Goal: Task Accomplishment & Management: Use online tool/utility

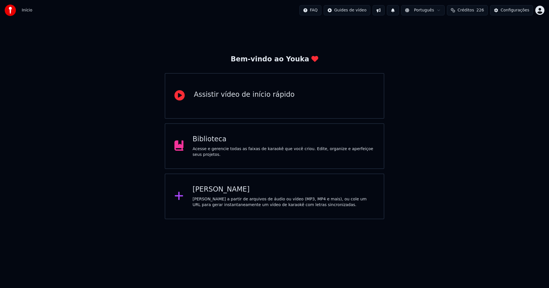
click at [216, 144] on div "Biblioteca" at bounding box center [284, 139] width 182 height 9
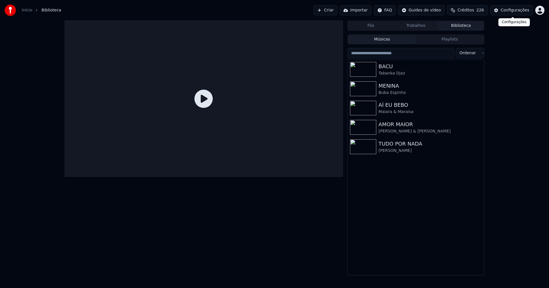
click at [515, 11] on div "Configurações" at bounding box center [515, 10] width 29 height 6
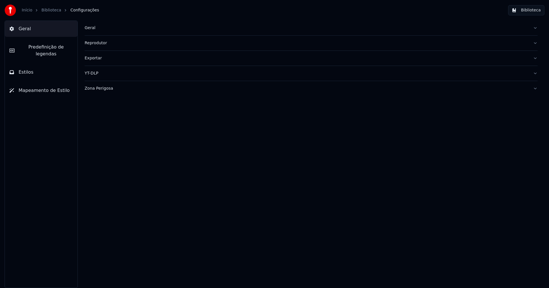
click at [93, 29] on div "Geral" at bounding box center [307, 28] width 444 height 6
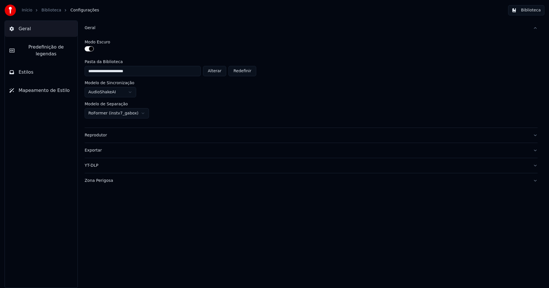
click at [214, 72] on button "Alterar" at bounding box center [214, 71] width 23 height 10
type input "**********"
click at [534, 11] on button "Biblioteca" at bounding box center [526, 10] width 36 height 10
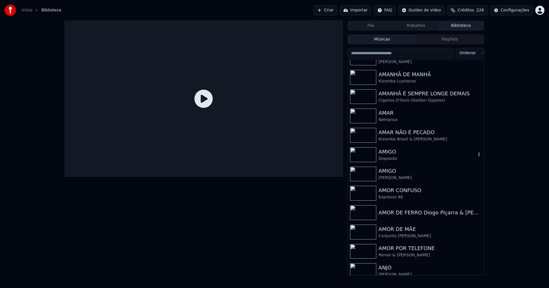
scroll to position [858, 0]
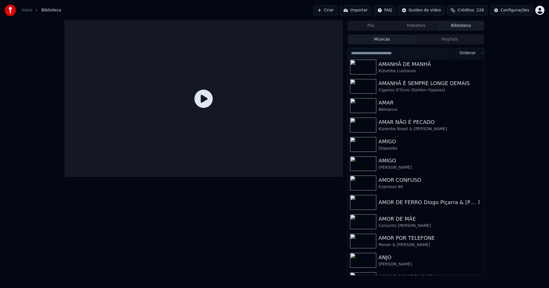
click at [412, 204] on div "AMOR DE FERRO Diogo Piçarra & [PERSON_NAME]" at bounding box center [426, 203] width 97 height 8
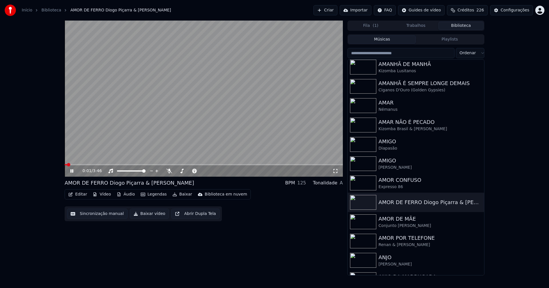
click at [74, 171] on icon at bounding box center [75, 171] width 13 height 5
click at [101, 195] on button "Vídeo" at bounding box center [101, 195] width 23 height 8
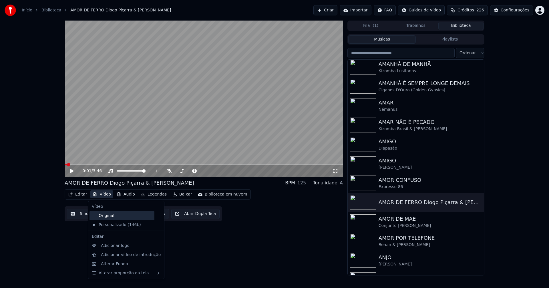
click at [109, 217] on div "Original" at bounding box center [121, 216] width 65 height 9
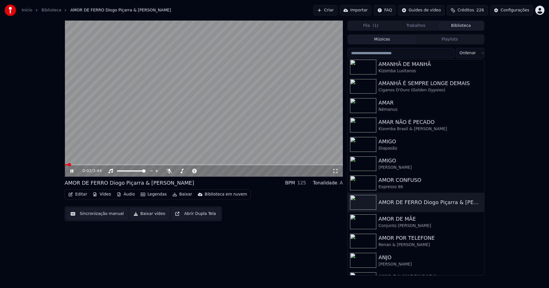
click at [72, 171] on icon at bounding box center [71, 171] width 3 height 3
click at [103, 195] on button "Vídeo" at bounding box center [101, 195] width 23 height 8
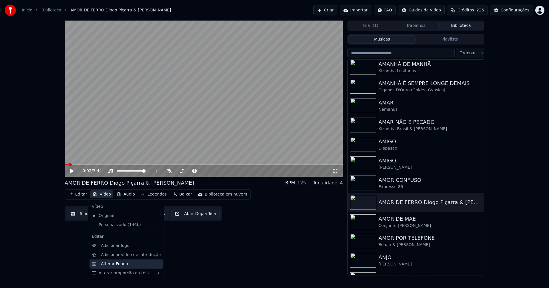
click at [115, 264] on div "Alterar Fundo" at bounding box center [114, 265] width 27 height 6
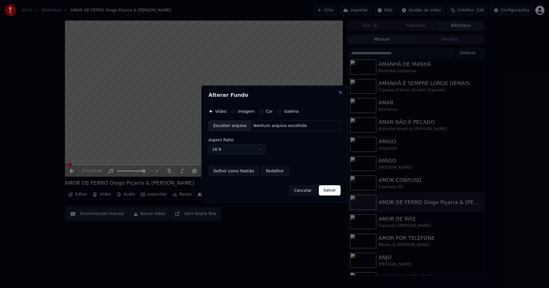
click at [233, 113] on button "Imagem" at bounding box center [233, 111] width 5 height 5
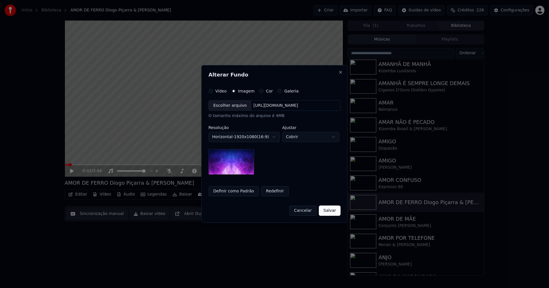
click at [228, 109] on div "Escolher arquivo" at bounding box center [230, 106] width 43 height 10
click at [331, 209] on button "Salvar" at bounding box center [330, 211] width 22 height 10
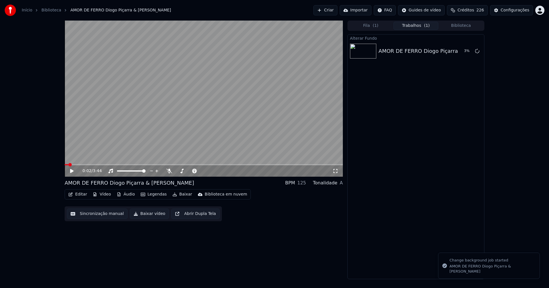
click at [80, 194] on button "Editar" at bounding box center [77, 195] width 23 height 8
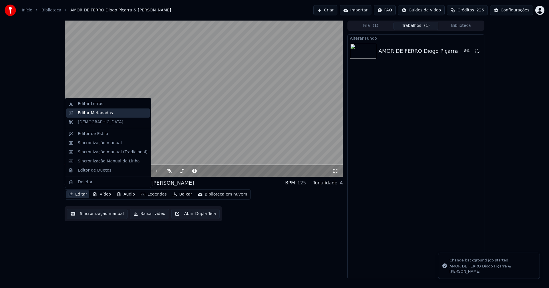
click at [105, 115] on div "Editar Metadados" at bounding box center [95, 113] width 35 height 6
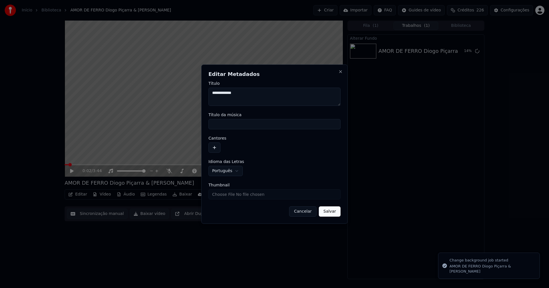
click at [231, 128] on input "Título da música" at bounding box center [274, 124] width 132 height 10
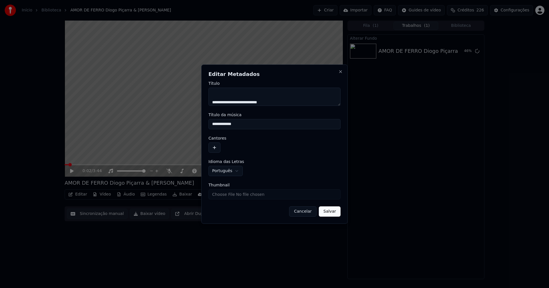
scroll to position [9, 0]
type input "**********"
click at [216, 148] on button "button" at bounding box center [214, 148] width 12 height 10
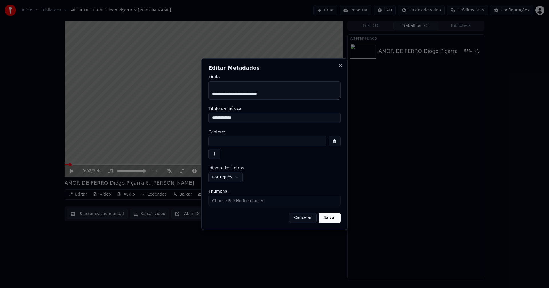
click at [222, 139] on input at bounding box center [267, 141] width 118 height 10
type input "**********"
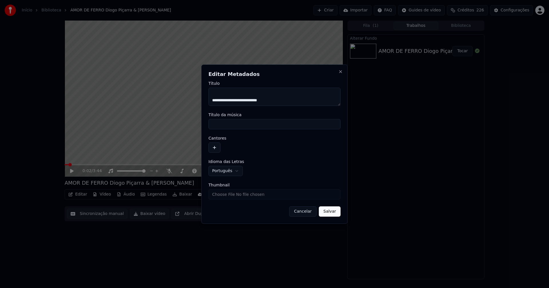
click at [214, 147] on button "button" at bounding box center [214, 148] width 12 height 10
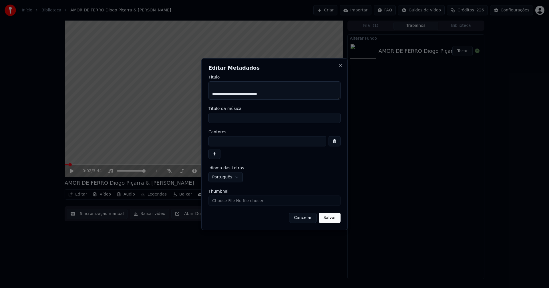
click at [224, 142] on input at bounding box center [267, 141] width 118 height 10
type input "**********"
click at [232, 119] on input "Título da música" at bounding box center [274, 118] width 132 height 10
type input "**********"
click at [328, 218] on button "Salvar" at bounding box center [330, 218] width 22 height 10
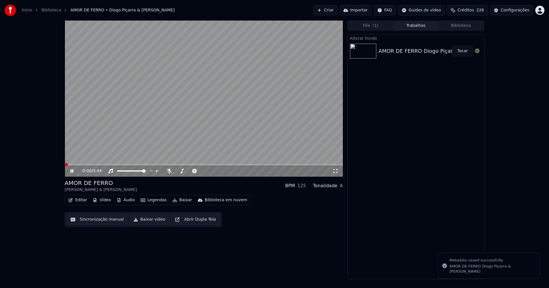
click at [65, 165] on span at bounding box center [65, 164] width 0 height 1
click at [464, 52] on button "Tocar" at bounding box center [462, 51] width 20 height 10
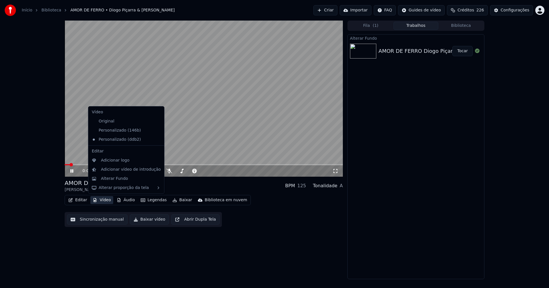
click at [100, 202] on button "Vídeo" at bounding box center [101, 200] width 23 height 8
click at [112, 160] on div "Adicionar logo" at bounding box center [115, 161] width 29 height 6
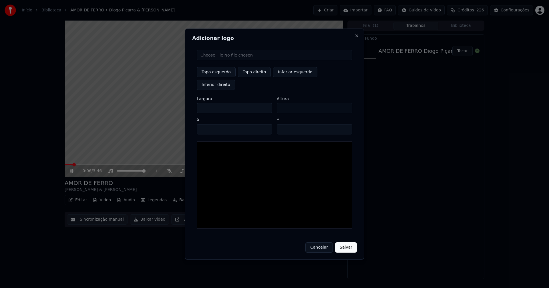
click at [212, 60] on input "file" at bounding box center [275, 55] width 156 height 10
type input "**********"
type input "***"
click at [258, 77] on button "Topo direito" at bounding box center [254, 72] width 33 height 10
type input "****"
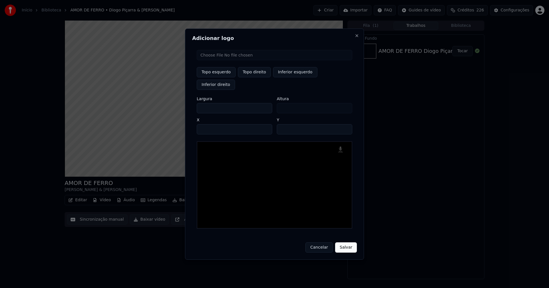
drag, startPoint x: 206, startPoint y: 103, endPoint x: 183, endPoint y: 105, distance: 23.6
click at [183, 105] on body "Início Biblioteca AMOR DE FERRO • [PERSON_NAME] & [PERSON_NAME] Criar Importar …" at bounding box center [274, 144] width 549 height 288
type input "**"
type input "***"
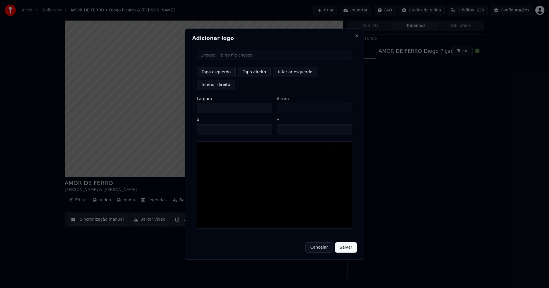
type input "***"
click at [208, 124] on input "****" at bounding box center [234, 129] width 75 height 10
type input "****"
click at [344, 124] on input "**" at bounding box center [314, 129] width 75 height 10
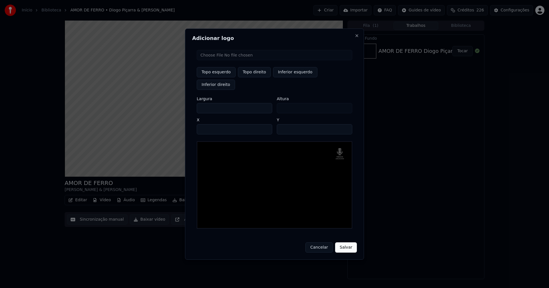
click at [344, 124] on input "**" at bounding box center [314, 129] width 75 height 10
type input "**"
click at [344, 124] on input "**" at bounding box center [314, 129] width 75 height 10
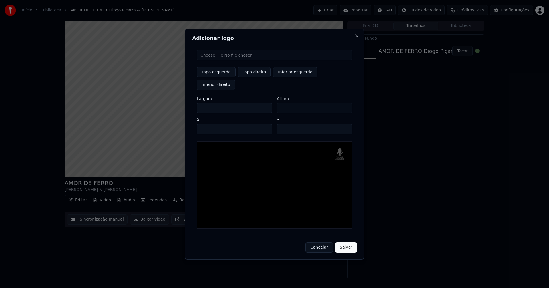
click at [344, 243] on button "Salvar" at bounding box center [346, 248] width 22 height 10
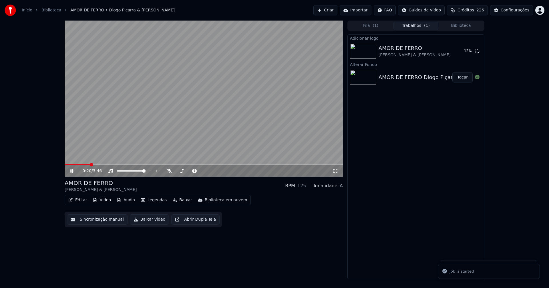
drag, startPoint x: 72, startPoint y: 171, endPoint x: 395, endPoint y: 60, distance: 340.9
click at [72, 170] on icon at bounding box center [71, 171] width 3 height 3
click at [518, 11] on div "Configurações" at bounding box center [515, 10] width 29 height 6
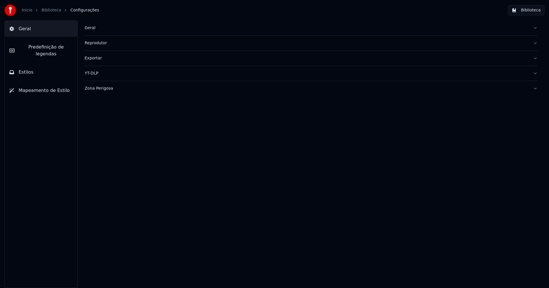
click at [23, 69] on span "Estilos" at bounding box center [26, 72] width 15 height 7
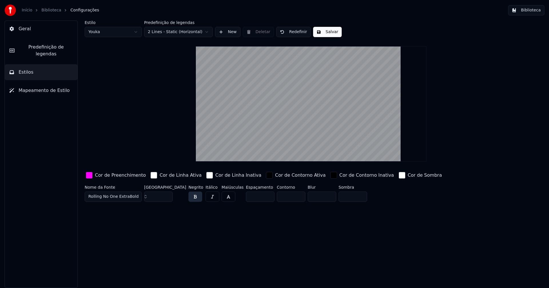
click at [88, 176] on div "button" at bounding box center [89, 175] width 7 height 7
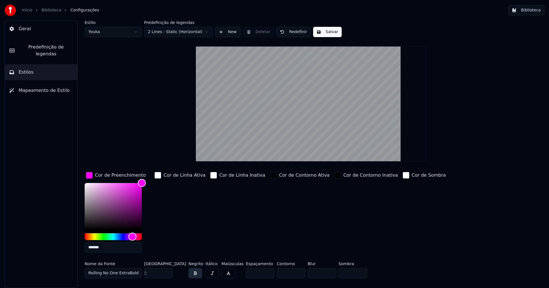
click at [114, 249] on input "*******" at bounding box center [113, 248] width 57 height 10
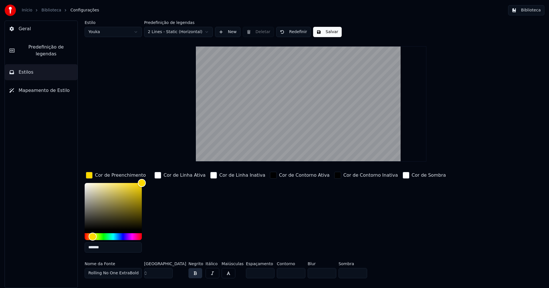
type input "*******"
click at [88, 175] on div "button" at bounding box center [89, 175] width 7 height 7
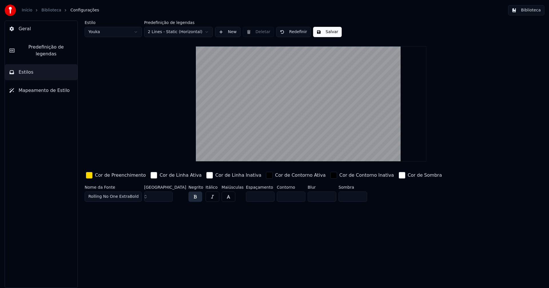
click at [329, 31] on button "Salvar" at bounding box center [327, 32] width 29 height 10
click at [122, 30] on html "Início Biblioteca Configurações Biblioteca Geral Predefinição de legendas Estil…" at bounding box center [274, 144] width 549 height 288
click at [166, 194] on input "***" at bounding box center [158, 197] width 29 height 10
click at [167, 194] on input "***" at bounding box center [158, 197] width 29 height 10
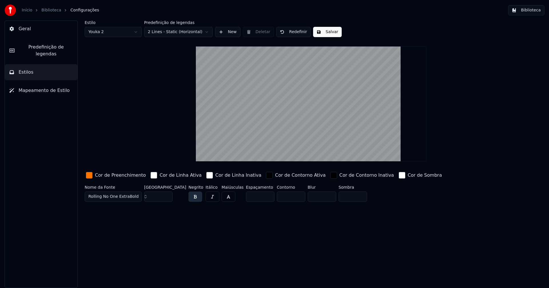
click at [167, 194] on input "***" at bounding box center [158, 197] width 29 height 10
type input "***"
click at [167, 194] on input "***" at bounding box center [158, 197] width 29 height 10
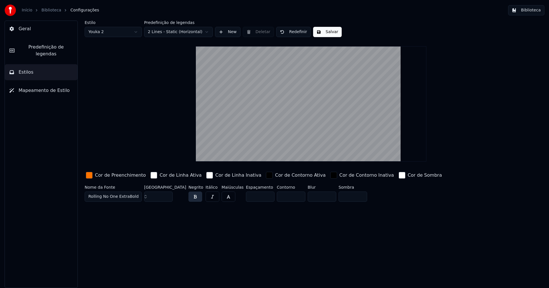
drag, startPoint x: 328, startPoint y: 32, endPoint x: 346, endPoint y: 32, distance: 17.4
click at [329, 32] on button "Salvar" at bounding box center [327, 32] width 29 height 10
click at [535, 9] on button "Biblioteca" at bounding box center [526, 10] width 36 height 10
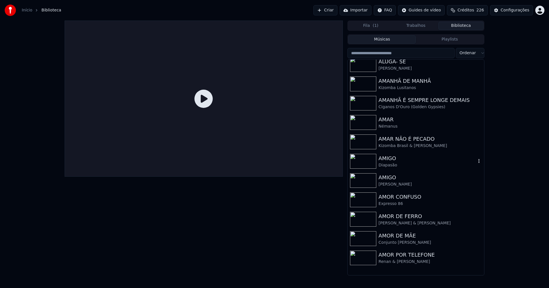
scroll to position [858, 0]
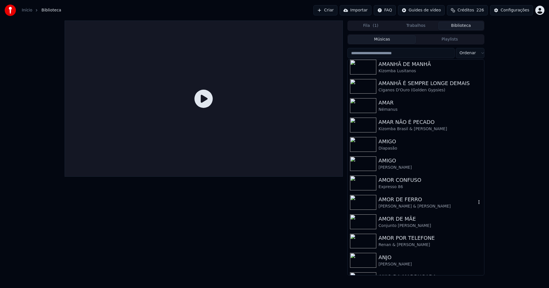
drag, startPoint x: 395, startPoint y: 203, endPoint x: 440, endPoint y: 192, distance: 46.9
click at [395, 203] on div "AMOR DE FERRO" at bounding box center [426, 200] width 97 height 8
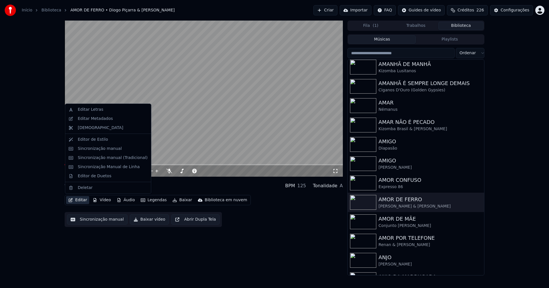
click at [82, 201] on button "Editar" at bounding box center [77, 200] width 23 height 8
click at [100, 156] on div "Sincronização manual (Tradicional)" at bounding box center [113, 158] width 70 height 6
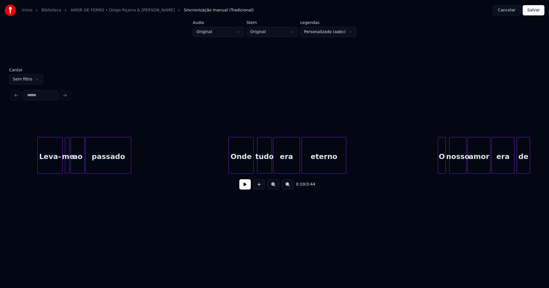
scroll to position [0, 560]
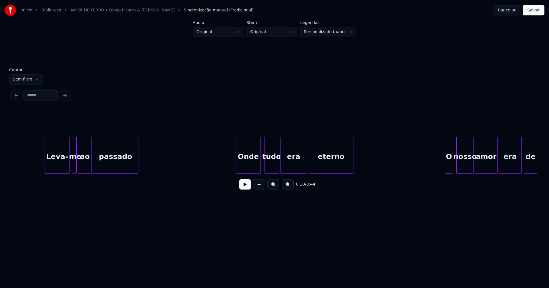
click at [246, 188] on button at bounding box center [244, 185] width 11 height 10
click at [61, 167] on div "Leva-" at bounding box center [55, 157] width 25 height 39
click at [71, 168] on div at bounding box center [70, 156] width 2 height 36
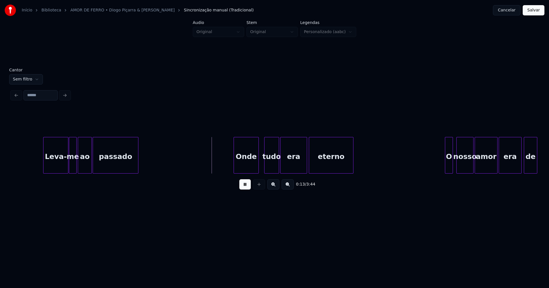
click at [251, 165] on div "Onde" at bounding box center [246, 157] width 25 height 39
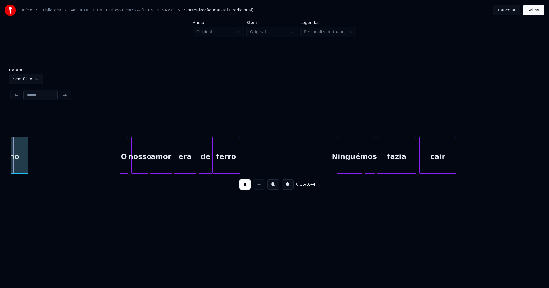
scroll to position [0, 885]
click at [119, 166] on div at bounding box center [120, 156] width 2 height 36
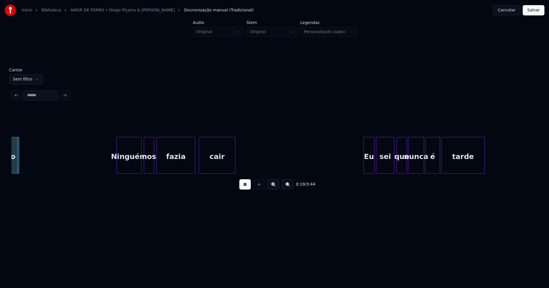
scroll to position [0, 1110]
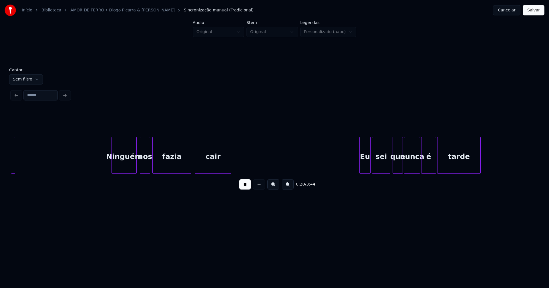
click at [128, 165] on div "Ninguém" at bounding box center [124, 157] width 25 height 39
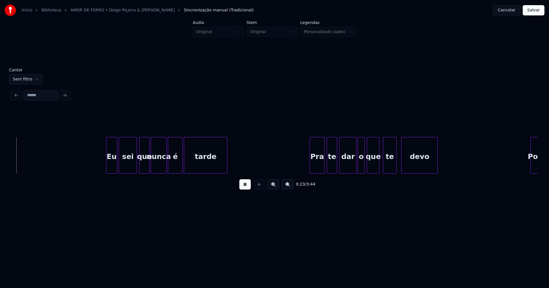
scroll to position [0, 1373]
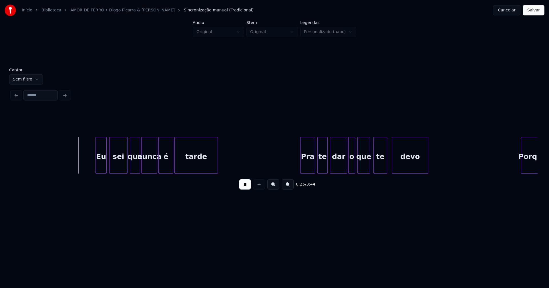
click at [102, 166] on div "Eu" at bounding box center [101, 157] width 11 height 39
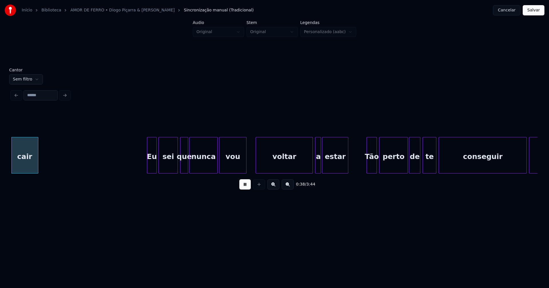
scroll to position [0, 2202]
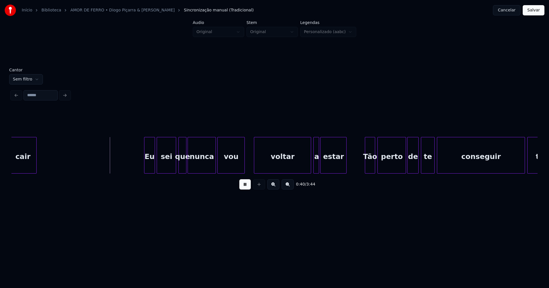
click at [145, 168] on div at bounding box center [145, 156] width 2 height 36
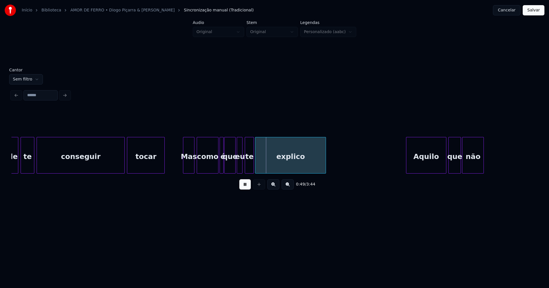
scroll to position [0, 2603]
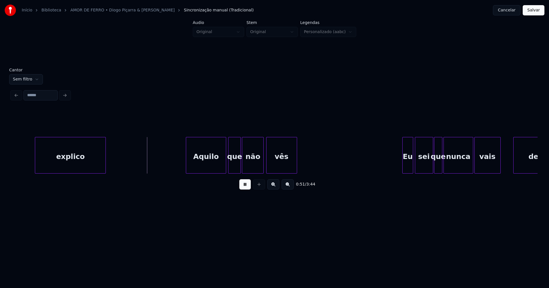
scroll to position [0, 2893]
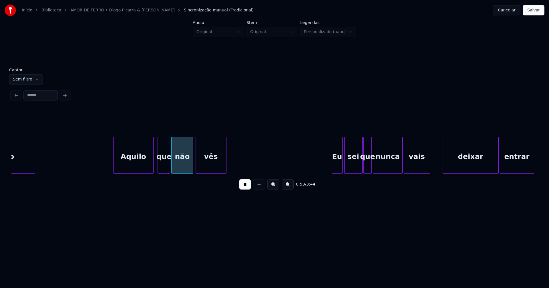
click at [142, 165] on div "Aquilo" at bounding box center [132, 157] width 39 height 39
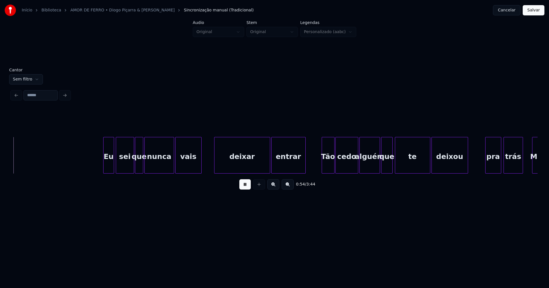
scroll to position [0, 3129]
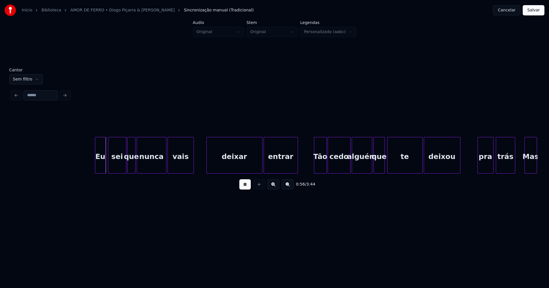
click at [101, 166] on div "Eu" at bounding box center [100, 157] width 11 height 39
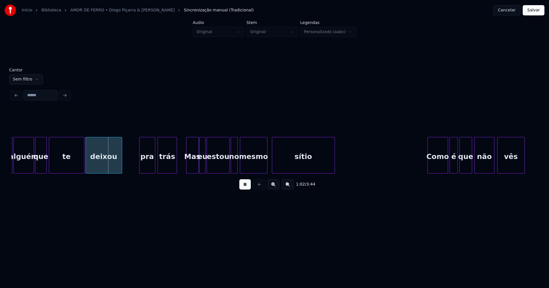
scroll to position [0, 3468]
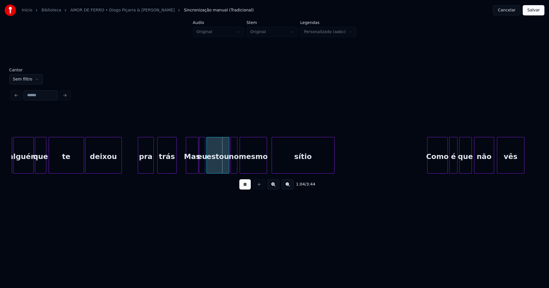
click at [145, 168] on div "pra" at bounding box center [145, 157] width 15 height 39
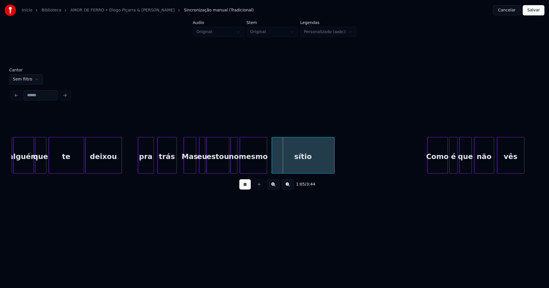
click at [191, 167] on div "Mas" at bounding box center [190, 157] width 12 height 39
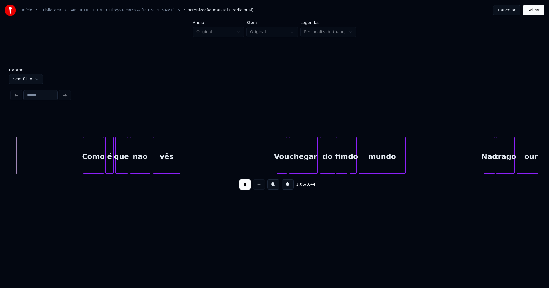
scroll to position [0, 3812]
click at [92, 168] on div "Como" at bounding box center [90, 157] width 20 height 39
click at [105, 168] on div "é" at bounding box center [104, 157] width 8 height 39
click at [120, 166] on div "que" at bounding box center [120, 157] width 12 height 39
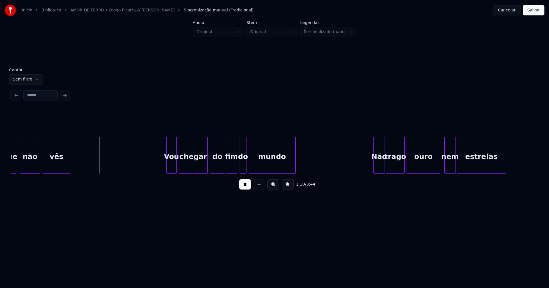
scroll to position [0, 3943]
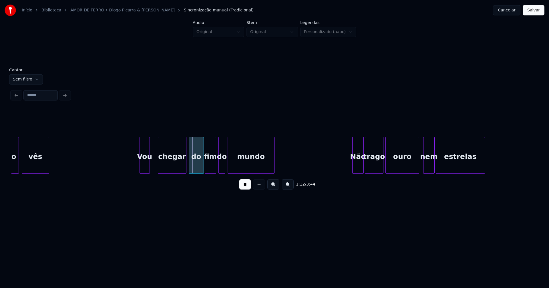
click at [145, 169] on div "Vou" at bounding box center [145, 157] width 10 height 39
click at [152, 168] on div at bounding box center [153, 156] width 2 height 36
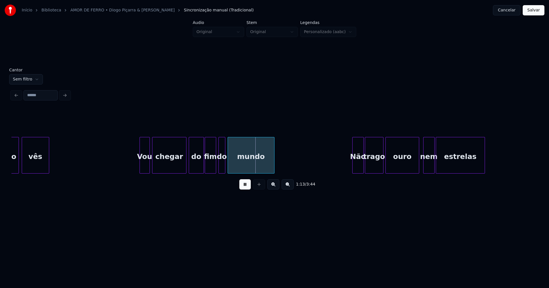
click at [250, 187] on button at bounding box center [244, 185] width 11 height 10
click at [199, 166] on div "do" at bounding box center [196, 157] width 15 height 39
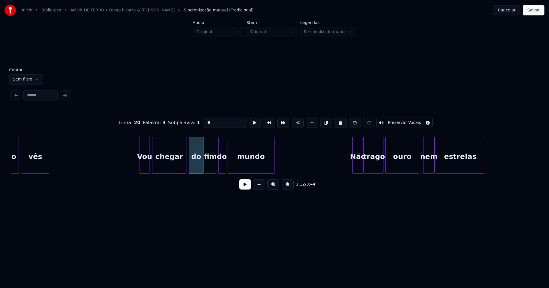
drag, startPoint x: 214, startPoint y: 123, endPoint x: 195, endPoint y: 123, distance: 18.3
click at [196, 123] on div "Linha : 20 Palavra : 3 Subpalavra : 1 ** Preservar Vocais" at bounding box center [274, 123] width 526 height 29
type input "*"
type input "**"
click at [247, 189] on button at bounding box center [244, 185] width 11 height 10
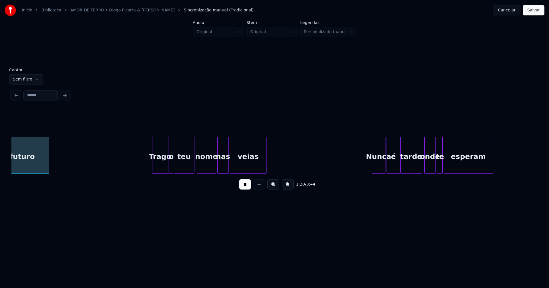
scroll to position [0, 4598]
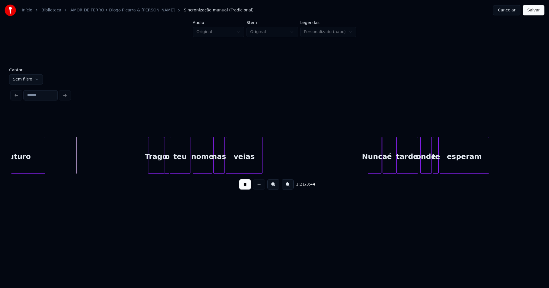
click at [244, 189] on button at bounding box center [244, 185] width 11 height 10
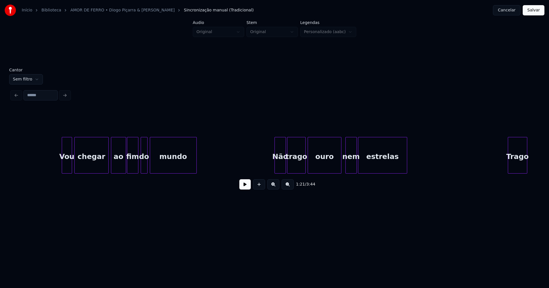
scroll to position [0, 3993]
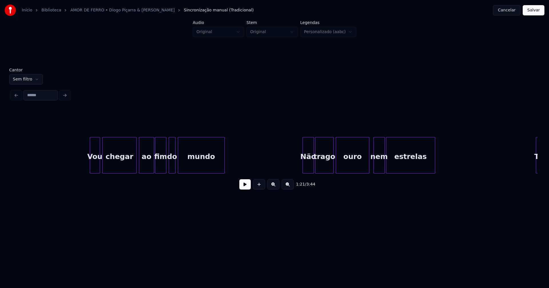
click at [246, 188] on button at bounding box center [244, 185] width 11 height 10
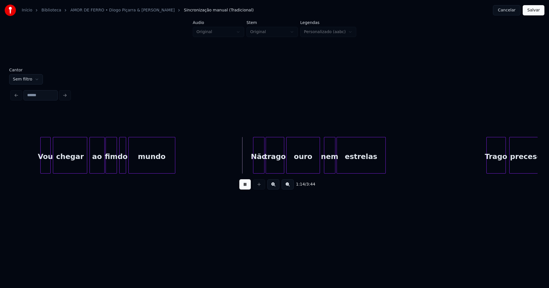
scroll to position [0, 4113]
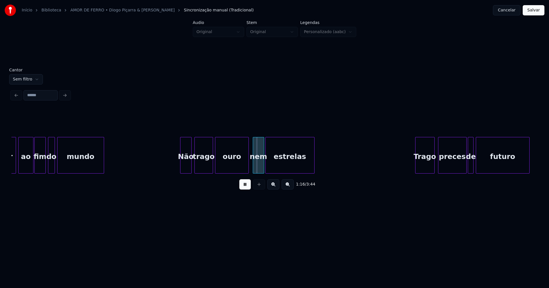
click at [186, 168] on div "Não" at bounding box center [185, 157] width 11 height 39
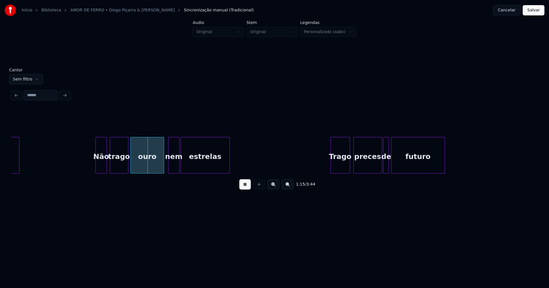
scroll to position [0, 4227]
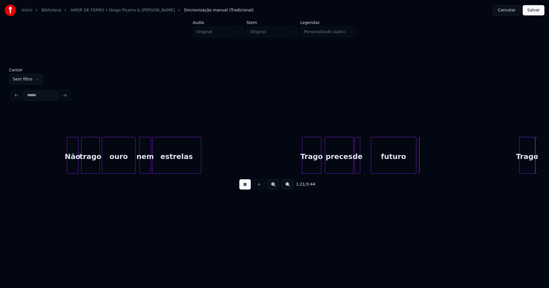
click at [372, 163] on div at bounding box center [372, 156] width 2 height 36
click at [366, 164] on div at bounding box center [366, 156] width 2 height 36
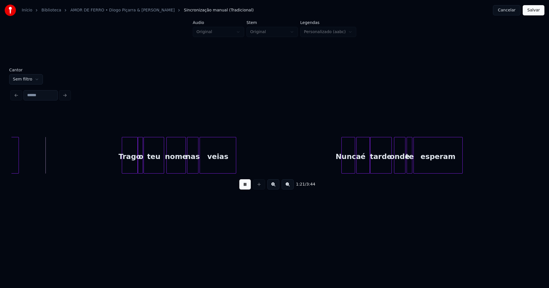
scroll to position [0, 4631]
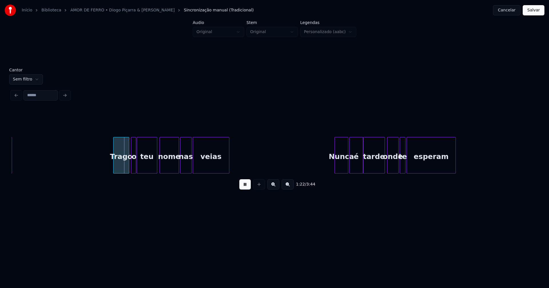
click at [126, 164] on div "Trago" at bounding box center [120, 157] width 15 height 39
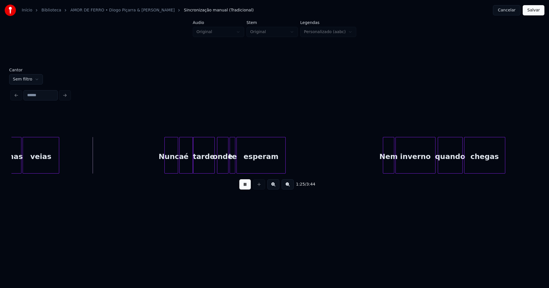
scroll to position [0, 4837]
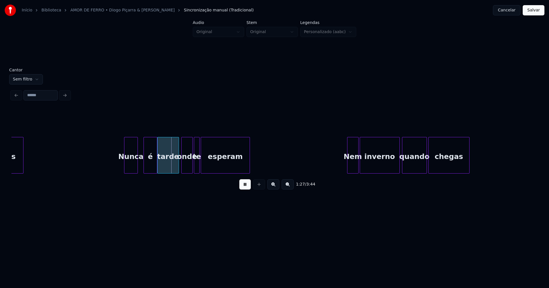
click at [129, 166] on div "Nunca" at bounding box center [130, 157] width 13 height 39
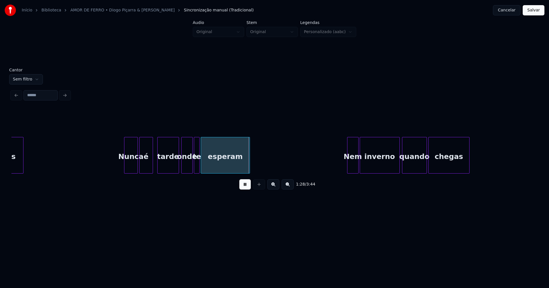
click at [144, 169] on div "é" at bounding box center [146, 157] width 13 height 39
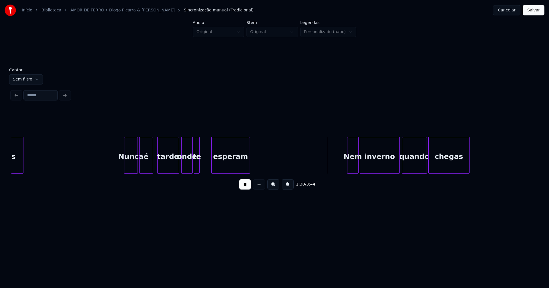
click at [212, 160] on div at bounding box center [213, 156] width 2 height 36
click at [206, 163] on div at bounding box center [206, 156] width 2 height 36
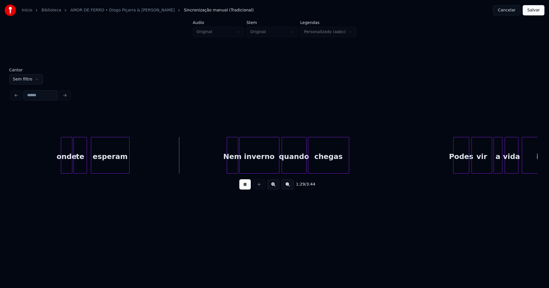
scroll to position [0, 5071]
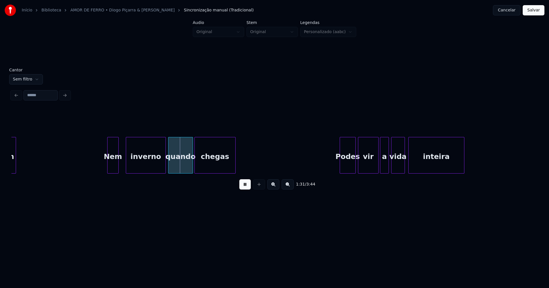
click at [112, 169] on div "Nem" at bounding box center [112, 157] width 11 height 39
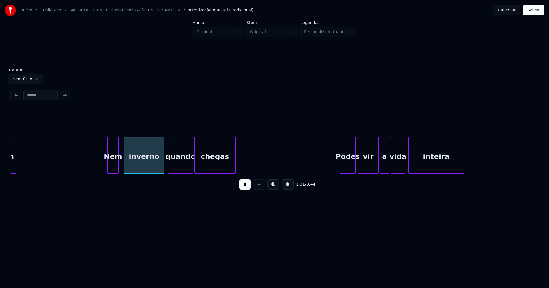
click at [140, 165] on div "inverno" at bounding box center [143, 157] width 39 height 39
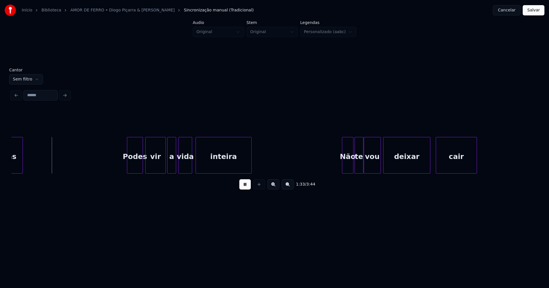
scroll to position [0, 5319]
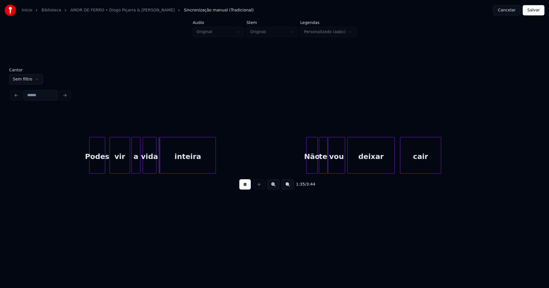
click at [95, 173] on div "Podes vir a vida inteira Não te vou deixar cair" at bounding box center [274, 155] width 526 height 37
click at [172, 160] on div at bounding box center [171, 156] width 2 height 36
click at [164, 161] on div at bounding box center [165, 156] width 2 height 36
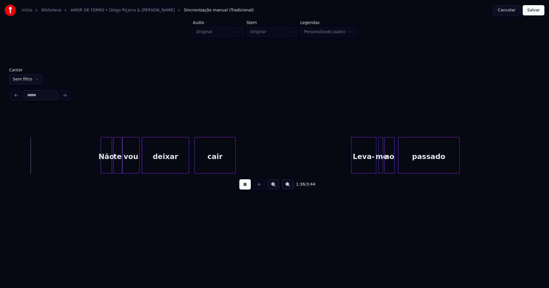
scroll to position [0, 5551]
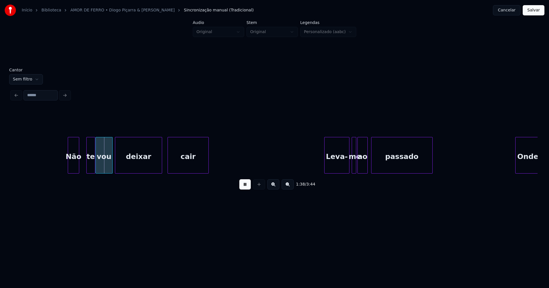
click at [72, 168] on div "Não" at bounding box center [73, 157] width 11 height 39
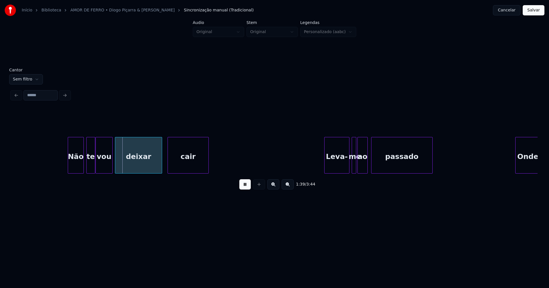
click at [83, 162] on div at bounding box center [83, 156] width 2 height 36
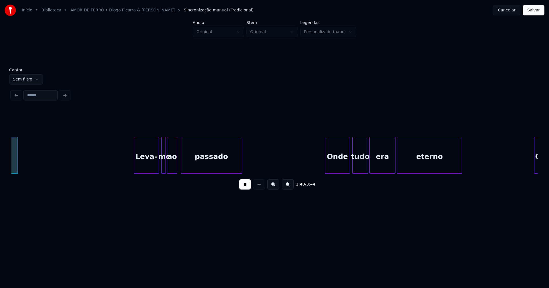
scroll to position [0, 5748]
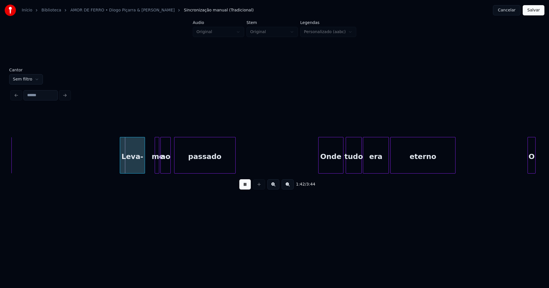
click at [137, 172] on div "Leva- me ao passado Onde tudo era eterno O cair" at bounding box center [274, 155] width 526 height 37
click at [141, 168] on div at bounding box center [141, 156] width 2 height 36
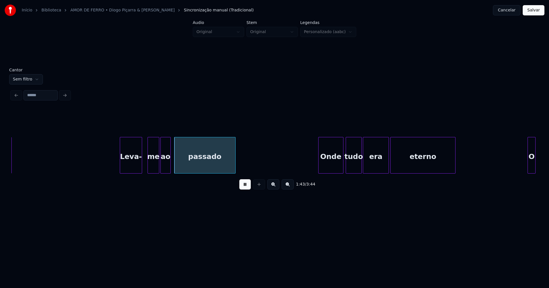
click at [148, 167] on div at bounding box center [149, 156] width 2 height 36
click at [150, 168] on div "me" at bounding box center [149, 157] width 12 height 39
click at [152, 168] on div at bounding box center [152, 156] width 2 height 36
click at [158, 169] on div "ao" at bounding box center [160, 157] width 10 height 39
click at [168, 164] on div at bounding box center [167, 156] width 2 height 36
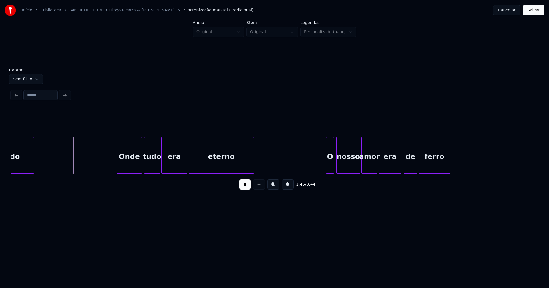
scroll to position [0, 5957]
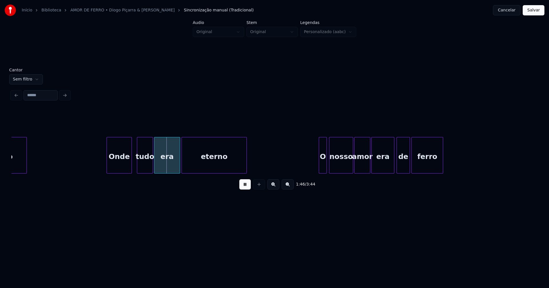
click at [121, 172] on div "passado Onde tudo era eterno O nosso amor era de ferro" at bounding box center [274, 155] width 526 height 37
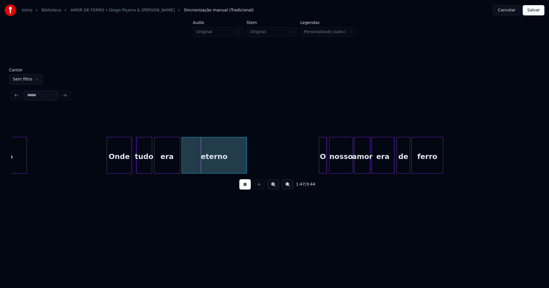
click at [143, 168] on div "tudo" at bounding box center [143, 157] width 15 height 39
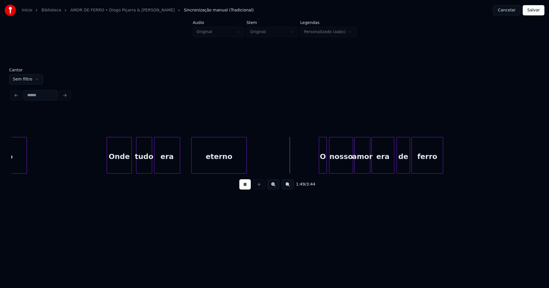
click at [192, 162] on div at bounding box center [193, 156] width 2 height 36
click at [186, 159] on div at bounding box center [185, 156] width 2 height 36
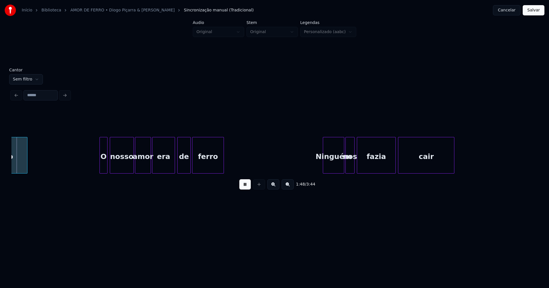
scroll to position [0, 6176]
click at [101, 169] on div "O" at bounding box center [100, 157] width 7 height 39
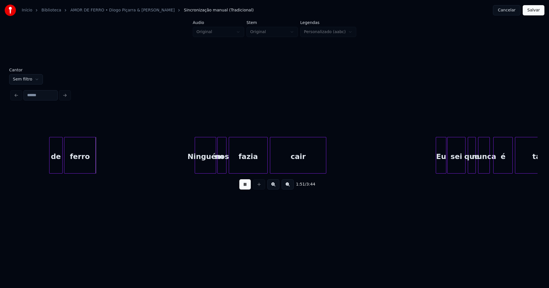
scroll to position [0, 6347]
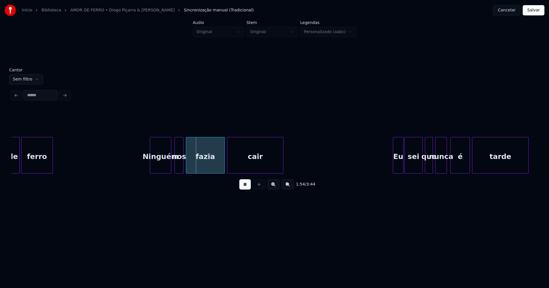
click at [157, 170] on div "Ninguém" at bounding box center [160, 157] width 21 height 39
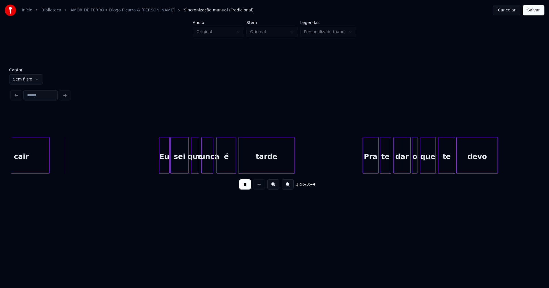
scroll to position [0, 6631]
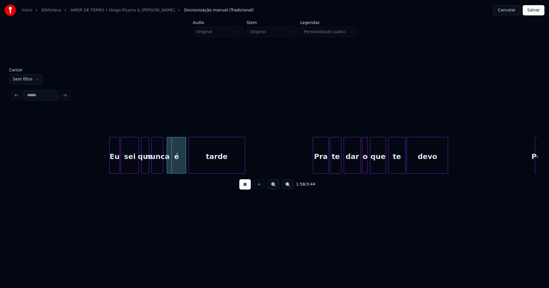
drag, startPoint x: 73, startPoint y: 166, endPoint x: 70, endPoint y: 166, distance: 3.2
click at [247, 189] on button at bounding box center [244, 185] width 11 height 10
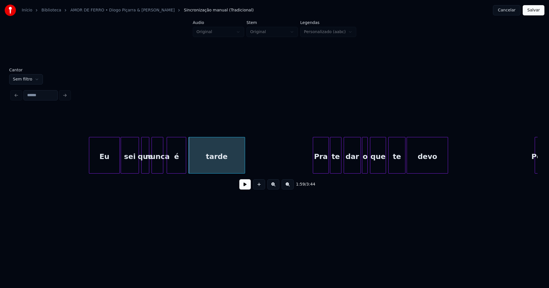
click at [89, 167] on div at bounding box center [90, 156] width 2 height 36
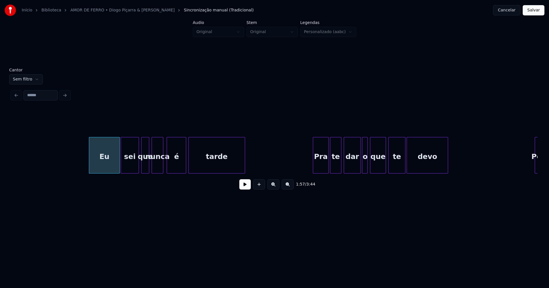
click at [100, 162] on div "Eu" at bounding box center [104, 157] width 30 height 39
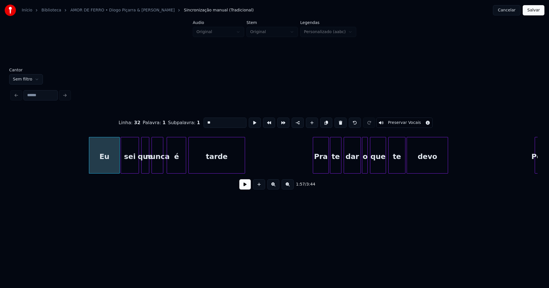
drag, startPoint x: 196, startPoint y: 122, endPoint x: 190, endPoint y: 122, distance: 6.3
click at [190, 122] on div "Linha : 32 Palavra : 1 Subpalavra : 1 ** Preservar Vocais" at bounding box center [274, 123] width 526 height 29
type input "******"
click at [246, 185] on button at bounding box center [244, 185] width 11 height 10
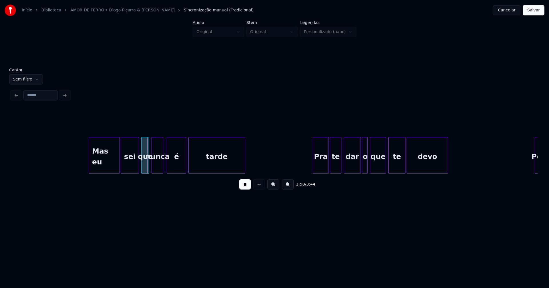
drag, startPoint x: 76, startPoint y: 161, endPoint x: 63, endPoint y: 162, distance: 13.7
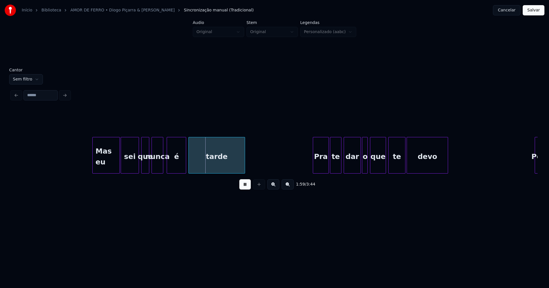
click at [93, 160] on div at bounding box center [94, 156] width 2 height 36
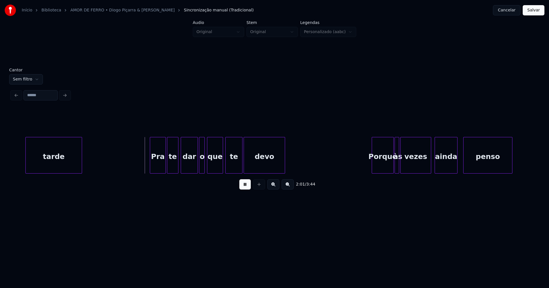
scroll to position [0, 6858]
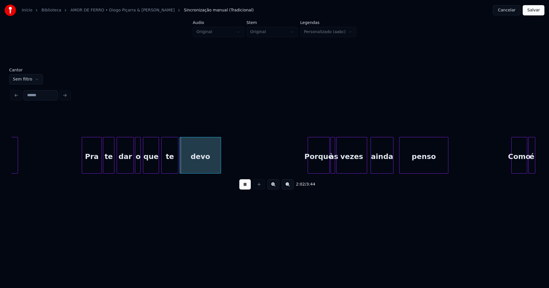
click at [84, 168] on div at bounding box center [83, 156] width 2 height 36
click at [130, 168] on div at bounding box center [129, 156] width 2 height 36
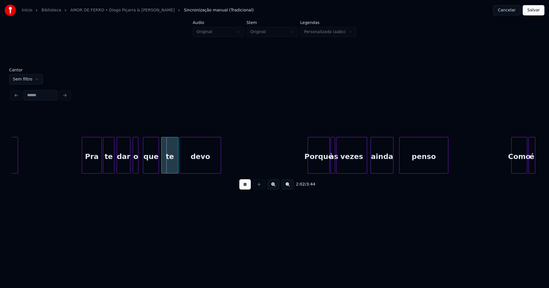
click at [135, 167] on div "o" at bounding box center [136, 157] width 6 height 39
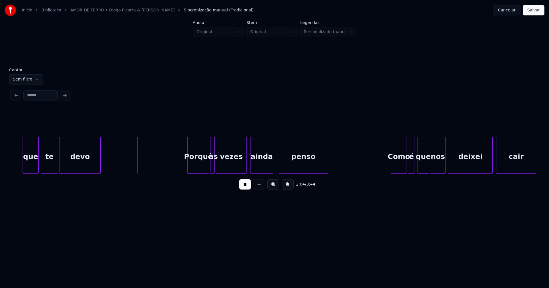
scroll to position [0, 7007]
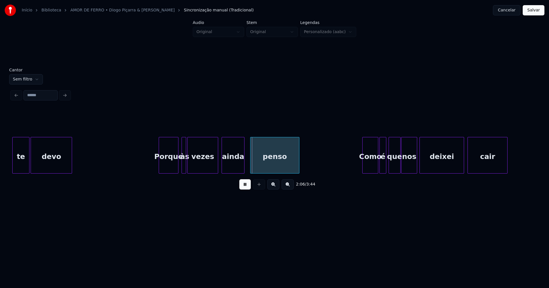
click at [177, 167] on div at bounding box center [177, 156] width 2 height 36
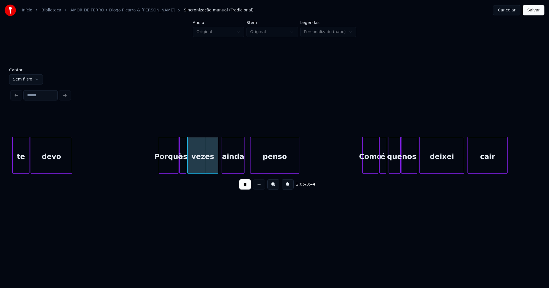
click at [181, 165] on div at bounding box center [181, 156] width 2 height 36
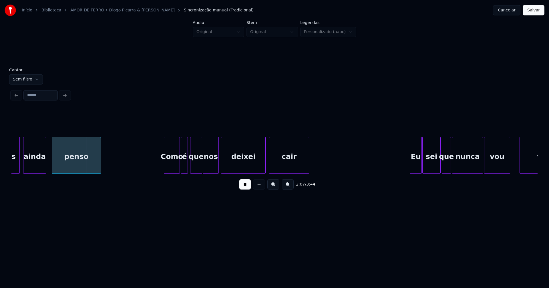
scroll to position [0, 7212]
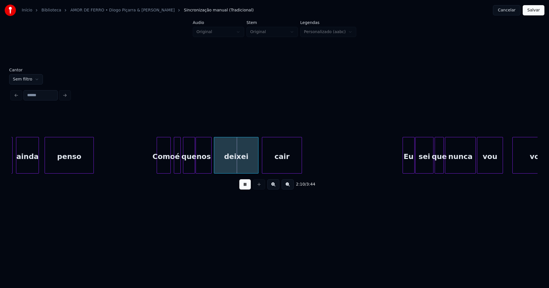
click at [169, 170] on div at bounding box center [170, 156] width 2 height 36
click at [174, 170] on div "é" at bounding box center [175, 157] width 6 height 39
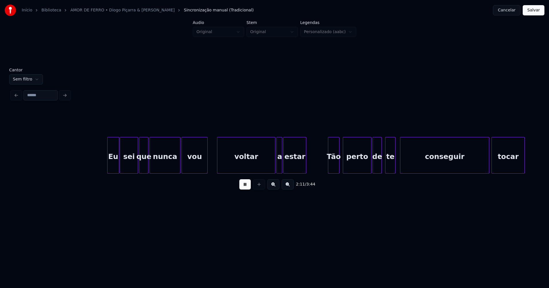
scroll to position [0, 7511]
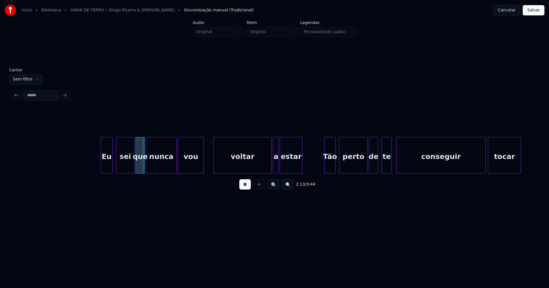
click at [106, 166] on div "Eu" at bounding box center [106, 157] width 11 height 39
click at [125, 165] on div "sei" at bounding box center [124, 157] width 18 height 39
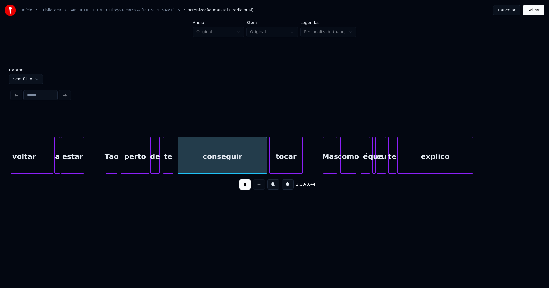
scroll to position [0, 7773]
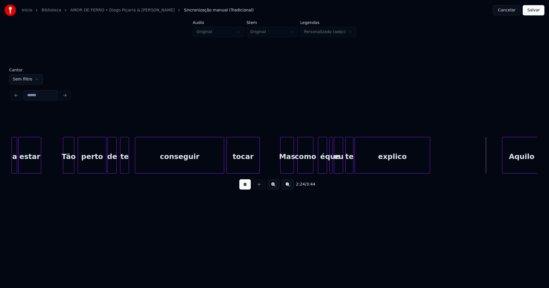
click at [128, 169] on div at bounding box center [128, 156] width 2 height 36
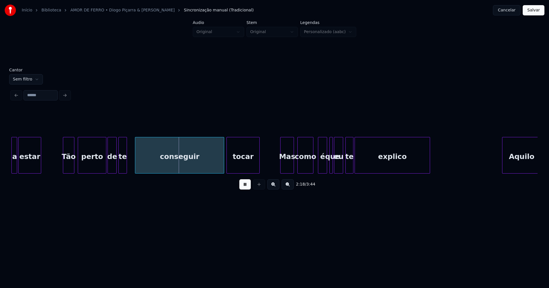
click at [123, 170] on div "te" at bounding box center [123, 157] width 8 height 39
click at [144, 164] on div "conseguir" at bounding box center [176, 157] width 89 height 39
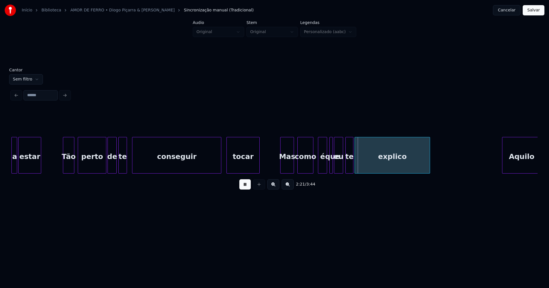
click at [276, 168] on div at bounding box center [277, 156] width 2 height 36
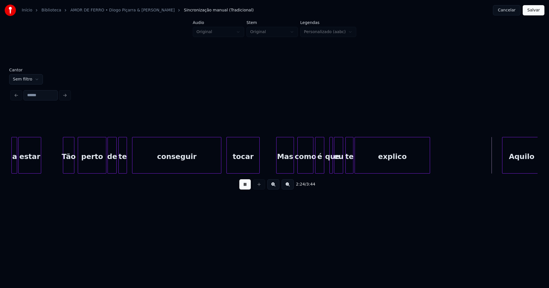
click at [320, 166] on div "é" at bounding box center [319, 157] width 9 height 39
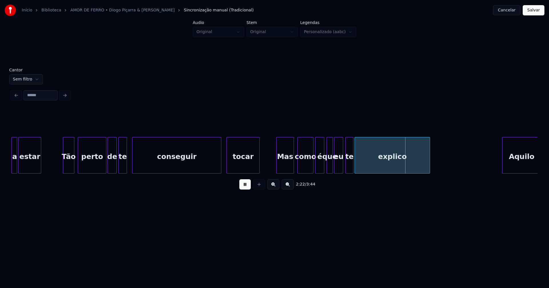
click at [327, 165] on div at bounding box center [328, 156] width 2 height 36
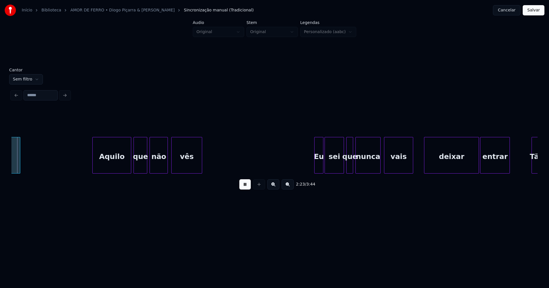
scroll to position [0, 8186]
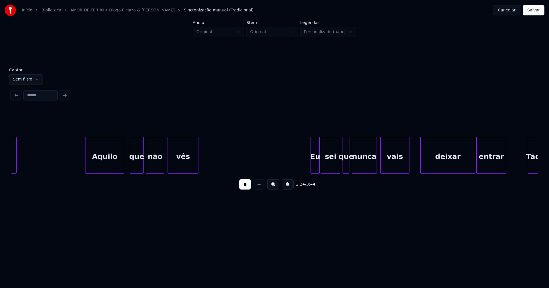
click at [109, 165] on div "Aquilo" at bounding box center [104, 157] width 38 height 39
click at [134, 165] on div "que" at bounding box center [134, 157] width 13 height 39
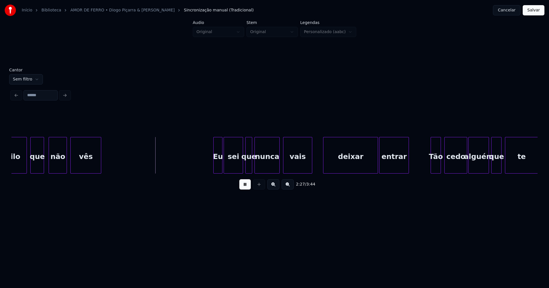
scroll to position [0, 8304]
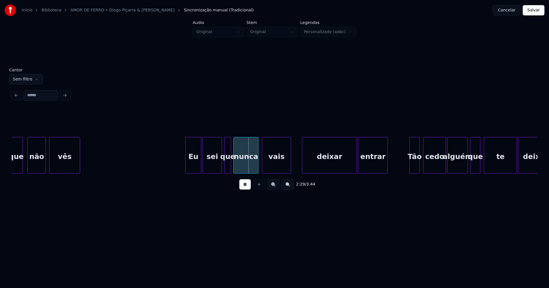
click at [186, 167] on div at bounding box center [187, 156] width 2 height 36
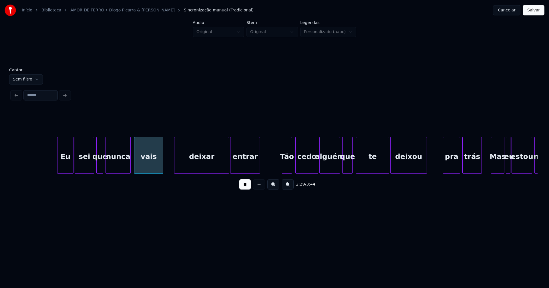
scroll to position [0, 8454]
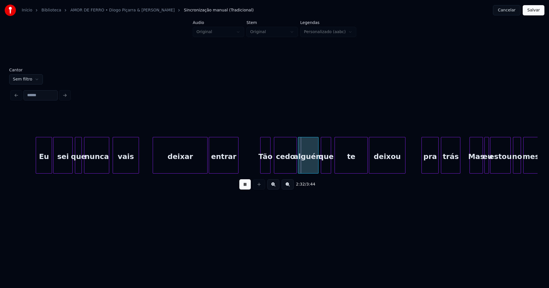
click at [138, 171] on div at bounding box center [138, 156] width 2 height 36
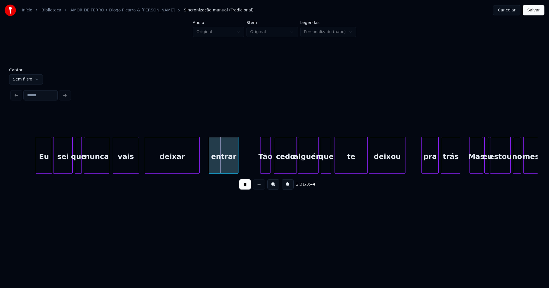
click at [165, 170] on div "deixar" at bounding box center [172, 157] width 54 height 39
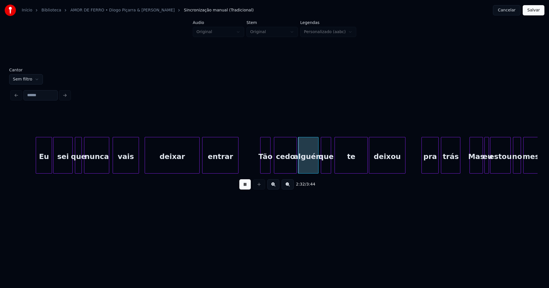
click at [203, 168] on div at bounding box center [203, 156] width 2 height 36
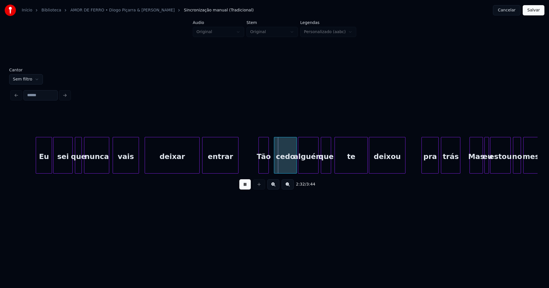
click at [264, 167] on div "Tão" at bounding box center [264, 157] width 10 height 39
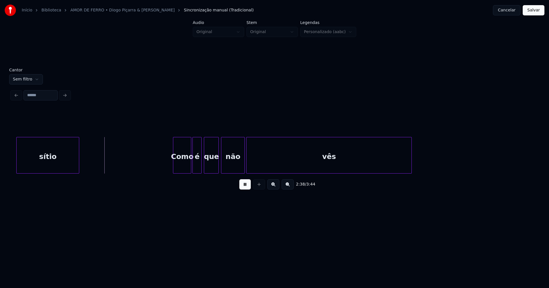
scroll to position [0, 8999]
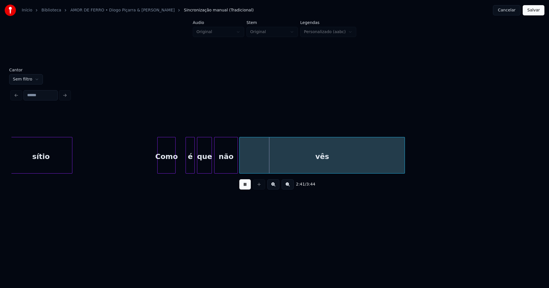
click at [163, 170] on div "Como" at bounding box center [167, 157] width 18 height 39
click at [180, 163] on div at bounding box center [180, 156] width 2 height 36
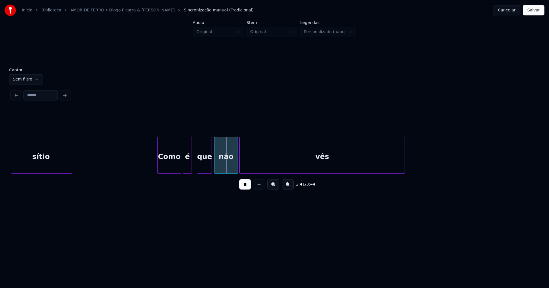
click at [188, 165] on div "é" at bounding box center [187, 157] width 9 height 39
click at [201, 166] on div "que" at bounding box center [203, 157] width 14 height 39
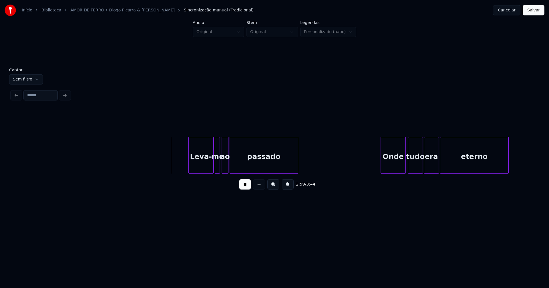
scroll to position [0, 10113]
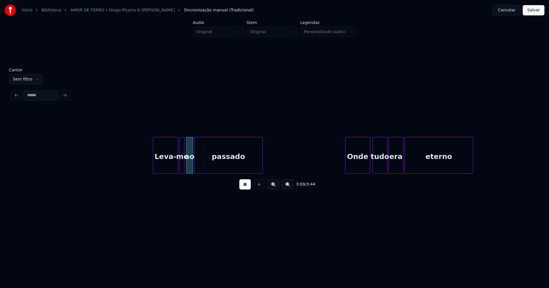
click at [147, 167] on div "Leva-" at bounding box center [149, 157] width 25 height 39
click at [171, 163] on div at bounding box center [171, 156] width 2 height 36
click at [174, 164] on div at bounding box center [175, 156] width 2 height 36
click at [178, 168] on div at bounding box center [179, 156] width 2 height 36
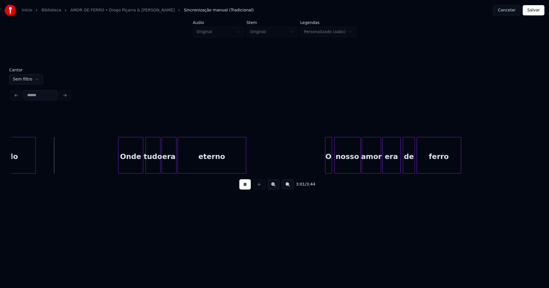
scroll to position [0, 10326]
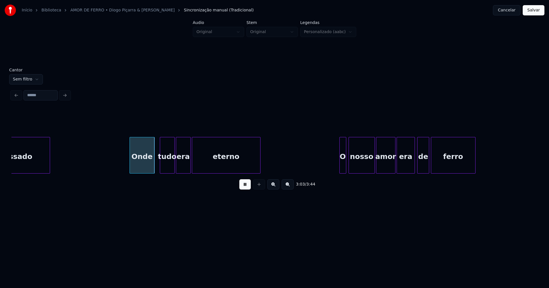
click at [143, 166] on div "Onde" at bounding box center [142, 157] width 25 height 39
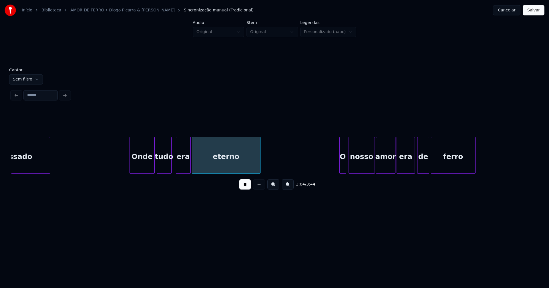
click at [162, 171] on div "tudo" at bounding box center [164, 157] width 14 height 39
click at [182, 167] on div "era" at bounding box center [181, 157] width 14 height 39
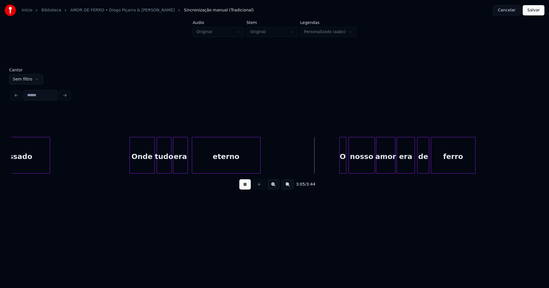
drag, startPoint x: 122, startPoint y: 162, endPoint x: 201, endPoint y: 166, distance: 79.0
click at [213, 162] on div "eterno" at bounding box center [244, 157] width 68 height 39
click at [269, 170] on div at bounding box center [270, 156] width 2 height 36
click at [206, 158] on div at bounding box center [207, 156] width 2 height 36
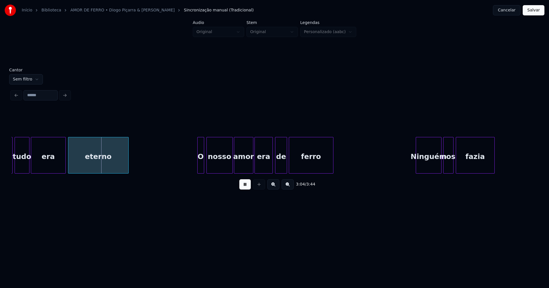
scroll to position [0, 10539]
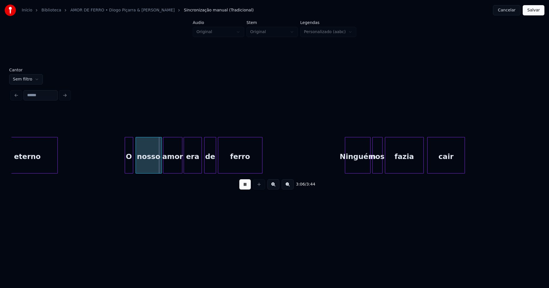
click at [125, 166] on div at bounding box center [126, 156] width 2 height 36
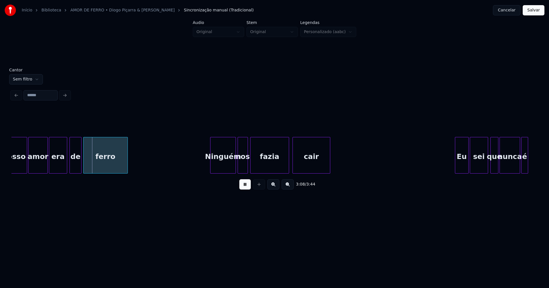
scroll to position [0, 10744]
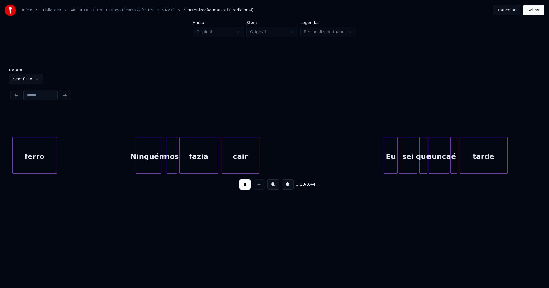
click at [151, 170] on div "Ninguém" at bounding box center [148, 157] width 25 height 39
click at [168, 168] on div "nos" at bounding box center [171, 157] width 10 height 39
click at [163, 169] on div at bounding box center [163, 156] width 2 height 36
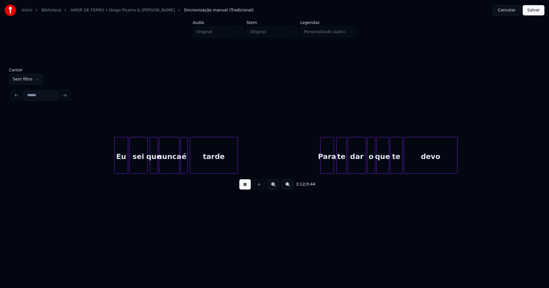
scroll to position [0, 11020]
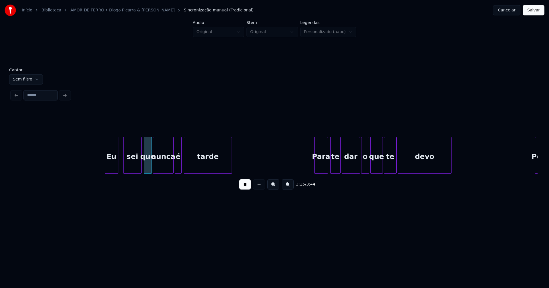
click at [110, 168] on div "Eu" at bounding box center [111, 157] width 13 height 39
click at [320, 161] on div "Para" at bounding box center [319, 157] width 13 height 39
click at [335, 165] on div "te" at bounding box center [334, 157] width 10 height 39
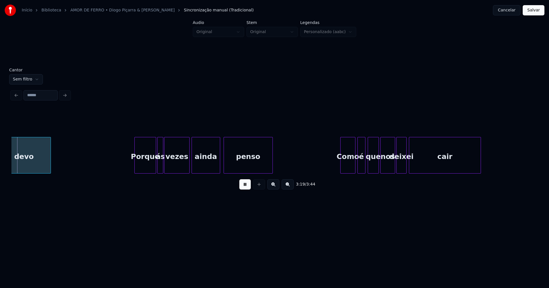
scroll to position [0, 11427]
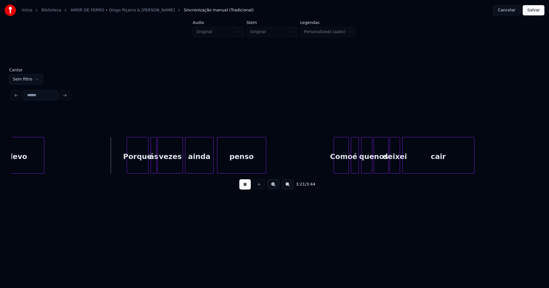
click at [145, 167] on div "Porque" at bounding box center [137, 157] width 21 height 39
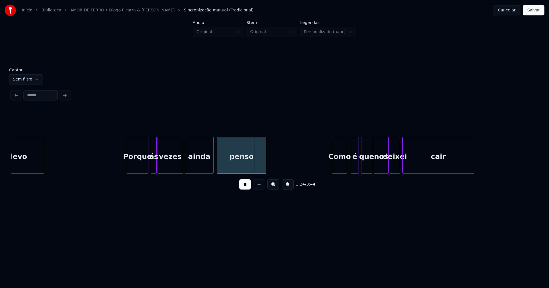
click at [340, 167] on div "Como" at bounding box center [339, 157] width 15 height 39
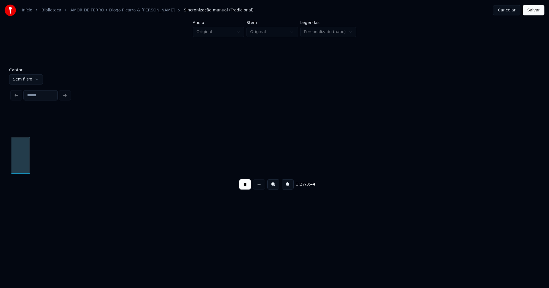
scroll to position [0, 11874]
drag, startPoint x: 533, startPoint y: 11, endPoint x: 399, endPoint y: 53, distance: 139.7
click at [533, 11] on button "Salvar" at bounding box center [534, 10] width 22 height 10
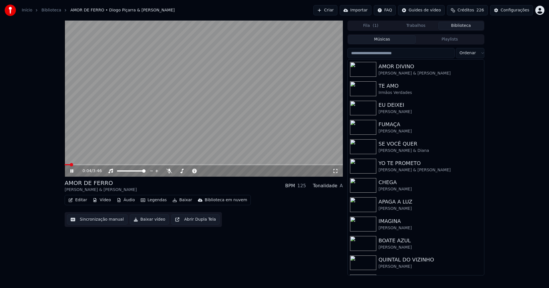
click at [335, 171] on icon at bounding box center [335, 171] width 6 height 5
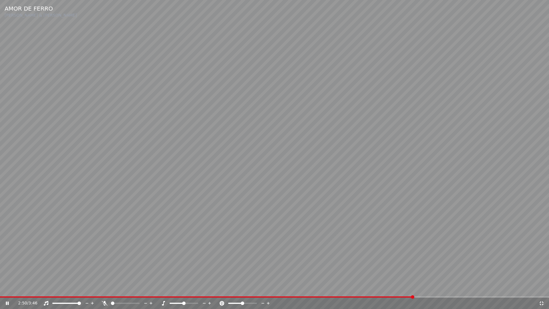
click at [542, 288] on icon at bounding box center [542, 303] width 6 height 5
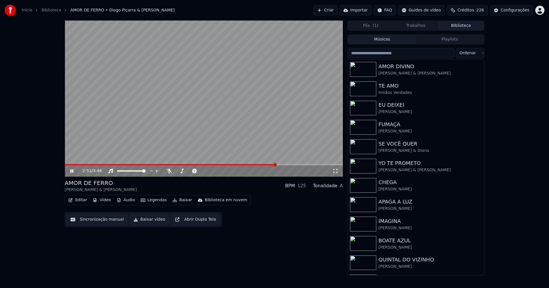
click at [73, 170] on icon at bounding box center [71, 171] width 3 height 3
click at [84, 201] on button "Editar" at bounding box center [77, 200] width 23 height 8
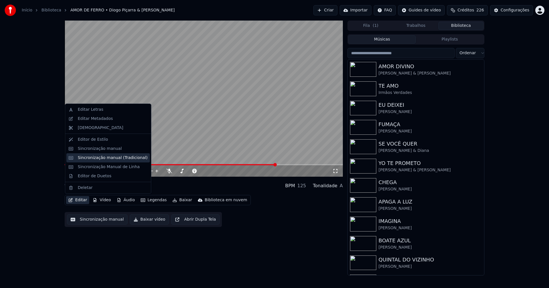
click at [103, 157] on div "Sincronização manual (Tradicional)" at bounding box center [113, 158] width 70 height 6
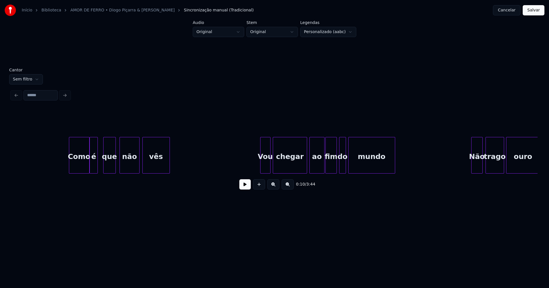
scroll to position [0, 3830]
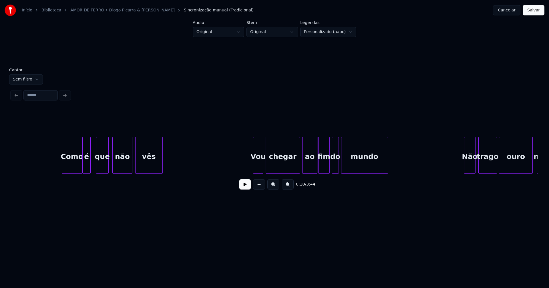
click at [315, 165] on div at bounding box center [316, 156] width 2 height 36
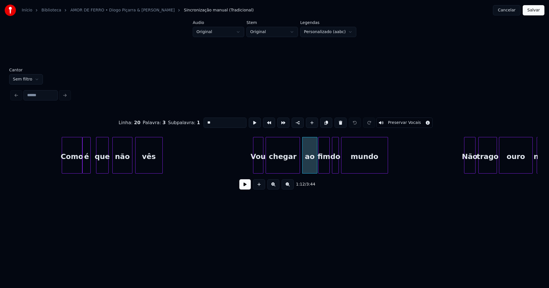
click at [205, 121] on input "**" at bounding box center [225, 123] width 43 height 10
type input "**"
click at [534, 10] on button "Salvar" at bounding box center [534, 10] width 22 height 10
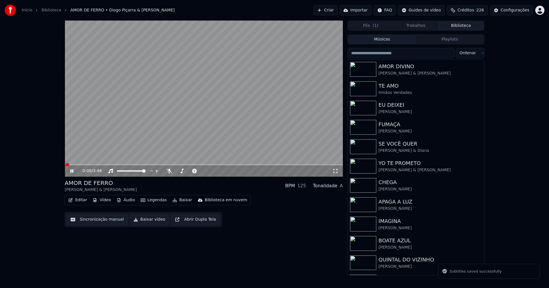
click at [73, 171] on icon at bounding box center [71, 171] width 3 height 3
click at [142, 222] on button "Baixar vídeo" at bounding box center [149, 220] width 39 height 10
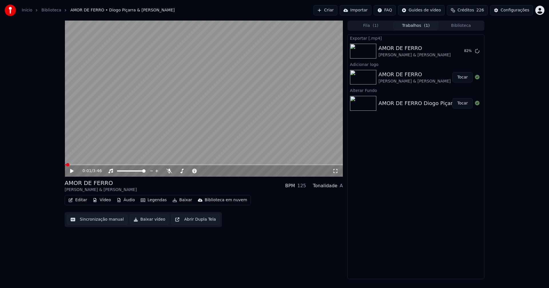
click at [78, 200] on button "Editar" at bounding box center [77, 200] width 23 height 8
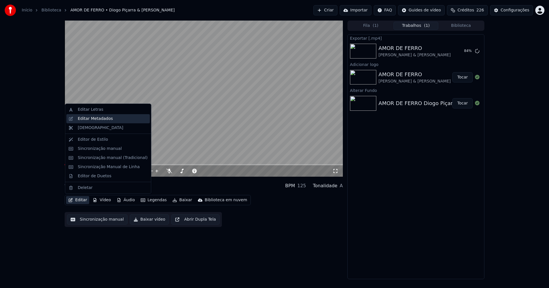
click at [99, 120] on div "Editar Metadados" at bounding box center [95, 119] width 35 height 6
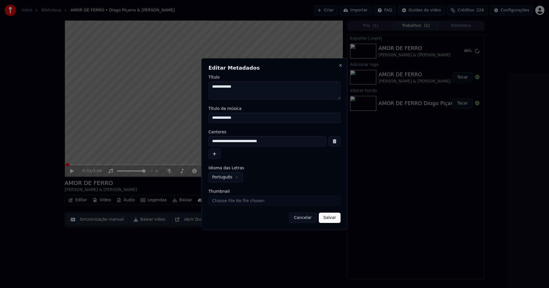
click at [226, 203] on input "Thumbnail" at bounding box center [274, 201] width 132 height 10
type input "**********"
click at [331, 218] on button "Salvar" at bounding box center [330, 218] width 22 height 10
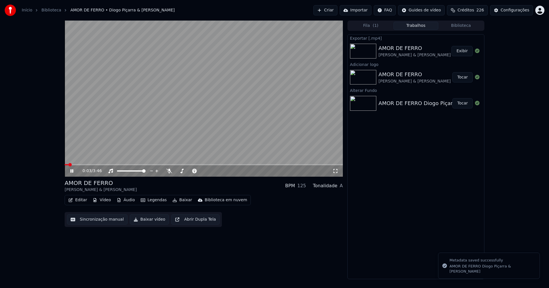
click at [72, 171] on icon at bounding box center [75, 171] width 13 height 5
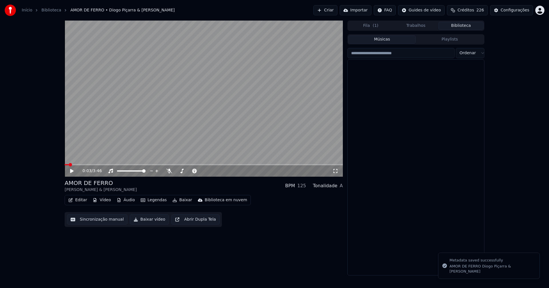
click at [464, 28] on button "Biblioteca" at bounding box center [460, 26] width 45 height 8
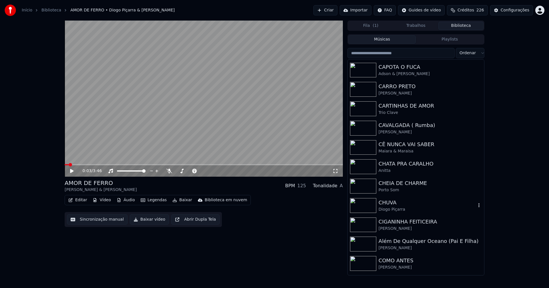
scroll to position [1487, 0]
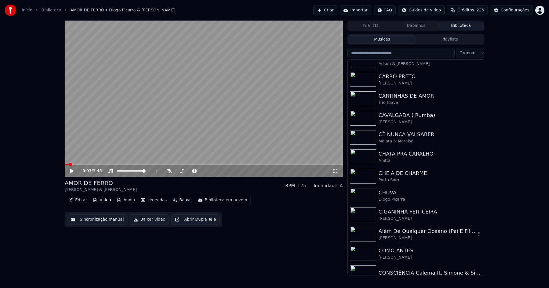
drag, startPoint x: 407, startPoint y: 232, endPoint x: 445, endPoint y: 238, distance: 38.7
click at [410, 232] on div "Além De Qualquer Oceano (Pai E Filha)" at bounding box center [426, 232] width 97 height 8
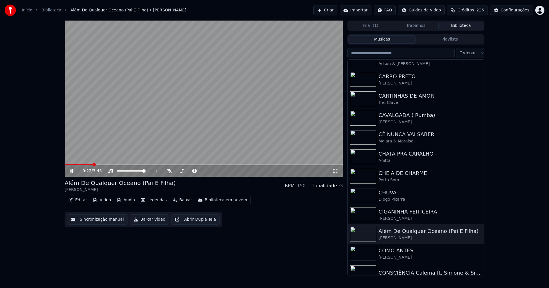
click at [105, 202] on button "Vídeo" at bounding box center [101, 200] width 23 height 8
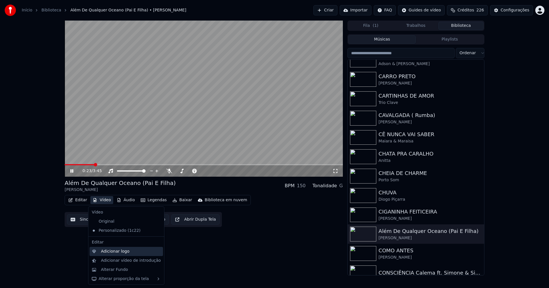
click at [113, 252] on div "Adicionar logo" at bounding box center [115, 252] width 29 height 6
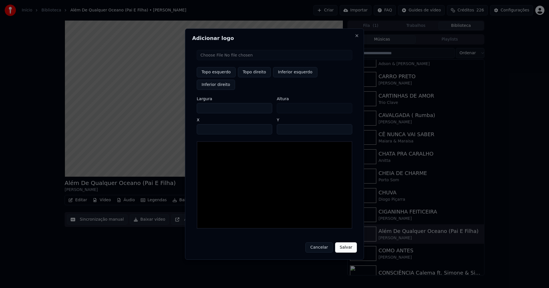
click at [214, 60] on input "file" at bounding box center [275, 55] width 156 height 10
type input "**********"
type input "***"
click at [252, 77] on button "Topo direito" at bounding box center [254, 72] width 33 height 10
type input "****"
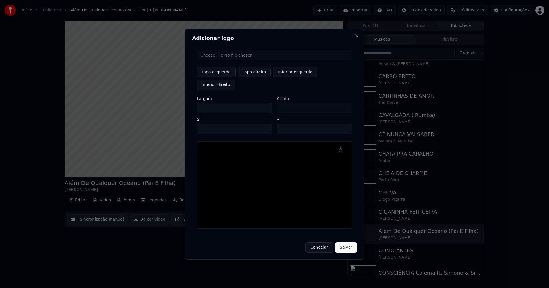
drag, startPoint x: 206, startPoint y: 102, endPoint x: 178, endPoint y: 105, distance: 28.2
click at [178, 105] on body "Início Biblioteca Além De Qualquer Oceano (Pai E Filha) • [PERSON_NAME] Criar I…" at bounding box center [274, 144] width 549 height 288
type input "**"
type input "***"
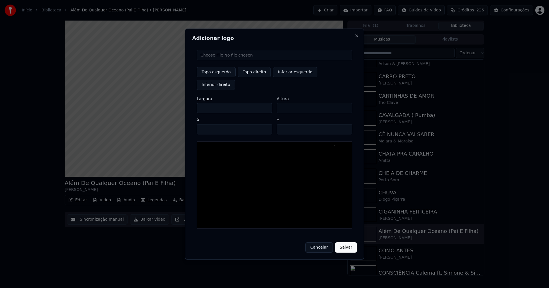
type input "***"
click at [208, 124] on input "****" at bounding box center [234, 129] width 75 height 10
type input "****"
click at [344, 124] on input "**" at bounding box center [314, 129] width 75 height 10
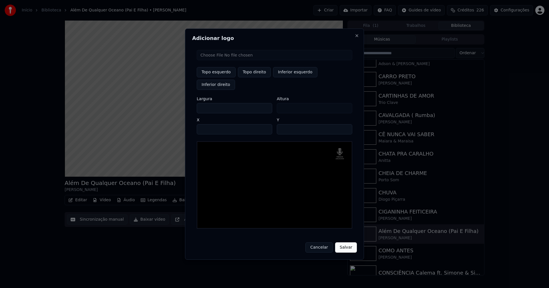
click at [344, 124] on input "**" at bounding box center [314, 129] width 75 height 10
type input "**"
click at [344, 124] on input "**" at bounding box center [314, 129] width 75 height 10
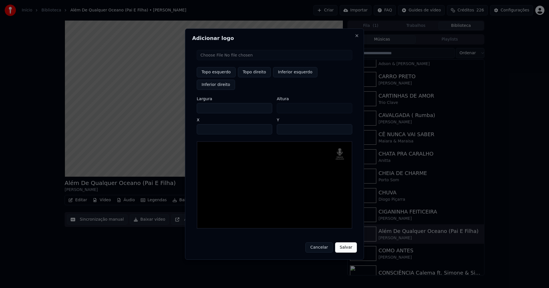
click at [346, 243] on button "Salvar" at bounding box center [346, 248] width 22 height 10
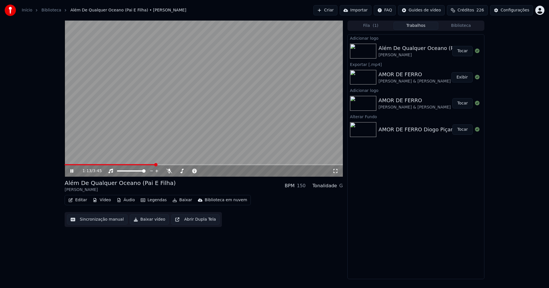
click at [462, 52] on button "Tocar" at bounding box center [462, 51] width 20 height 10
click at [80, 200] on button "Editar" at bounding box center [77, 200] width 23 height 8
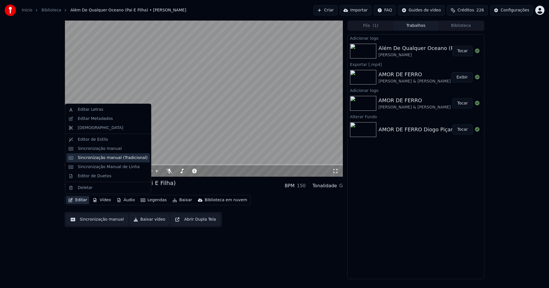
click at [95, 158] on div "Sincronização manual (Tradicional)" at bounding box center [113, 158] width 70 height 6
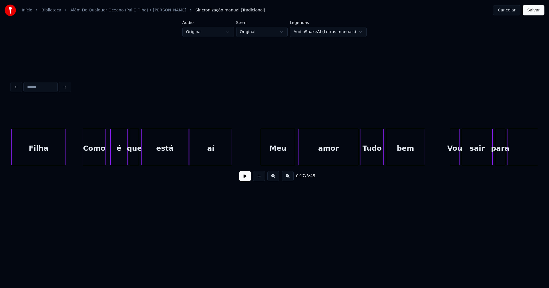
scroll to position [0, 919]
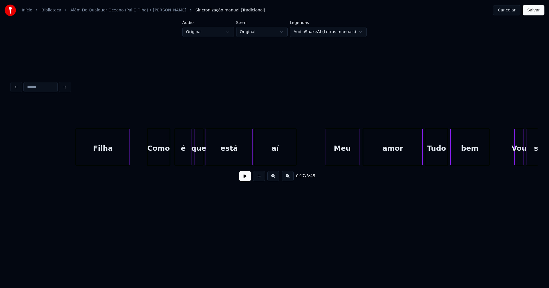
click at [242, 180] on button at bounding box center [244, 176] width 11 height 10
click at [103, 157] on div "Filha" at bounding box center [98, 148] width 53 height 39
click at [153, 159] on div "Como" at bounding box center [153, 148] width 22 height 39
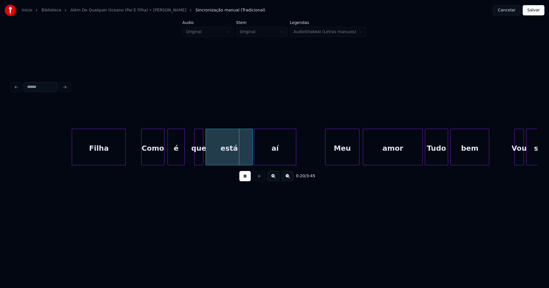
click at [174, 160] on div "é" at bounding box center [176, 148] width 17 height 39
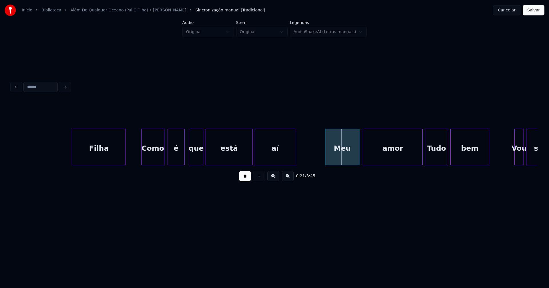
click at [190, 159] on div at bounding box center [190, 147] width 2 height 36
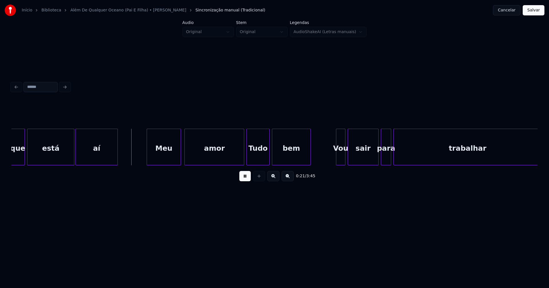
scroll to position [0, 1126]
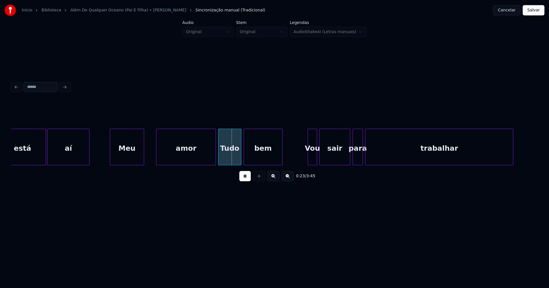
click at [128, 158] on div "Meu" at bounding box center [127, 148] width 34 height 39
click at [158, 158] on div "amor" at bounding box center [176, 148] width 59 height 39
click at [224, 158] on div "Tudo" at bounding box center [225, 148] width 22 height 39
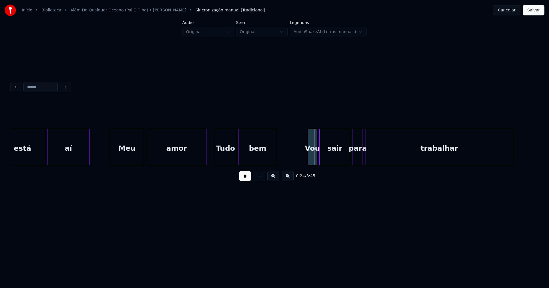
click at [244, 158] on div "bem" at bounding box center [257, 148] width 39 height 39
click at [304, 164] on div "está aí Meu amor Tudo bem Vou sair para trabalhar" at bounding box center [274, 147] width 526 height 37
click at [309, 154] on div at bounding box center [310, 147] width 2 height 36
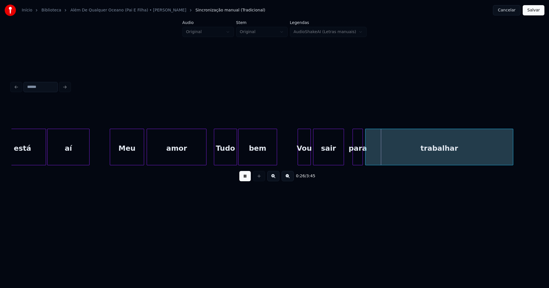
click at [322, 158] on div "sair" at bounding box center [328, 148] width 30 height 39
click at [352, 159] on div "para" at bounding box center [352, 148] width 10 height 39
click at [352, 156] on div "para" at bounding box center [352, 148] width 10 height 39
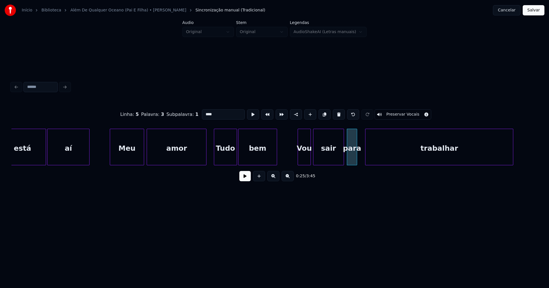
click at [206, 113] on input "****" at bounding box center [223, 114] width 43 height 10
click at [388, 151] on div "trabalhar" at bounding box center [434, 148] width 148 height 39
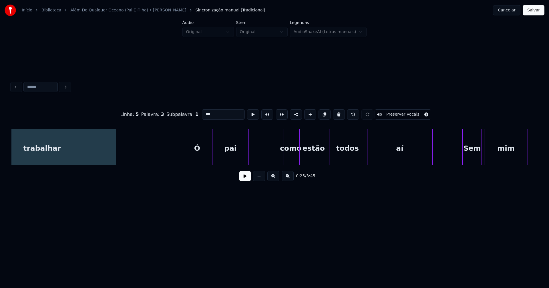
scroll to position [0, 1532]
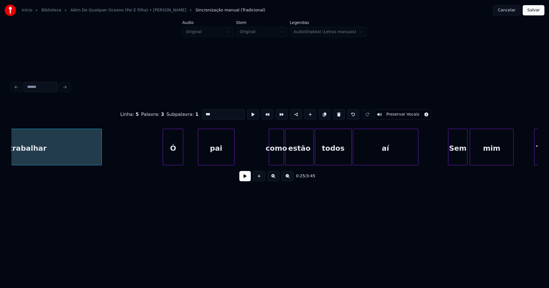
click at [171, 160] on div "Ó" at bounding box center [173, 148] width 20 height 39
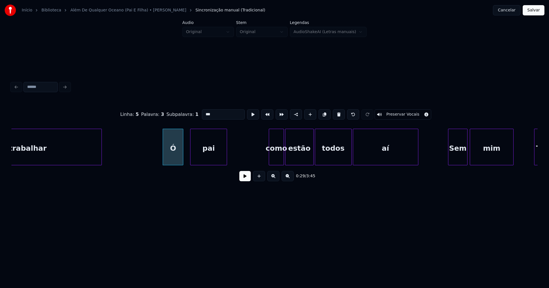
click at [211, 161] on div "pai" at bounding box center [208, 148] width 36 height 39
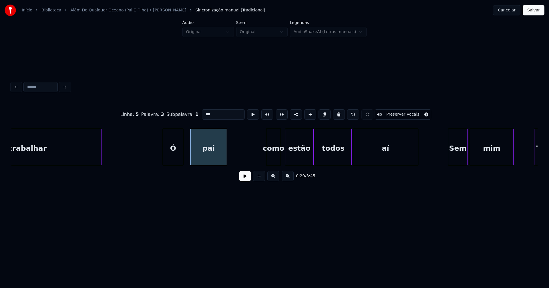
click at [275, 159] on div "como" at bounding box center [273, 148] width 14 height 39
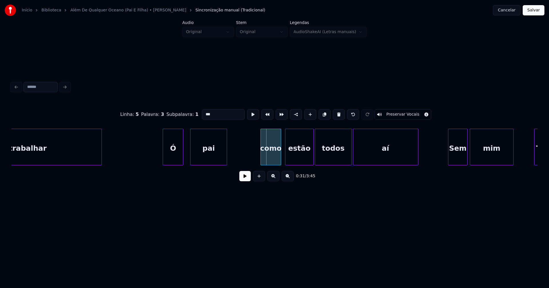
click at [261, 158] on div at bounding box center [262, 147] width 2 height 36
click at [271, 158] on div "como" at bounding box center [271, 148] width 20 height 39
drag, startPoint x: 203, startPoint y: 112, endPoint x: 193, endPoint y: 114, distance: 10.3
click at [193, 114] on div "Linha : 6 Palavra : 3 Subpalavra : 1 **** Preservar Vocais" at bounding box center [274, 114] width 526 height 29
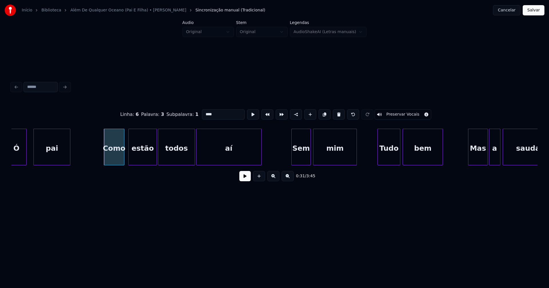
scroll to position [0, 1711]
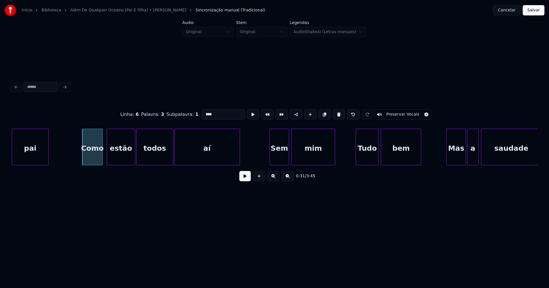
type input "****"
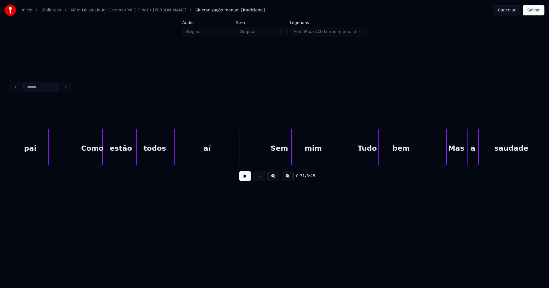
click at [243, 180] on button at bounding box center [244, 176] width 11 height 10
click at [243, 179] on button at bounding box center [244, 176] width 11 height 10
click at [126, 158] on div at bounding box center [126, 147] width 2 height 36
click at [145, 158] on div "todos" at bounding box center [147, 148] width 36 height 39
click at [160, 159] on div at bounding box center [161, 147] width 2 height 36
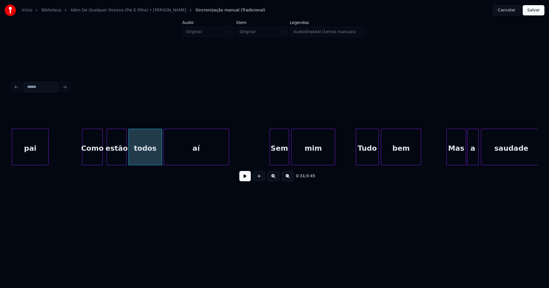
click at [188, 156] on div "aí" at bounding box center [196, 148] width 65 height 39
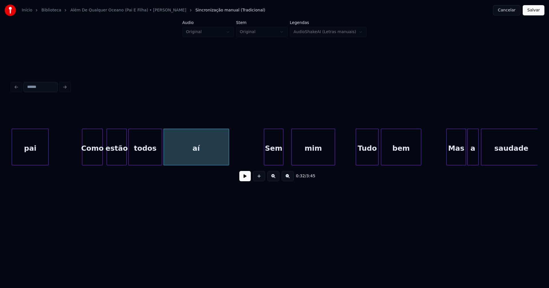
click at [276, 158] on div "Sem" at bounding box center [273, 148] width 19 height 39
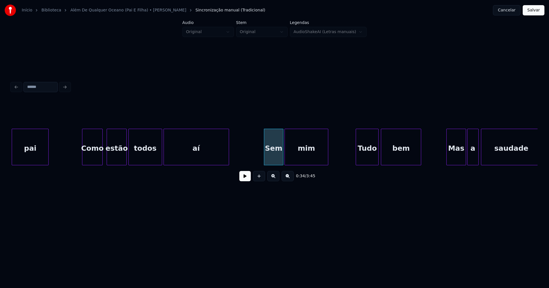
click at [300, 159] on div "mim" at bounding box center [306, 148] width 43 height 39
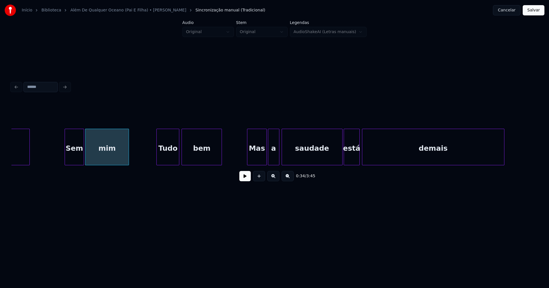
scroll to position [0, 1931]
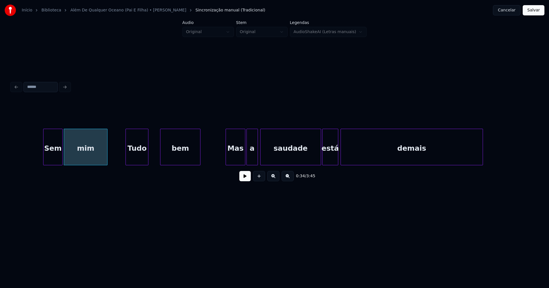
click at [137, 160] on div "Tudo" at bounding box center [137, 148] width 22 height 39
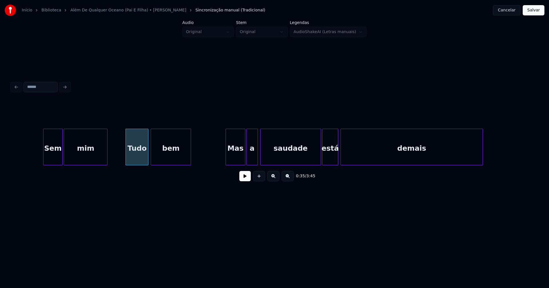
click at [167, 160] on div "bem" at bounding box center [171, 148] width 40 height 39
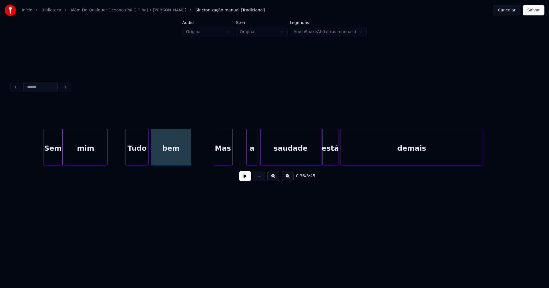
click at [225, 158] on div "Mas" at bounding box center [222, 148] width 19 height 39
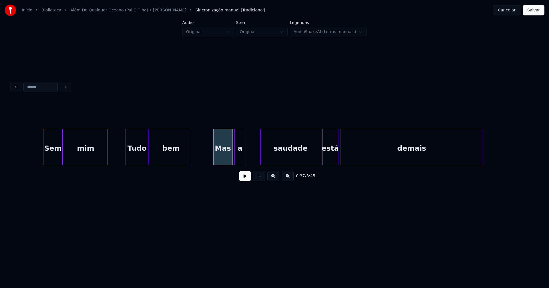
click at [240, 160] on div "a" at bounding box center [240, 148] width 11 height 39
click at [276, 159] on div "saudade" at bounding box center [284, 148] width 60 height 39
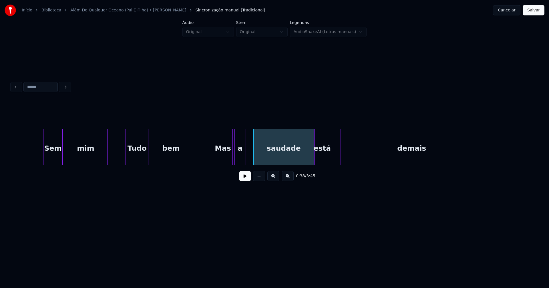
click at [322, 162] on div "está" at bounding box center [321, 148] width 15 height 39
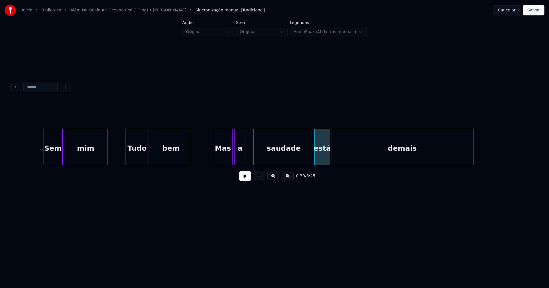
click at [344, 159] on div "demais" at bounding box center [402, 148] width 142 height 39
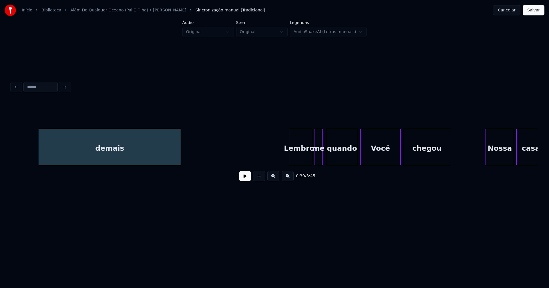
scroll to position [0, 2366]
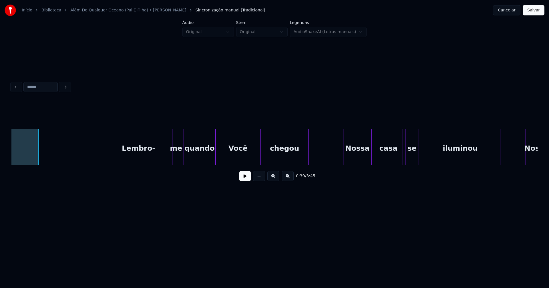
click at [140, 159] on div "Lembro-" at bounding box center [138, 148] width 22 height 39
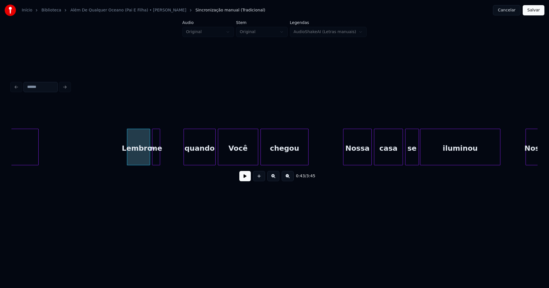
click at [157, 161] on div "me" at bounding box center [155, 148] width 7 height 39
click at [168, 154] on div at bounding box center [167, 147] width 2 height 36
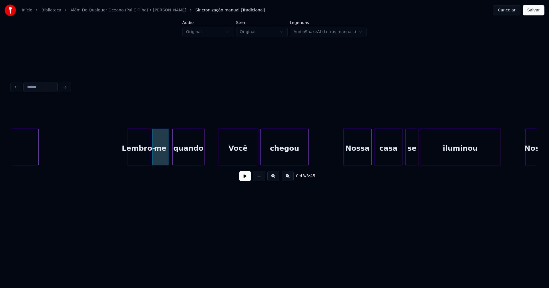
click at [180, 159] on div "quando" at bounding box center [188, 148] width 31 height 39
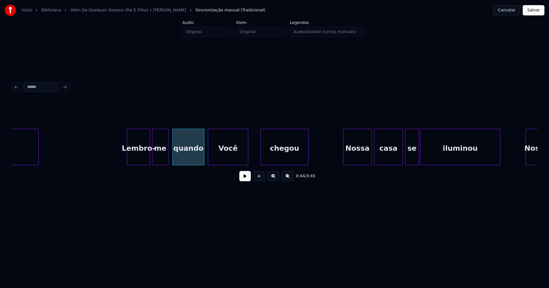
click at [220, 157] on div "Você" at bounding box center [228, 148] width 40 height 39
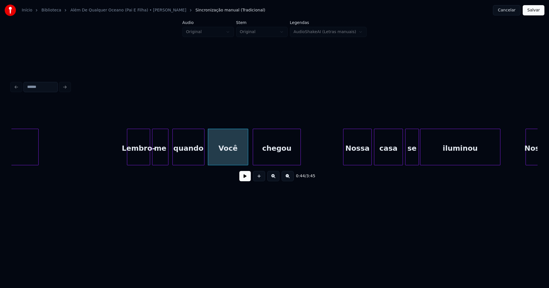
click at [272, 157] on div "chegou" at bounding box center [277, 148] width 48 height 39
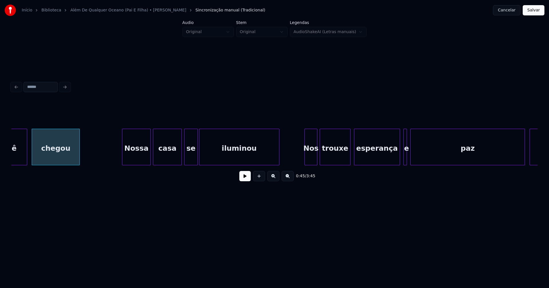
scroll to position [0, 2594]
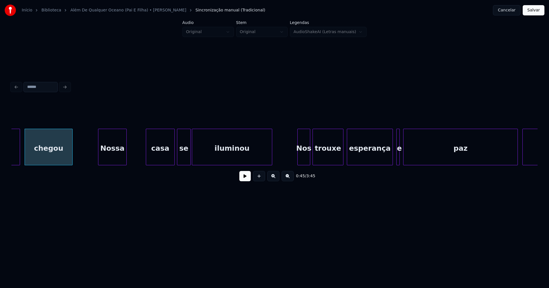
click at [117, 161] on div "Nossa" at bounding box center [112, 148] width 28 height 39
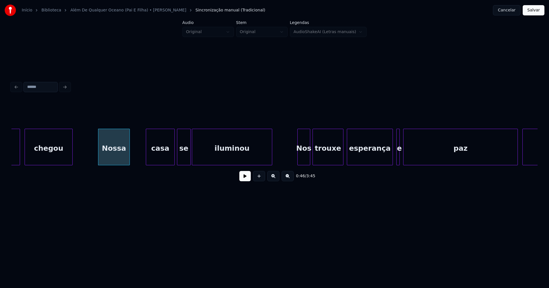
click at [128, 154] on div at bounding box center [129, 147] width 2 height 36
click at [147, 160] on div "casa" at bounding box center [148, 148] width 28 height 39
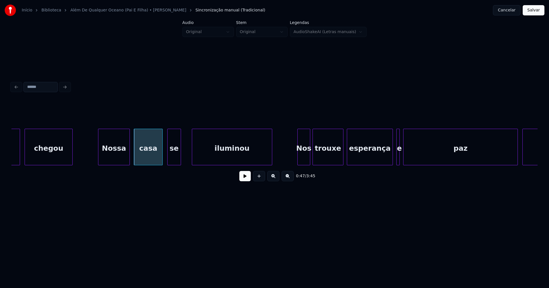
click at [174, 160] on div "se" at bounding box center [174, 148] width 13 height 39
click at [181, 154] on div at bounding box center [182, 147] width 2 height 36
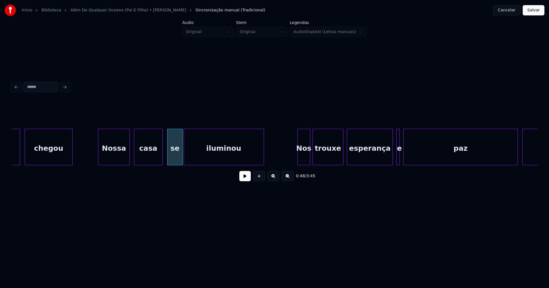
click at [203, 156] on div "iluminou" at bounding box center [224, 148] width 80 height 39
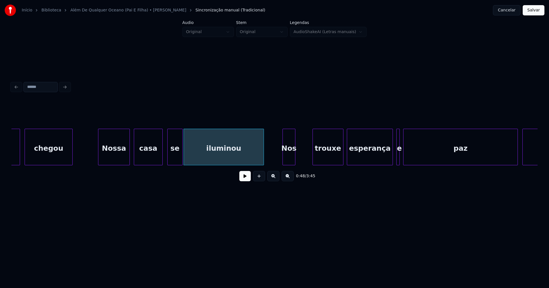
click at [288, 164] on div "Você chegou Nossa casa se iluminou Nos trouxe esperança e paz Ó" at bounding box center [274, 147] width 526 height 37
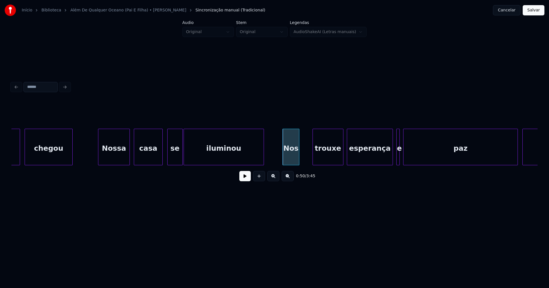
click at [298, 153] on div at bounding box center [298, 147] width 2 height 36
click at [312, 161] on div "trouxe" at bounding box center [315, 148] width 30 height 39
click at [249, 177] on button at bounding box center [244, 176] width 11 height 10
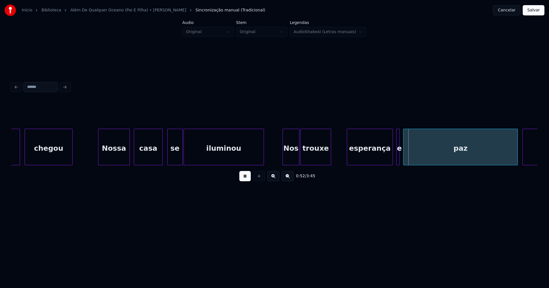
click at [362, 158] on div "esperança" at bounding box center [365, 148] width 45 height 39
click at [335, 160] on div at bounding box center [336, 147] width 2 height 36
click at [351, 155] on div "esperança" at bounding box center [362, 148] width 54 height 39
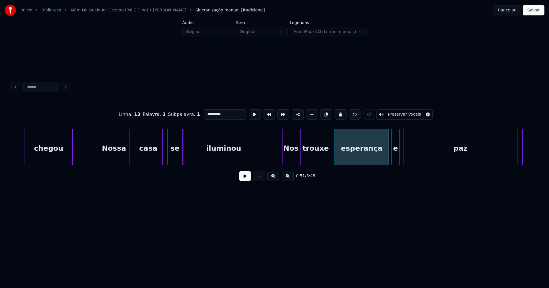
click at [392, 159] on div at bounding box center [393, 147] width 2 height 36
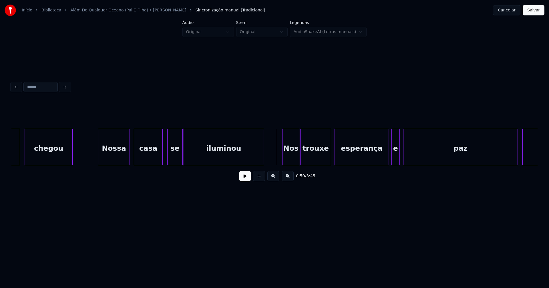
click at [244, 179] on button at bounding box center [244, 176] width 11 height 10
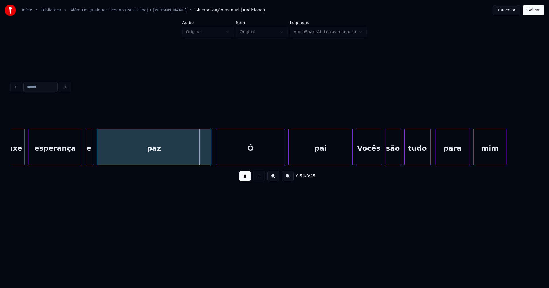
scroll to position [0, 2908]
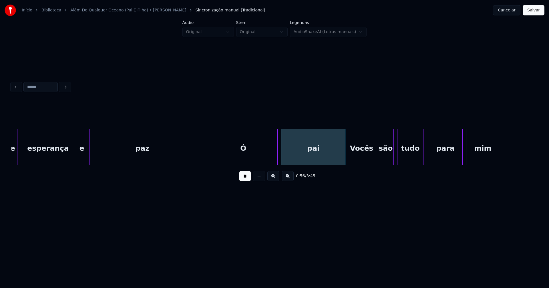
click at [194, 160] on div at bounding box center [194, 147] width 2 height 36
click at [222, 158] on div "Ó" at bounding box center [233, 148] width 68 height 39
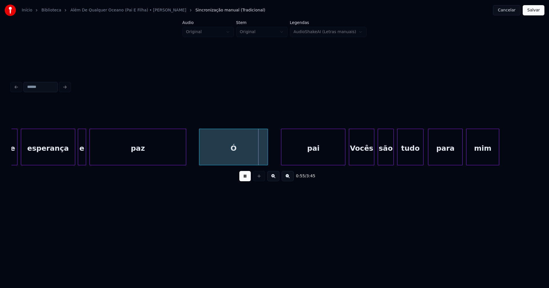
click at [185, 157] on div at bounding box center [185, 147] width 2 height 36
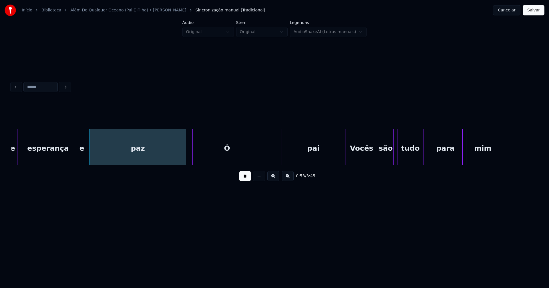
click at [207, 156] on div "Ó" at bounding box center [227, 148] width 68 height 39
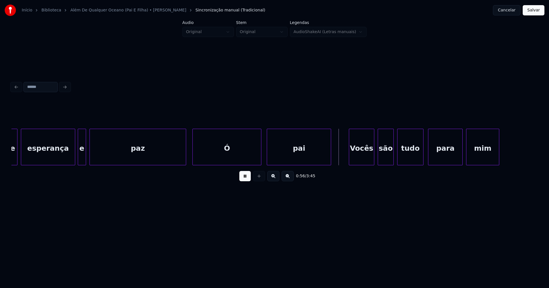
click at [286, 156] on div "pai" at bounding box center [299, 148] width 64 height 39
click at [349, 160] on div "Vocês" at bounding box center [348, 148] width 25 height 39
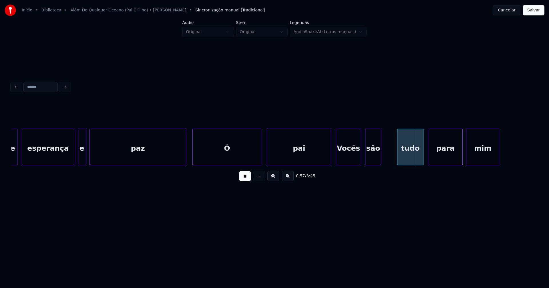
click at [375, 161] on div "são" at bounding box center [372, 148] width 15 height 39
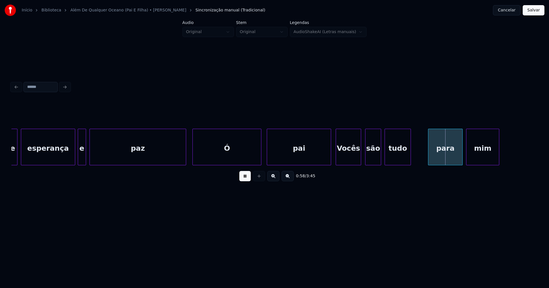
click at [396, 162] on div "tudo" at bounding box center [398, 148] width 26 height 39
click at [424, 160] on div "para" at bounding box center [432, 148] width 34 height 39
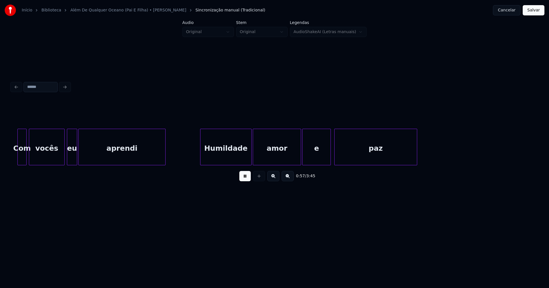
scroll to position [0, 3311]
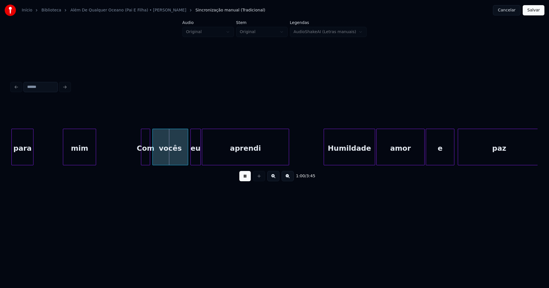
click at [31, 156] on div at bounding box center [32, 147] width 2 height 36
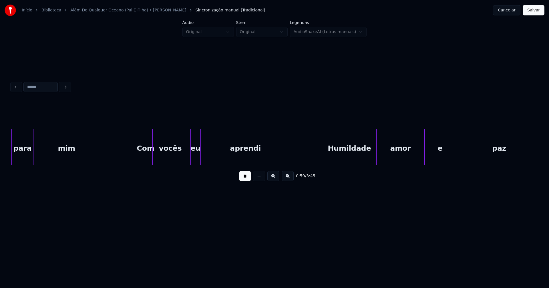
click at [37, 154] on div at bounding box center [38, 147] width 2 height 36
click at [245, 181] on button at bounding box center [244, 176] width 11 height 10
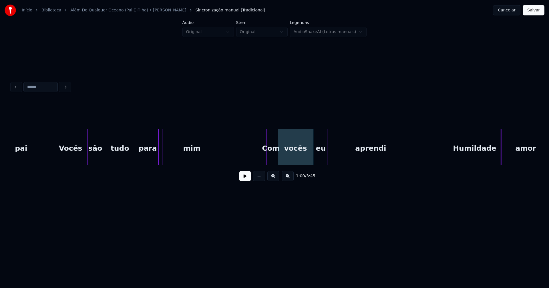
scroll to position [0, 3157]
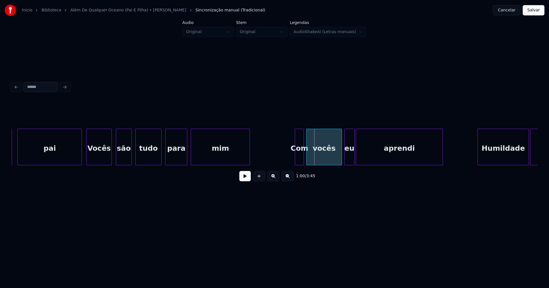
click at [97, 160] on div "Vocês" at bounding box center [99, 148] width 25 height 39
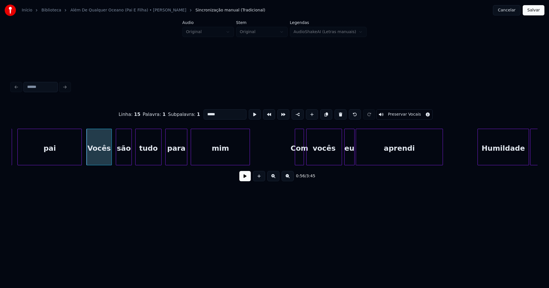
click at [246, 181] on button at bounding box center [244, 176] width 11 height 10
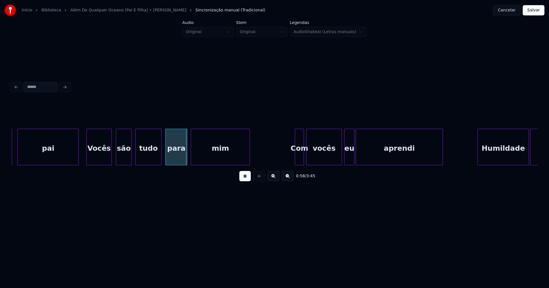
click at [78, 159] on div at bounding box center [78, 147] width 2 height 36
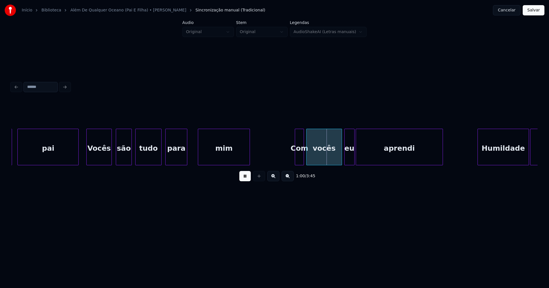
click at [199, 154] on div at bounding box center [199, 147] width 2 height 36
click at [194, 154] on div at bounding box center [195, 147] width 2 height 36
click at [202, 154] on div at bounding box center [203, 147] width 2 height 36
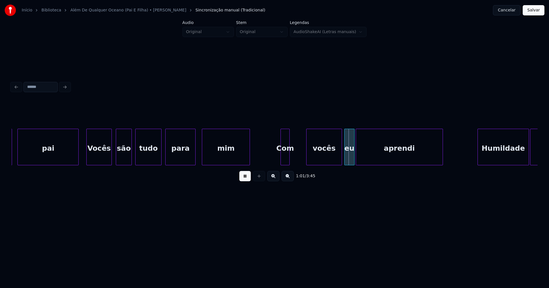
click at [286, 162] on div "Com" at bounding box center [285, 148] width 9 height 39
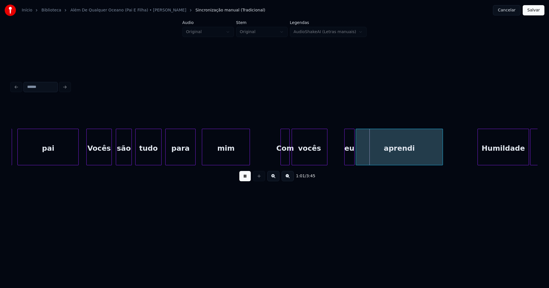
click at [309, 162] on div "vocês" at bounding box center [309, 148] width 35 height 39
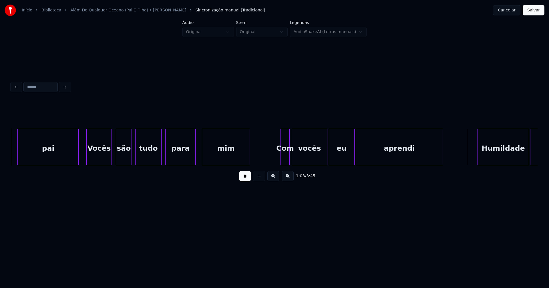
click at [330, 163] on div at bounding box center [330, 147] width 2 height 36
click at [363, 153] on div at bounding box center [363, 147] width 2 height 36
click at [359, 152] on div at bounding box center [359, 147] width 2 height 36
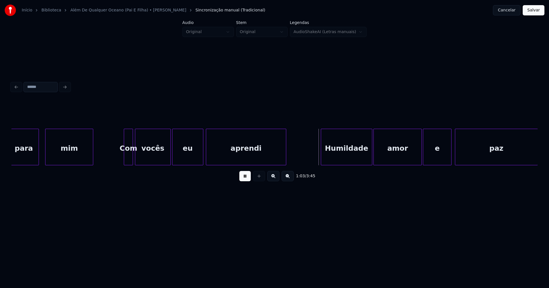
scroll to position [0, 3464]
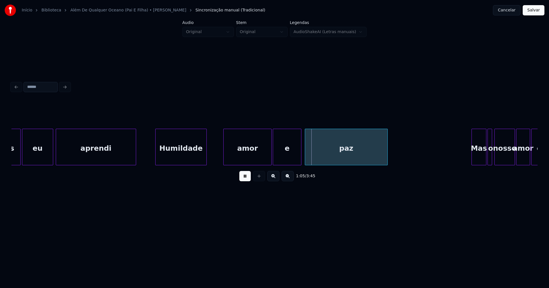
click at [176, 158] on div "Humildade" at bounding box center [181, 148] width 51 height 39
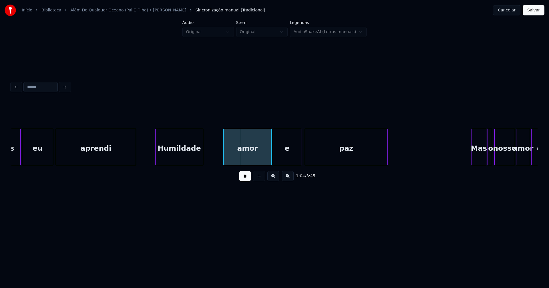
click at [202, 158] on div at bounding box center [202, 147] width 2 height 36
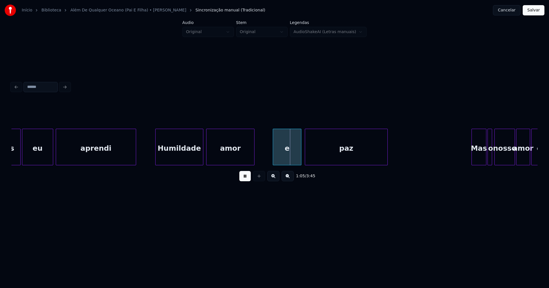
click at [225, 159] on div "amor" at bounding box center [230, 148] width 48 height 39
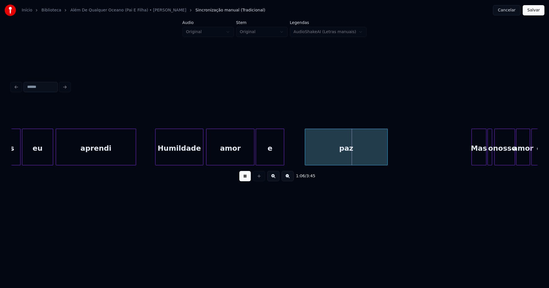
click at [266, 160] on div "e" at bounding box center [270, 148] width 28 height 39
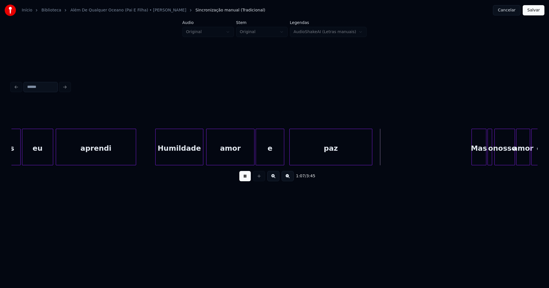
click at [294, 161] on div "paz" at bounding box center [331, 148] width 82 height 39
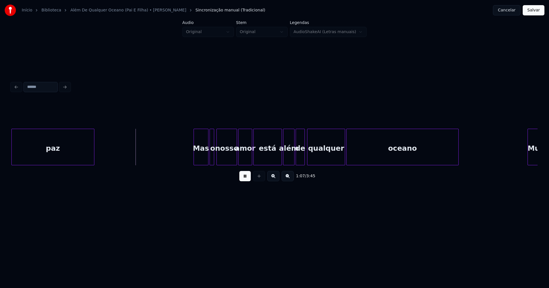
scroll to position [0, 3770]
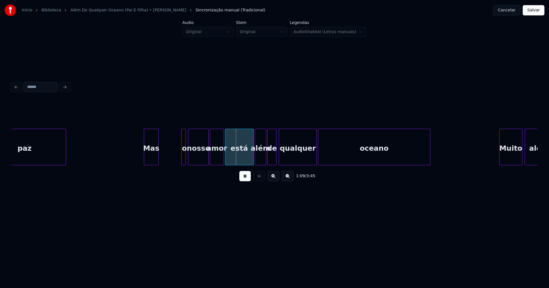
click at [152, 160] on div "Mas" at bounding box center [151, 148] width 14 height 39
click at [176, 155] on div at bounding box center [177, 147] width 2 height 36
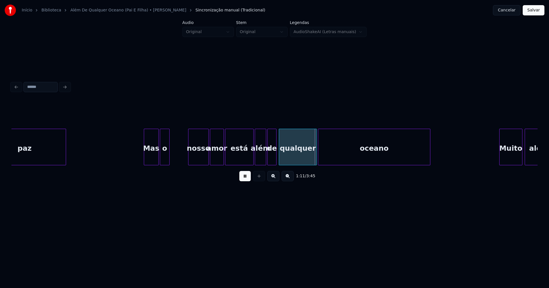
click at [165, 161] on div "o" at bounding box center [164, 148] width 9 height 39
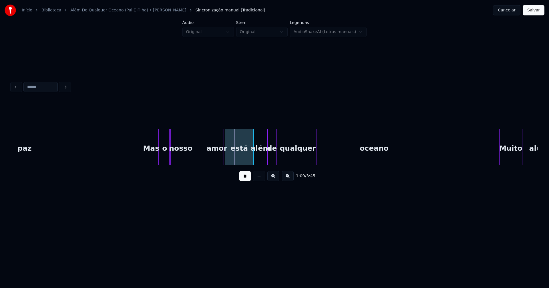
click at [175, 160] on div "nosso" at bounding box center [181, 148] width 20 height 39
click at [208, 160] on div "amor" at bounding box center [206, 148] width 13 height 39
click at [196, 160] on div at bounding box center [196, 147] width 2 height 36
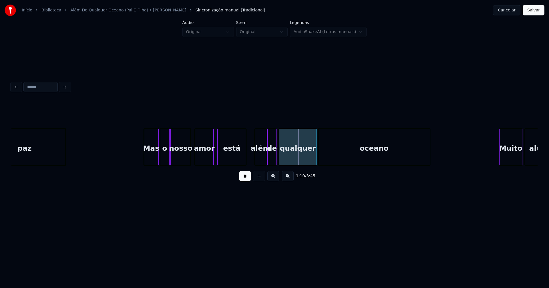
click at [226, 160] on div "está" at bounding box center [232, 148] width 28 height 39
click at [256, 160] on div "além" at bounding box center [253, 148] width 11 height 39
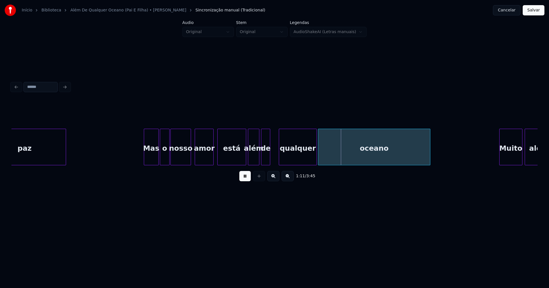
click at [266, 160] on div "de" at bounding box center [265, 148] width 9 height 39
click at [291, 158] on div "qualquer" at bounding box center [292, 148] width 37 height 39
click at [306, 160] on div at bounding box center [306, 147] width 2 height 36
click at [324, 160] on div "oceano" at bounding box center [367, 148] width 112 height 39
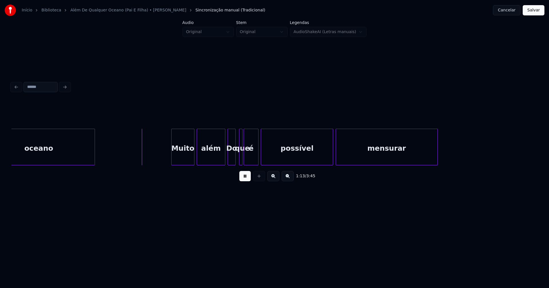
scroll to position [0, 4112]
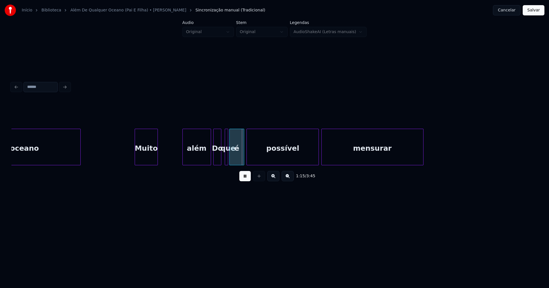
click at [151, 161] on div "Muito" at bounding box center [146, 148] width 22 height 39
click at [172, 164] on div "oceano Muito além Do que é possível mensurar" at bounding box center [274, 147] width 526 height 37
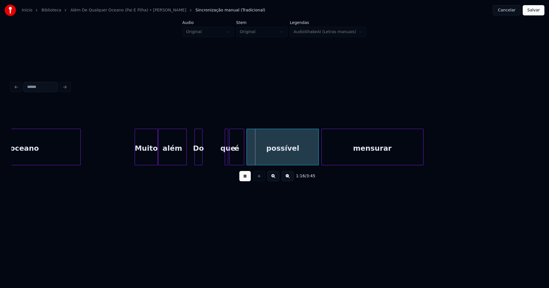
click at [199, 160] on div "Do" at bounding box center [198, 148] width 7 height 39
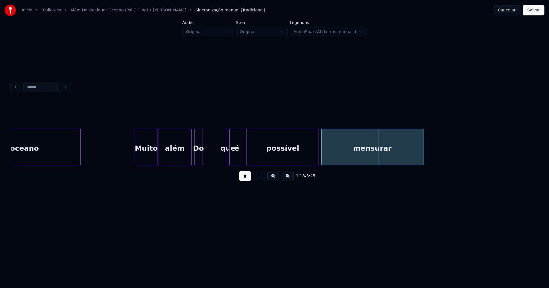
click at [191, 154] on div at bounding box center [191, 147] width 2 height 36
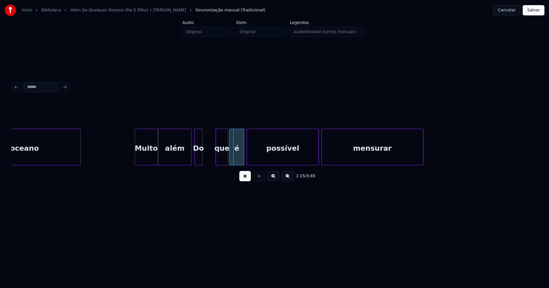
click at [216, 158] on div at bounding box center [217, 147] width 2 height 36
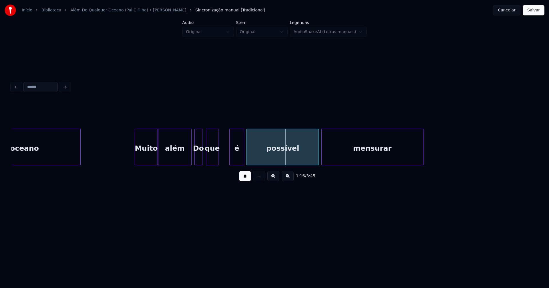
click at [214, 160] on div "que" at bounding box center [212, 148] width 12 height 39
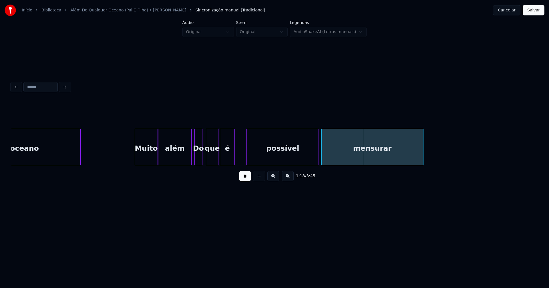
click at [229, 160] on div "é" at bounding box center [227, 148] width 14 height 39
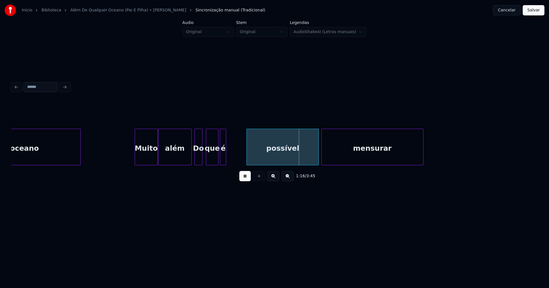
click at [225, 160] on div at bounding box center [225, 147] width 2 height 36
click at [241, 159] on div "possível" at bounding box center [265, 148] width 72 height 39
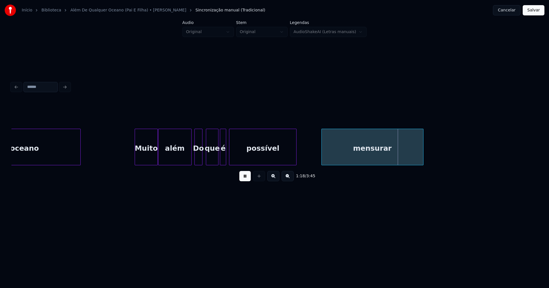
click at [295, 157] on div at bounding box center [295, 147] width 2 height 36
click at [318, 158] on div "mensurar" at bounding box center [354, 148] width 101 height 39
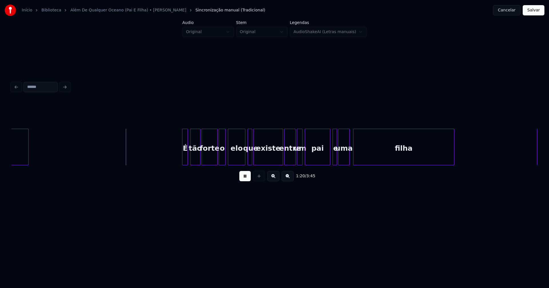
scroll to position [0, 4511]
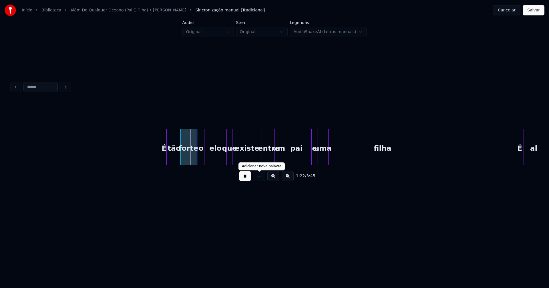
click at [248, 179] on button at bounding box center [244, 176] width 11 height 10
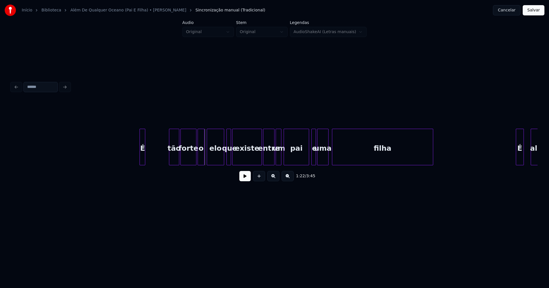
click at [142, 162] on div "É" at bounding box center [143, 148] width 6 height 39
click at [146, 158] on div at bounding box center [147, 147] width 2 height 36
click at [153, 166] on div "É tão forte o elo que existe entre um pai e uma filha É algo" at bounding box center [274, 147] width 526 height 37
click at [172, 163] on div "É tão forte o elo que existe entre um pai e uma filha É algo" at bounding box center [274, 147] width 526 height 37
drag, startPoint x: 132, startPoint y: 156, endPoint x: 205, endPoint y: 181, distance: 77.2
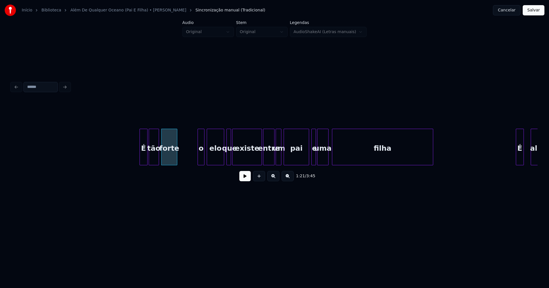
click at [245, 181] on button at bounding box center [244, 176] width 11 height 10
click at [244, 181] on button at bounding box center [244, 176] width 11 height 10
click at [177, 154] on div at bounding box center [177, 147] width 2 height 36
click at [184, 159] on div "o" at bounding box center [184, 148] width 6 height 39
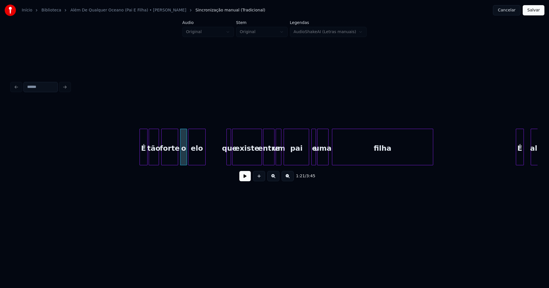
click at [197, 159] on div "elo" at bounding box center [196, 148] width 17 height 39
click at [208, 164] on div "É tão forte o elo que existe entre um pai e uma filha É algo" at bounding box center [274, 147] width 526 height 37
click at [246, 180] on button at bounding box center [244, 176] width 11 height 10
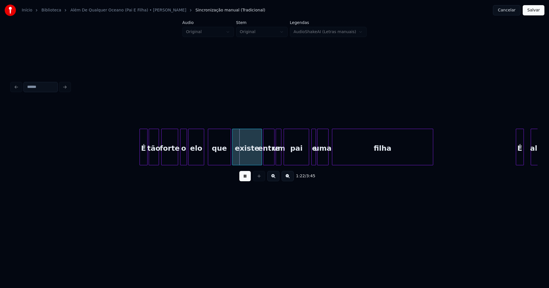
click at [203, 159] on div at bounding box center [203, 147] width 2 height 36
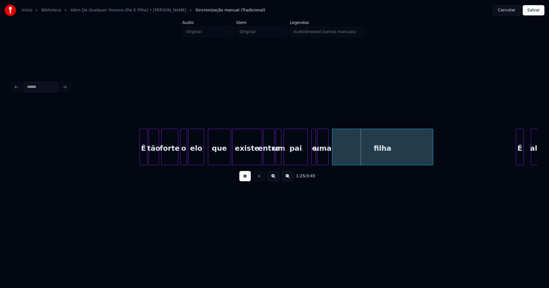
click at [306, 159] on div at bounding box center [307, 147] width 2 height 36
click at [325, 159] on div "uma" at bounding box center [324, 148] width 11 height 39
click at [316, 159] on div at bounding box center [316, 147] width 2 height 36
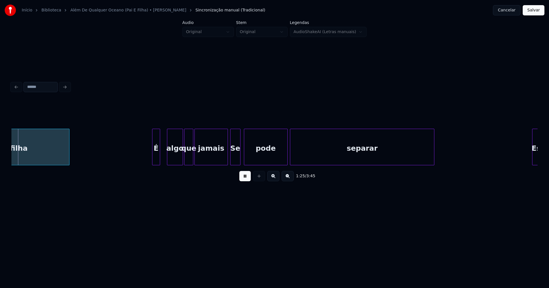
scroll to position [0, 4882]
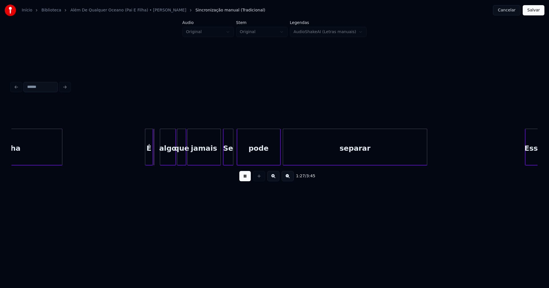
click at [245, 179] on button at bounding box center [244, 176] width 11 height 10
click at [125, 161] on div "É" at bounding box center [124, 148] width 7 height 39
click at [139, 164] on div "filha É algo que jamais Se pode separar [PERSON_NAME]" at bounding box center [274, 147] width 526 height 37
click at [152, 163] on div "que" at bounding box center [150, 148] width 9 height 39
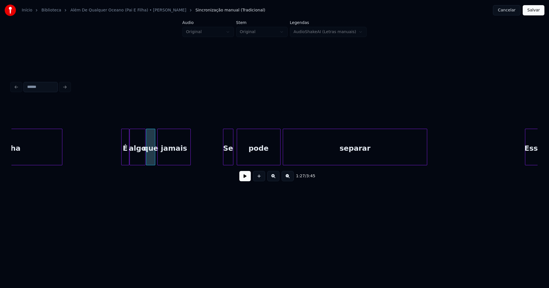
click at [171, 164] on div "filha É algo que jamais Se pode separar [PERSON_NAME]" at bounding box center [274, 147] width 526 height 37
drag, startPoint x: 106, startPoint y: 155, endPoint x: 186, endPoint y: 173, distance: 81.8
click at [242, 181] on button at bounding box center [244, 176] width 11 height 10
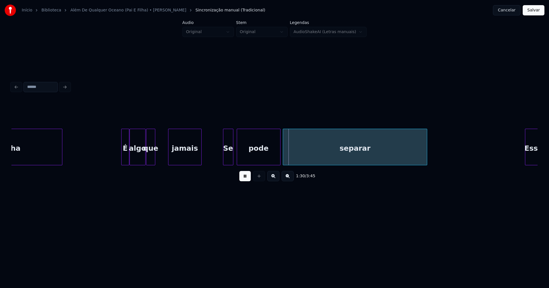
click at [178, 160] on div "jamais" at bounding box center [184, 148] width 33 height 39
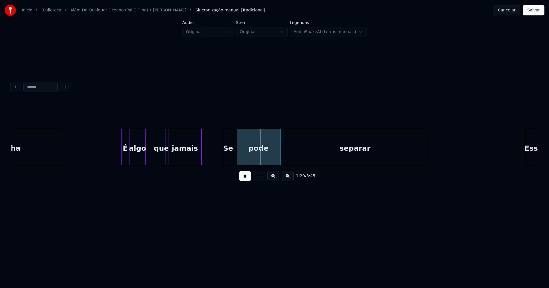
click at [162, 164] on div "filha É algo que jamais Se pode separar [PERSON_NAME]" at bounding box center [274, 147] width 526 height 37
click at [145, 158] on div at bounding box center [145, 147] width 2 height 36
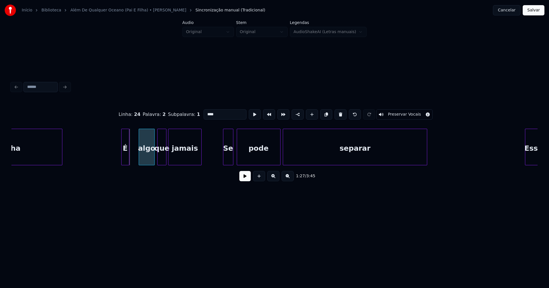
click at [146, 162] on div "algo" at bounding box center [146, 148] width 15 height 39
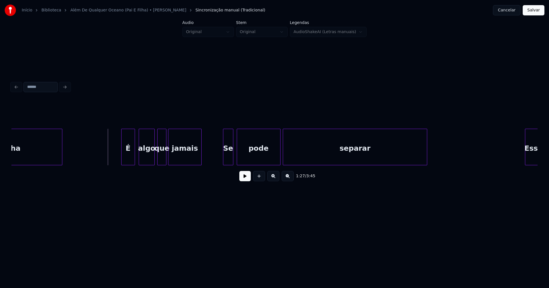
click at [134, 156] on div at bounding box center [134, 147] width 2 height 36
click at [247, 179] on button at bounding box center [244, 176] width 11 height 10
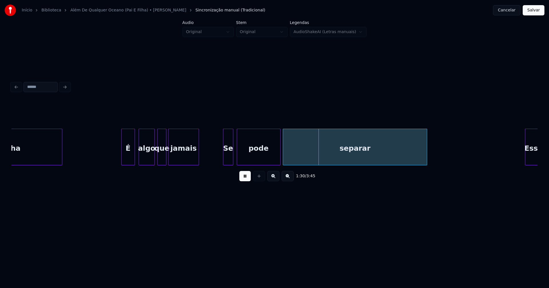
click at [197, 158] on div at bounding box center [198, 147] width 2 height 36
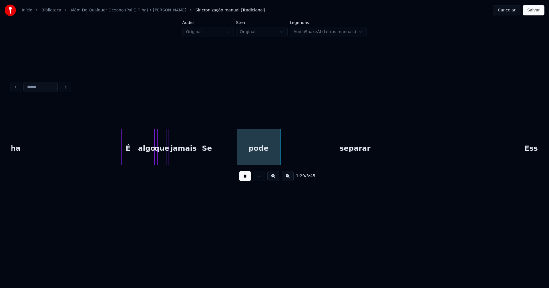
click at [206, 157] on div "Se" at bounding box center [207, 148] width 10 height 39
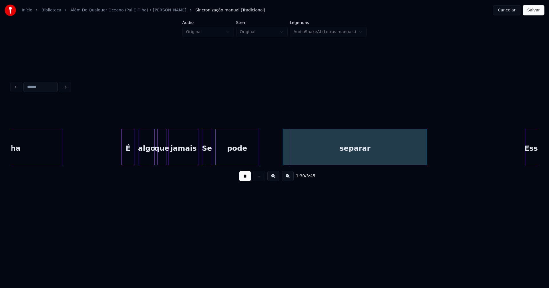
click at [234, 158] on div "pode" at bounding box center [237, 148] width 43 height 39
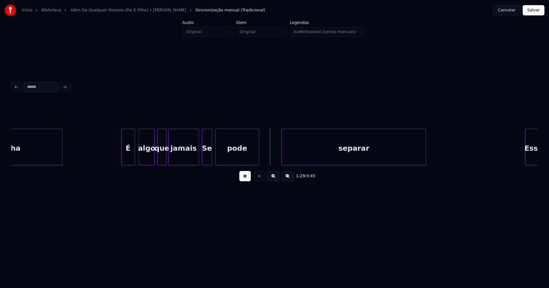
click at [287, 157] on div "separar" at bounding box center [354, 148] width 144 height 39
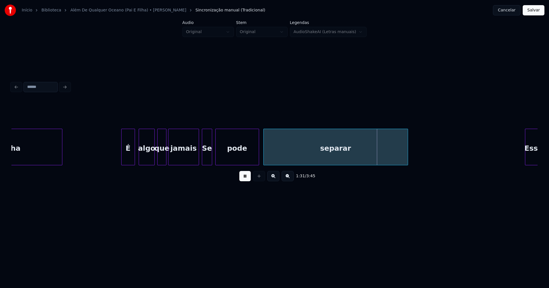
click at [275, 162] on div "separar" at bounding box center [336, 148] width 144 height 39
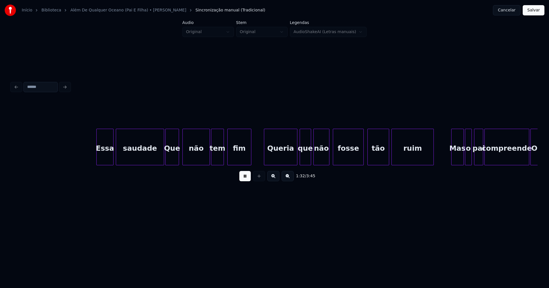
scroll to position [0, 5315]
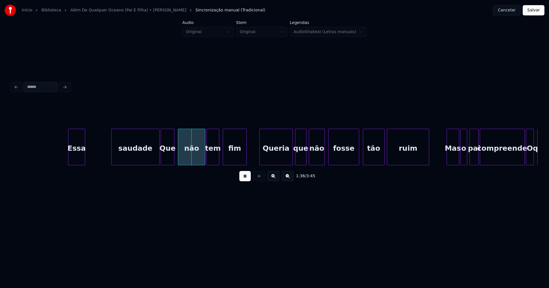
click at [79, 164] on div "Essa saudade Que não tem fim Queria que não fosse tão ruim Mas o pai compreende…" at bounding box center [274, 147] width 526 height 37
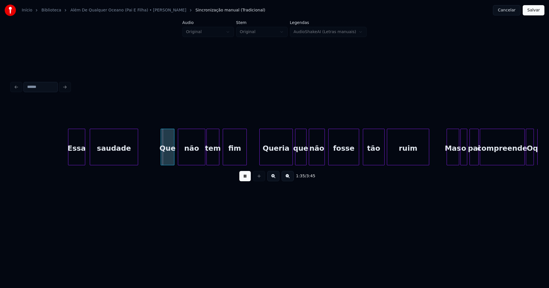
click at [120, 159] on div "saudade" at bounding box center [114, 148] width 48 height 39
click at [148, 163] on div "Essa saudade Que não tem fim Queria que não fosse tão ruim Mas o pai compreende…" at bounding box center [274, 147] width 526 height 37
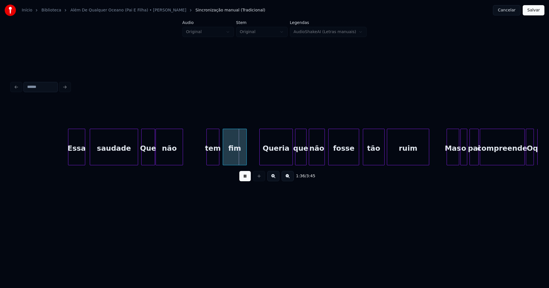
click at [173, 164] on div "Essa saudade Que não tem fim Queria que não fosse tão ruim Mas o pai compreende…" at bounding box center [274, 147] width 526 height 37
click at [191, 164] on div "Essa saudade Que não tem fim Queria que não fosse tão ruim Mas o pai compreende…" at bounding box center [274, 147] width 526 height 37
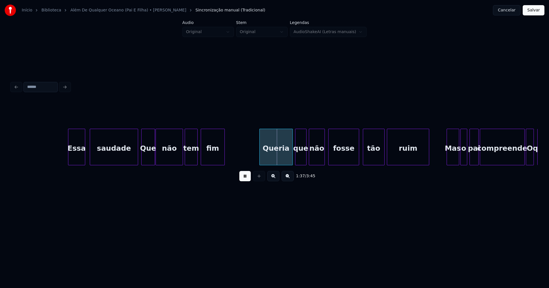
click at [210, 164] on div "Essa saudade Que não tem fim Queria que não fosse tão ruim Mas o pai compreende…" at bounding box center [274, 147] width 526 height 37
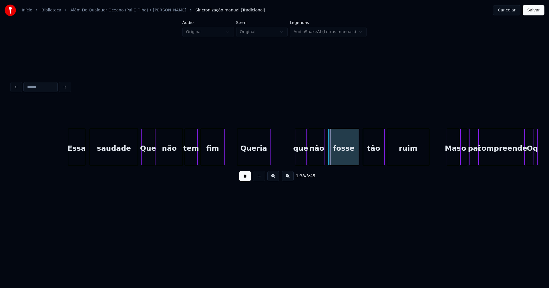
click at [257, 164] on div "Essa saudade Que não tem fim Queria que não fosse tão ruim Mas o pai compreende…" at bounding box center [274, 147] width 526 height 37
click at [278, 163] on div "Essa saudade Que não tem fim Queria que não fosse tão ruim Mas o pai compreende…" at bounding box center [274, 147] width 526 height 37
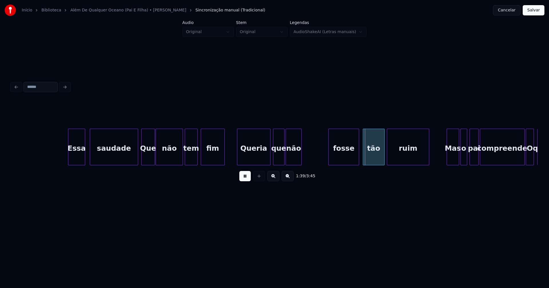
click at [293, 161] on div "não" at bounding box center [293, 148] width 15 height 39
click at [316, 161] on div "fosse" at bounding box center [321, 148] width 30 height 39
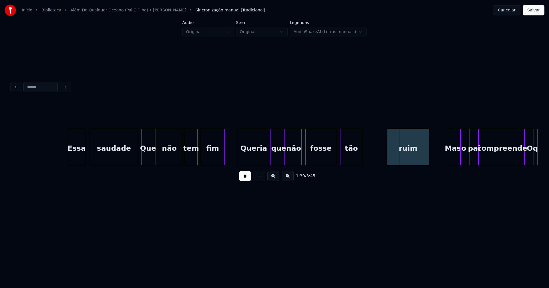
click at [348, 162] on div "tão" at bounding box center [351, 148] width 21 height 39
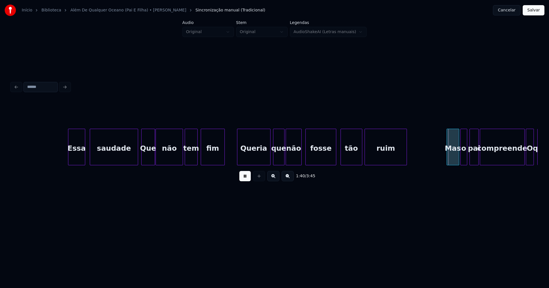
click at [372, 164] on div "Essa saudade Que não tem fim Queria que não fosse tão ruim Mas o pai compreende…" at bounding box center [274, 147] width 526 height 37
click at [244, 177] on button at bounding box center [244, 176] width 11 height 10
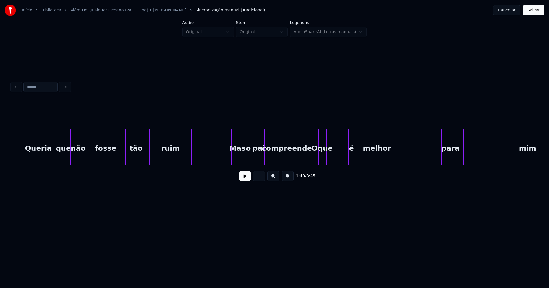
scroll to position [0, 5545]
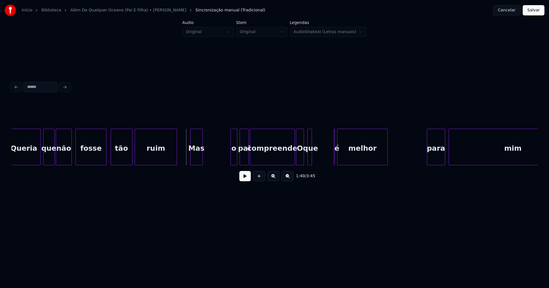
click at [195, 169] on div "1:40 / 3:45" at bounding box center [274, 143] width 526 height 87
click at [207, 166] on div "Queria que não fosse tão ruim Mas o pai compreende O que é melhor para mim" at bounding box center [274, 147] width 526 height 37
click at [211, 156] on div at bounding box center [212, 147] width 2 height 36
click at [219, 166] on div "Queria que não fosse tão ruim Mas o pai compreende O que é melhor para mim" at bounding box center [274, 147] width 526 height 37
click at [249, 165] on div "Queria que não fosse tão ruim Mas o pai compreende O que é melhor para mim" at bounding box center [274, 147] width 526 height 37
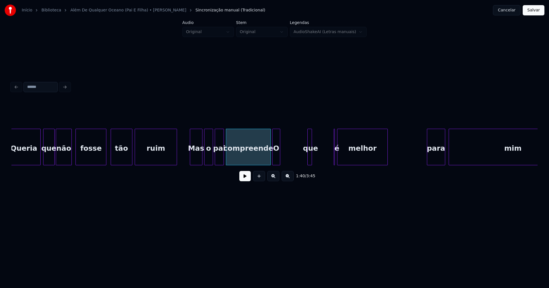
click at [275, 165] on div "Queria que não fosse tão ruim Mas o pai compreende O que é melhor para mim" at bounding box center [274, 147] width 526 height 37
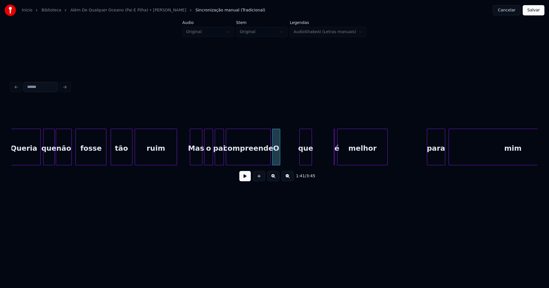
click at [300, 162] on div at bounding box center [301, 147] width 2 height 36
click at [292, 165] on div "Queria que não fosse tão ruim Mas o pai compreende O que é melhor para mim" at bounding box center [274, 147] width 526 height 37
drag, startPoint x: 182, startPoint y: 154, endPoint x: 219, endPoint y: 177, distance: 43.9
click at [247, 180] on button at bounding box center [244, 176] width 11 height 10
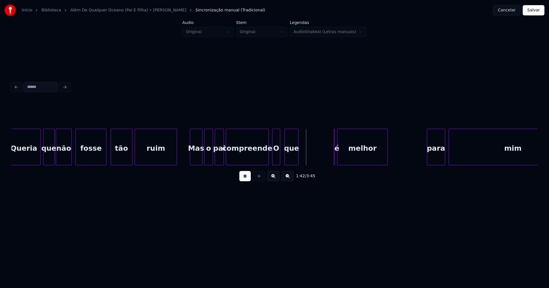
click at [268, 159] on div at bounding box center [268, 147] width 2 height 36
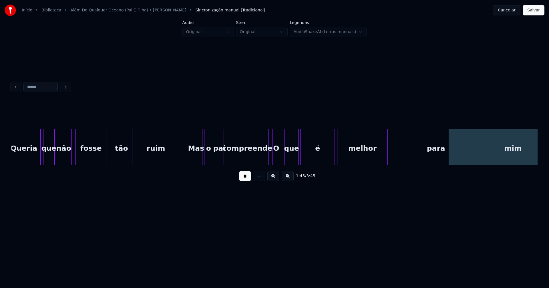
click at [303, 168] on div "1:45 / 3:45" at bounding box center [274, 143] width 526 height 87
click at [312, 164] on div "Queria que não fosse tão ruim Mas o pai compreende O que é melhor para mim" at bounding box center [274, 147] width 526 height 37
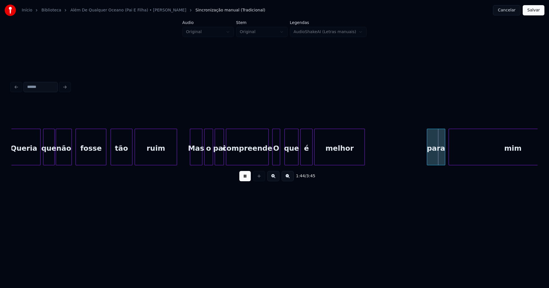
click at [327, 161] on div "melhor" at bounding box center [339, 148] width 50 height 39
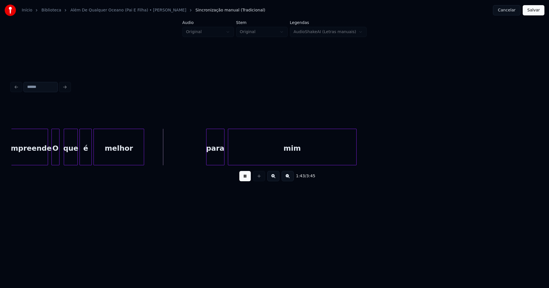
scroll to position [0, 5773]
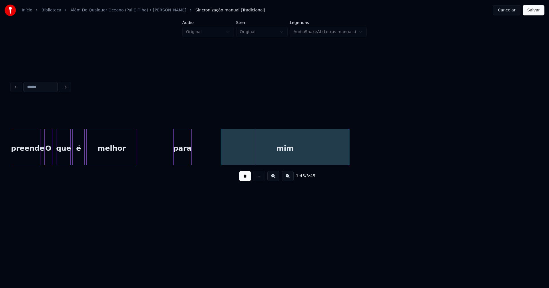
click at [182, 158] on div "para" at bounding box center [183, 148] width 18 height 39
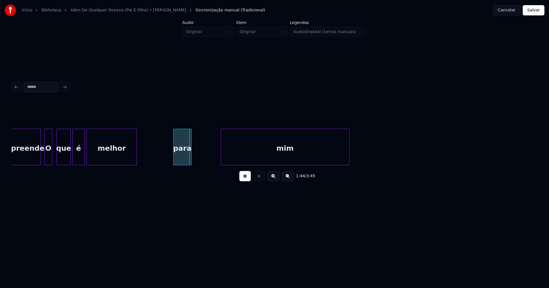
click at [182, 156] on div "para" at bounding box center [183, 148] width 18 height 39
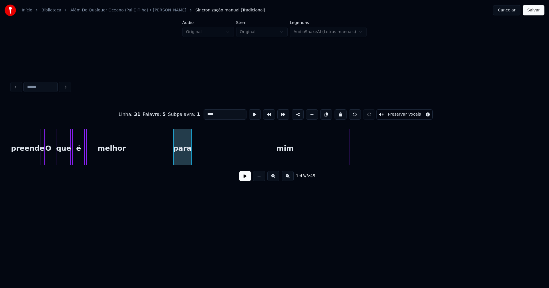
click at [207, 112] on input "****" at bounding box center [225, 114] width 43 height 10
type input "***"
click at [224, 156] on div "mim" at bounding box center [264, 148] width 128 height 39
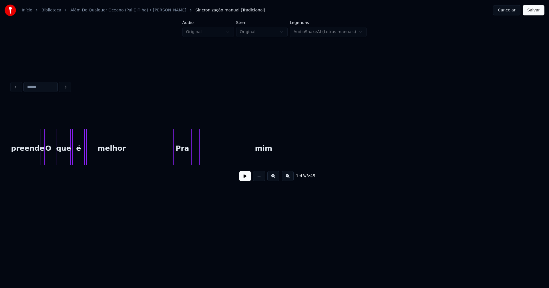
click at [245, 181] on button at bounding box center [244, 176] width 11 height 10
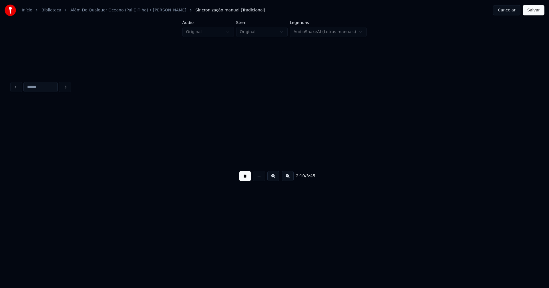
scroll to position [0, 7374]
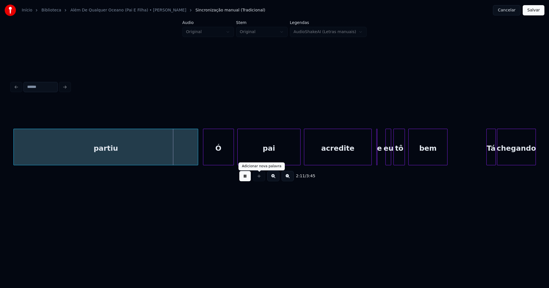
click at [248, 181] on button at bounding box center [244, 176] width 11 height 10
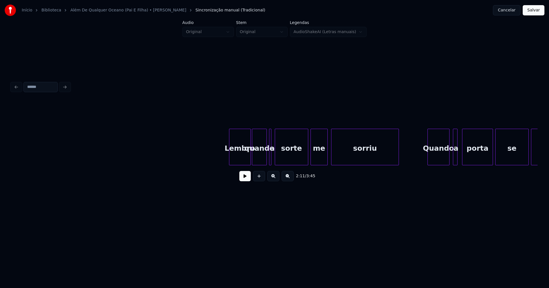
scroll to position [0, 6764]
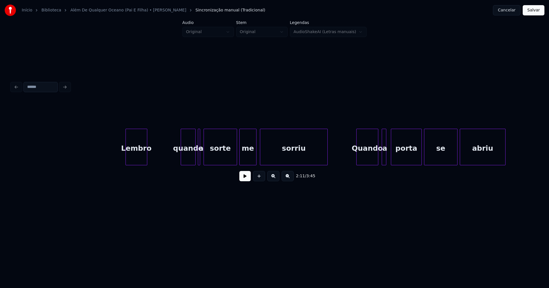
click at [139, 169] on div "2:11 / 3:45" at bounding box center [274, 143] width 526 height 87
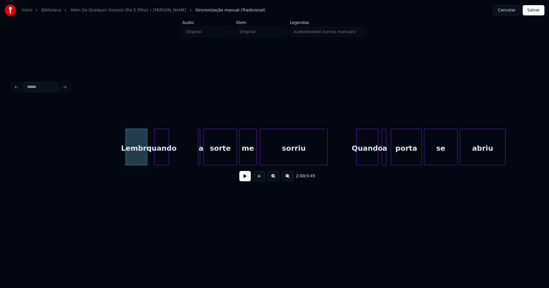
click at [166, 165] on div "se abriu Quando a porta sorriu me sorte Lembro quando a" at bounding box center [274, 147] width 526 height 37
click at [141, 161] on div at bounding box center [142, 147] width 2 height 36
click at [152, 166] on div "se abriu Quando a porta sorriu me sorte Lembro quando a" at bounding box center [274, 147] width 526 height 37
click at [161, 157] on div at bounding box center [161, 147] width 2 height 36
drag, startPoint x: 113, startPoint y: 157, endPoint x: 192, endPoint y: 173, distance: 81.0
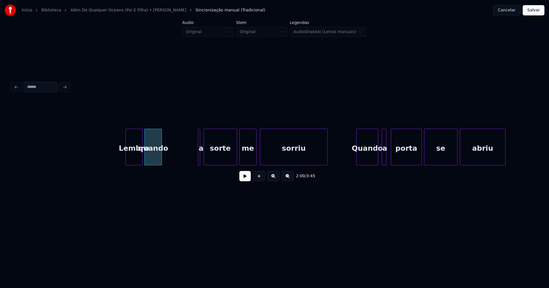
click at [246, 178] on button at bounding box center [244, 176] width 11 height 10
click at [244, 180] on button at bounding box center [244, 176] width 11 height 10
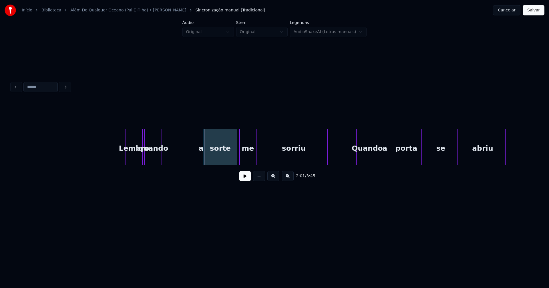
click at [203, 162] on div at bounding box center [202, 147] width 2 height 36
click at [166, 174] on div "2:01 / 3:45" at bounding box center [274, 143] width 526 height 87
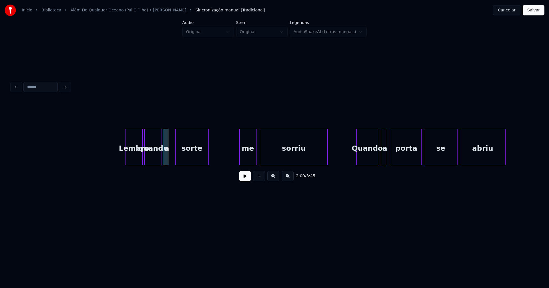
click at [190, 171] on div "2:00 / 3:45" at bounding box center [274, 143] width 526 height 87
click at [207, 159] on div "sorte" at bounding box center [190, 147] width 33 height 37
click at [205, 156] on div "sorte" at bounding box center [188, 147] width 33 height 37
click at [196, 164] on div "se abriu Quando a porta sorriu me sorte Lembro quando a" at bounding box center [274, 147] width 526 height 37
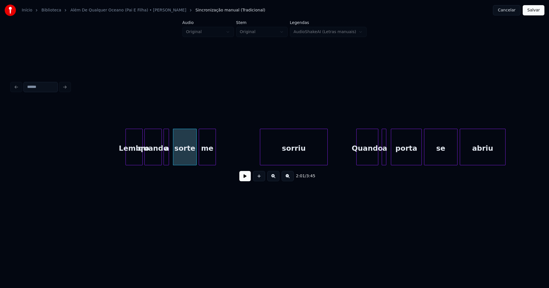
click at [209, 165] on div "se abriu Quando a porta sorriu me sorte Lembro quando a" at bounding box center [274, 147] width 526 height 37
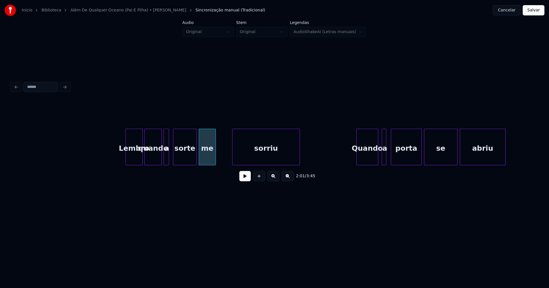
click at [256, 162] on div "sorriu" at bounding box center [265, 148] width 67 height 39
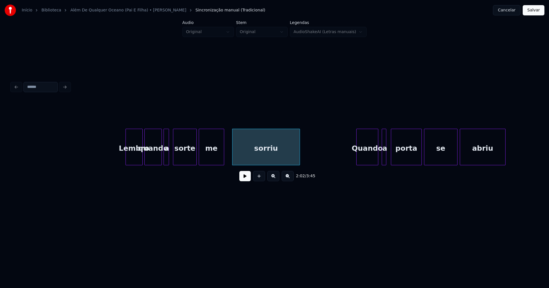
click at [224, 155] on div at bounding box center [223, 147] width 2 height 36
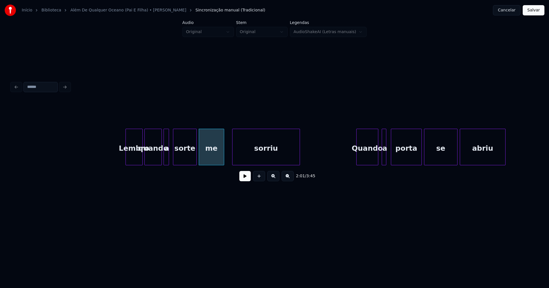
drag, startPoint x: 114, startPoint y: 156, endPoint x: 228, endPoint y: 175, distance: 116.1
click at [248, 180] on button at bounding box center [244, 176] width 11 height 10
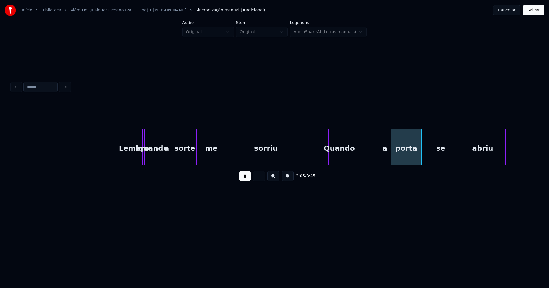
click at [341, 166] on div "se abriu Quando a porta sorriu me sorte Lembro quando a" at bounding box center [274, 147] width 526 height 37
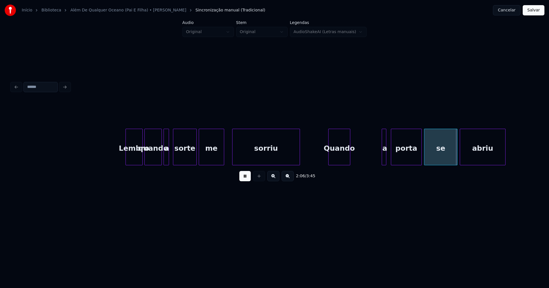
click at [348, 159] on div "Quando" at bounding box center [338, 147] width 22 height 37
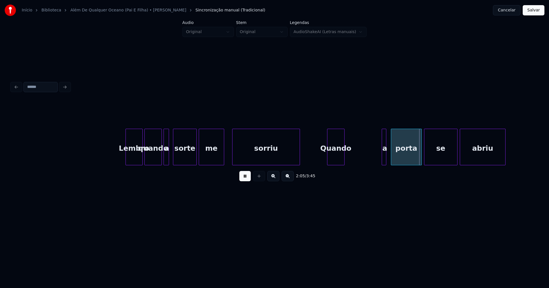
click at [343, 160] on div at bounding box center [343, 147] width 2 height 36
click at [378, 156] on div at bounding box center [379, 147] width 2 height 36
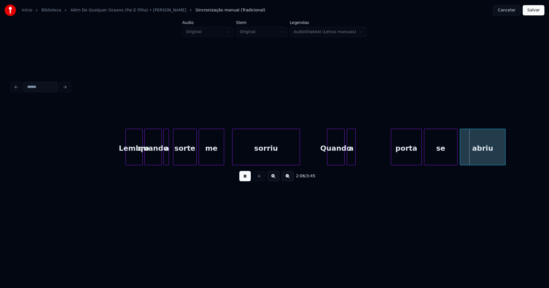
click at [351, 162] on div "a" at bounding box center [351, 148] width 8 height 39
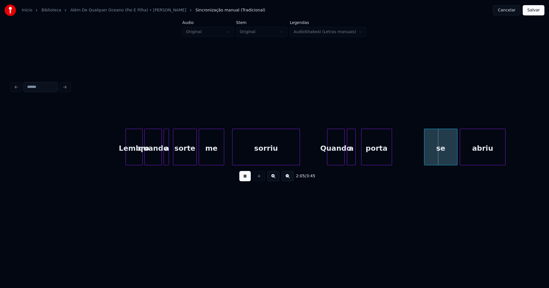
click at [380, 163] on div "porta" at bounding box center [376, 148] width 30 height 39
click at [423, 158] on div "se" at bounding box center [432, 148] width 33 height 39
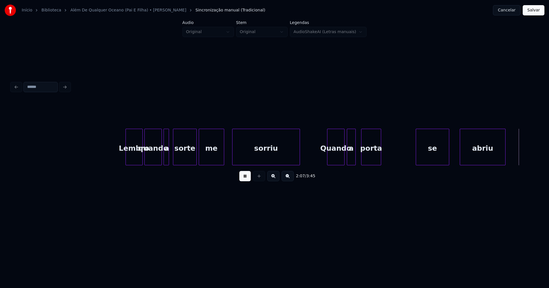
click at [380, 162] on div at bounding box center [380, 147] width 2 height 36
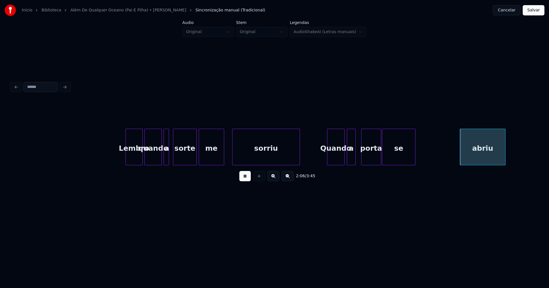
click at [396, 164] on div "se abriu Quando a porta sorriu me sorte Lembro quando a" at bounding box center [274, 147] width 526 height 37
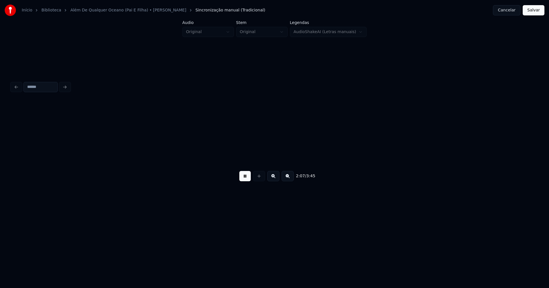
scroll to position [0, 7134]
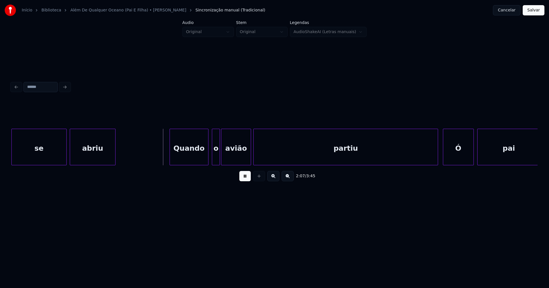
click at [91, 162] on div "abriu" at bounding box center [92, 148] width 45 height 39
click at [166, 162] on div "Quando" at bounding box center [159, 148] width 39 height 39
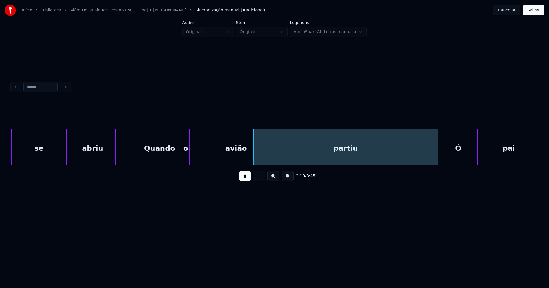
click at [186, 162] on div "o" at bounding box center [185, 148] width 7 height 39
click at [205, 166] on div "Quando o avião partiu Ó pai se abriu" at bounding box center [274, 147] width 526 height 37
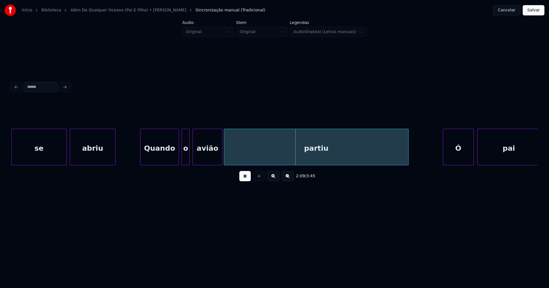
click at [237, 163] on div "partiu" at bounding box center [316, 148] width 184 height 39
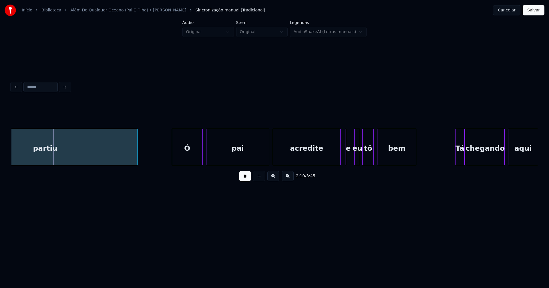
scroll to position [0, 7419]
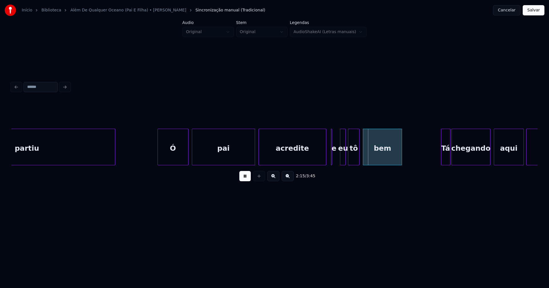
click at [113, 160] on div at bounding box center [114, 147] width 2 height 36
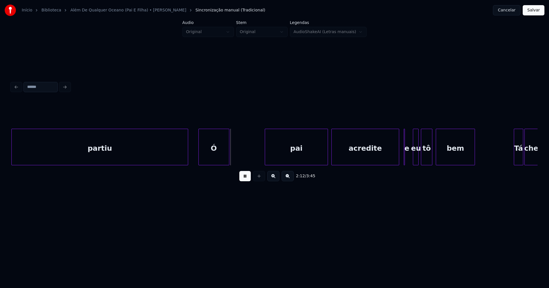
click at [211, 165] on div "partiu Ó pai acredite e eu tô bem Tá chegando" at bounding box center [274, 147] width 526 height 37
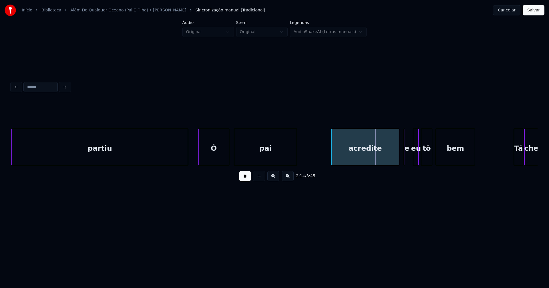
click at [253, 164] on div "partiu Ó pai acredite e eu tô bem Tá chegando" at bounding box center [274, 147] width 526 height 37
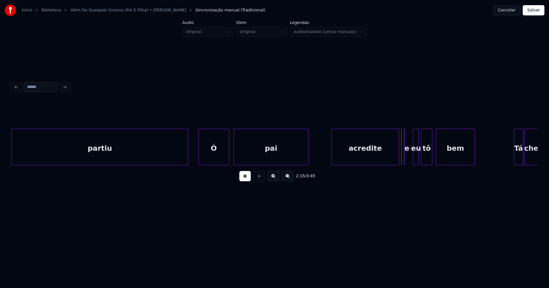
click at [308, 150] on div at bounding box center [307, 147] width 2 height 36
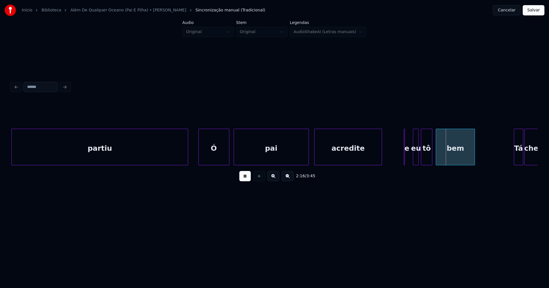
click at [333, 166] on div "partiu Ó pai acredite e eu tô bem Tá chegando" at bounding box center [274, 147] width 526 height 37
click at [366, 162] on div at bounding box center [366, 147] width 2 height 36
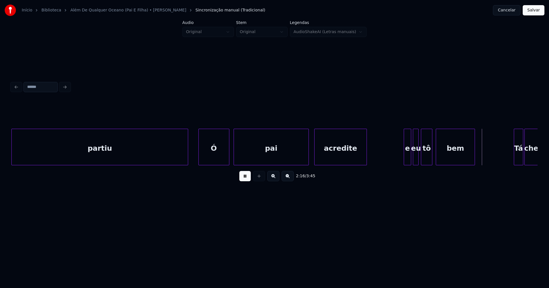
click at [410, 158] on div at bounding box center [410, 147] width 2 height 36
click at [374, 162] on div "e" at bounding box center [373, 148] width 7 height 39
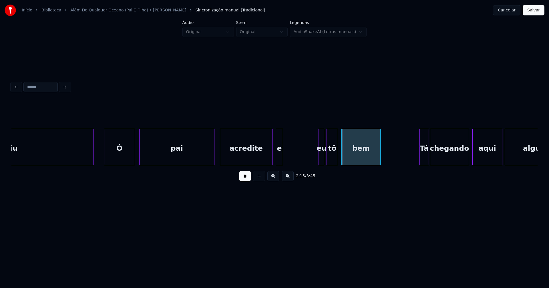
scroll to position [0, 7455]
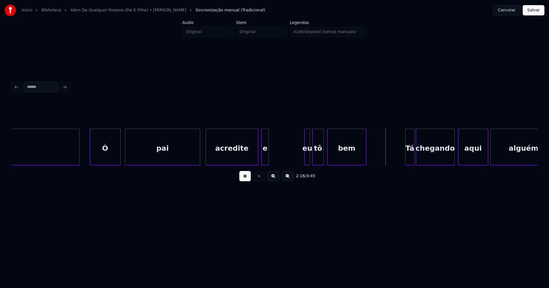
click at [240, 161] on div at bounding box center [240, 147] width 2 height 36
click at [246, 160] on div "e" at bounding box center [247, 148] width 7 height 39
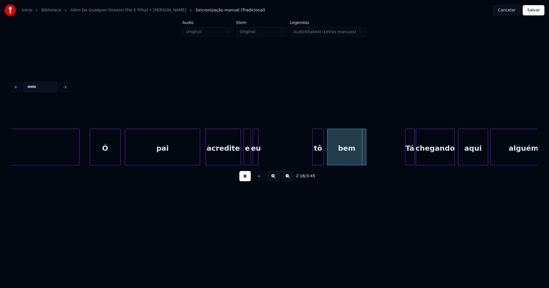
click at [256, 165] on div "partiu Ó pai acredite e eu tô bem Tá chegando aqui alguém" at bounding box center [274, 147] width 526 height 37
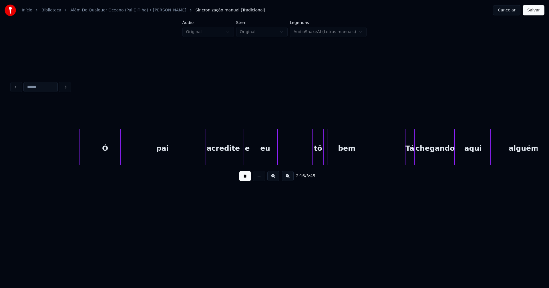
click at [277, 154] on div at bounding box center [277, 147] width 2 height 36
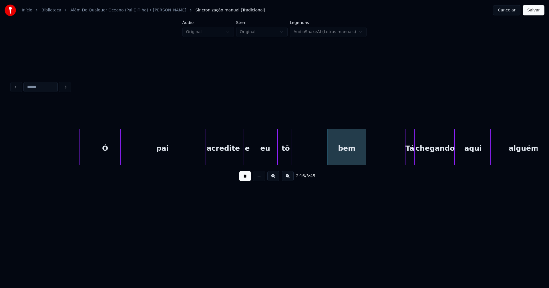
click at [289, 163] on div "tô" at bounding box center [285, 148] width 11 height 39
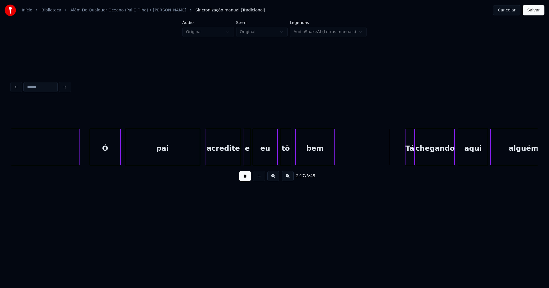
click at [311, 166] on div "partiu Ó pai acredite e eu tô bem Tá chegando aqui alguém" at bounding box center [274, 147] width 526 height 37
click at [337, 153] on div at bounding box center [337, 147] width 2 height 36
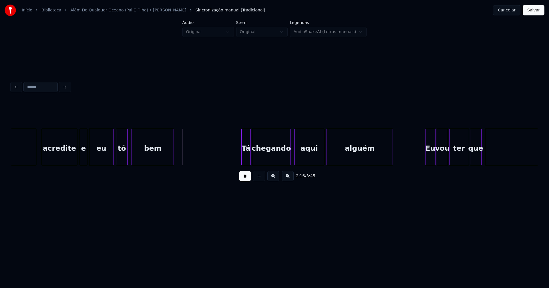
scroll to position [0, 7655]
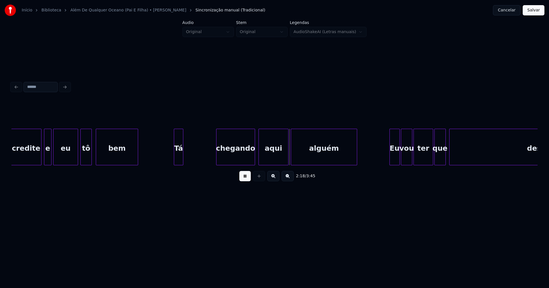
click at [180, 164] on div "acredite e eu tô bem Tá chegando aqui alguém Eu vou ter que desligar" at bounding box center [274, 147] width 526 height 37
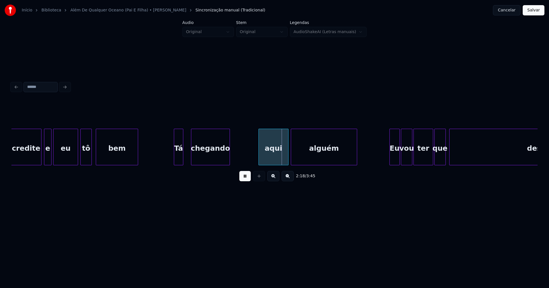
click at [219, 166] on div "acredite e eu tô bem Tá chegando aqui alguém Eu vou ter que desligar" at bounding box center [274, 147] width 526 height 37
click at [188, 158] on div at bounding box center [189, 147] width 2 height 36
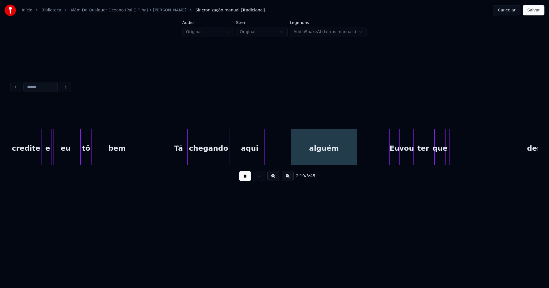
click at [254, 162] on div "aqui" at bounding box center [249, 148] width 29 height 39
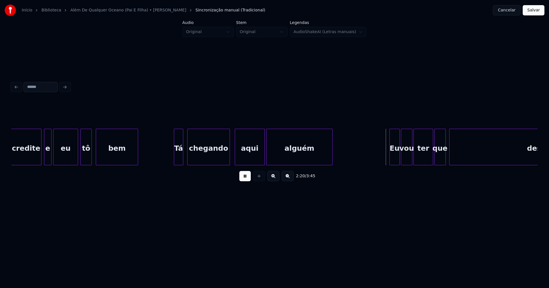
click at [296, 160] on div "alguém" at bounding box center [299, 148] width 66 height 39
click at [256, 160] on div at bounding box center [257, 147] width 2 height 36
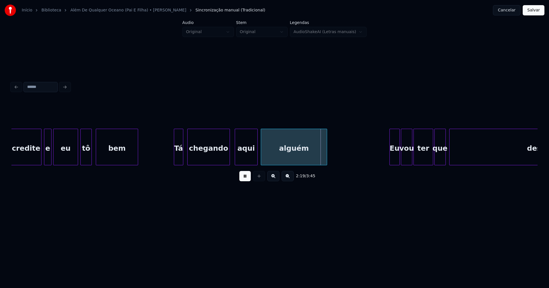
click at [277, 160] on div "alguém" at bounding box center [294, 148] width 66 height 39
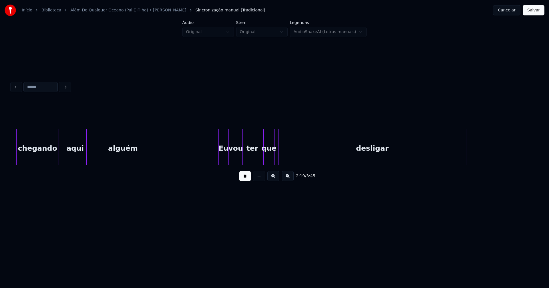
scroll to position [0, 7861]
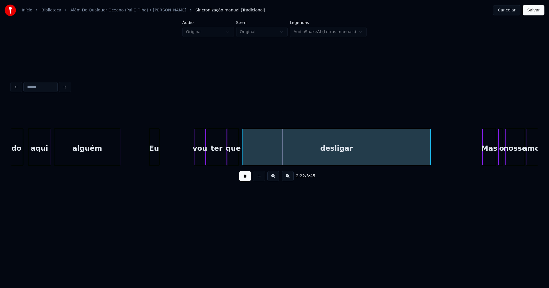
click at [154, 162] on div "Eu" at bounding box center [154, 148] width 10 height 39
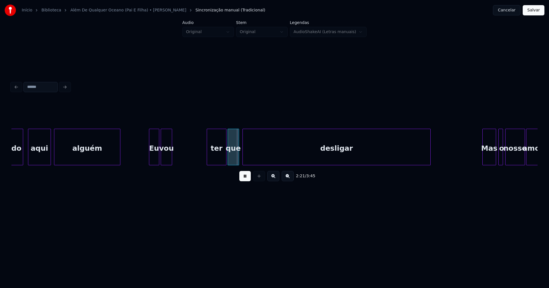
click at [169, 162] on div "vou" at bounding box center [166, 148] width 11 height 39
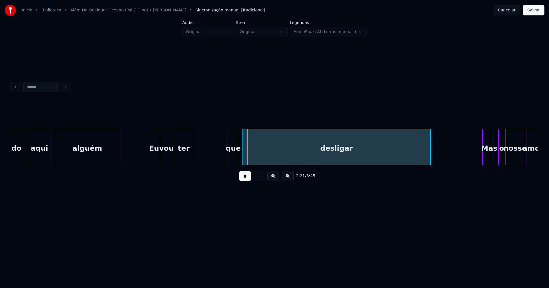
click at [184, 161] on div "ter" at bounding box center [183, 148] width 19 height 39
click at [202, 164] on div "chegando aqui alguém Eu vou ter que desligar Mas o nosso amor" at bounding box center [274, 147] width 526 height 37
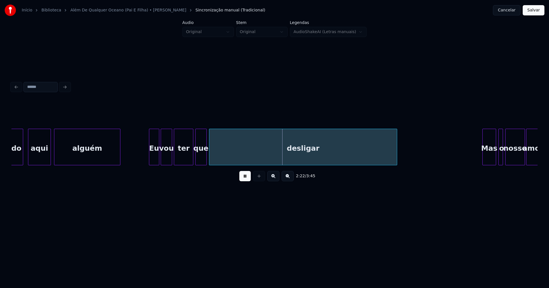
click at [232, 163] on div "chegando aqui alguém Eu vou ter que desligar Mas o nosso amor" at bounding box center [274, 147] width 526 height 37
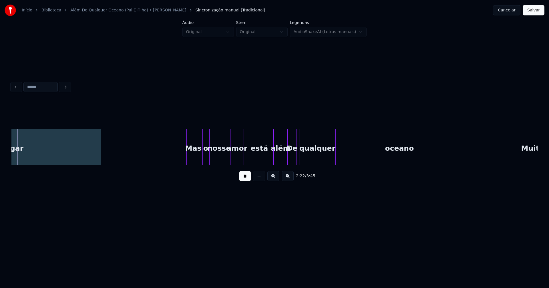
scroll to position [0, 8169]
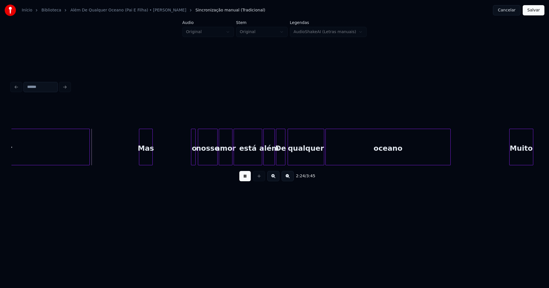
click at [148, 160] on div "Mas" at bounding box center [145, 148] width 13 height 39
click at [157, 162] on div "o" at bounding box center [158, 148] width 6 height 39
click at [160, 158] on div at bounding box center [160, 147] width 2 height 36
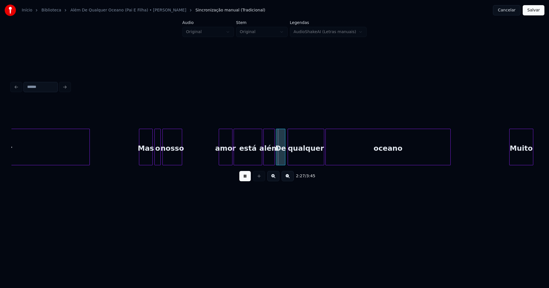
click at [174, 161] on div "nosso" at bounding box center [172, 148] width 19 height 39
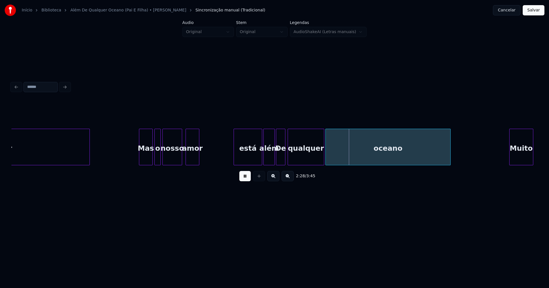
click at [192, 162] on div "amor" at bounding box center [192, 148] width 13 height 39
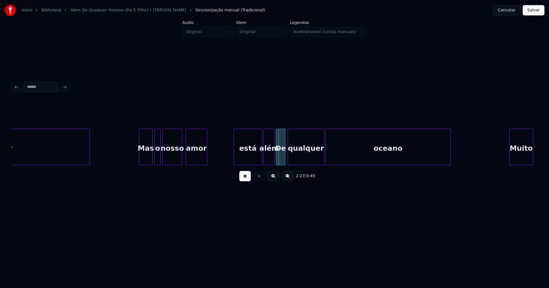
click at [207, 154] on div at bounding box center [206, 147] width 2 height 36
click at [219, 160] on div "está" at bounding box center [224, 148] width 28 height 39
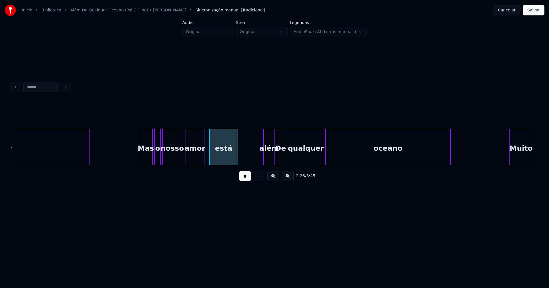
click at [203, 158] on div at bounding box center [203, 147] width 2 height 36
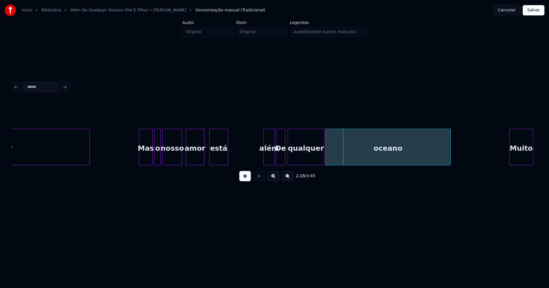
click at [227, 164] on div "desligar Mas o nosso amor está além De qualquer oceano Muito" at bounding box center [274, 147] width 526 height 37
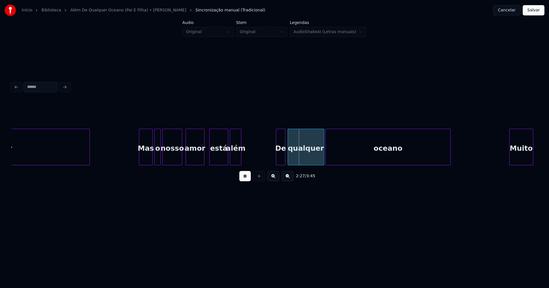
click at [236, 163] on div "além" at bounding box center [235, 148] width 11 height 39
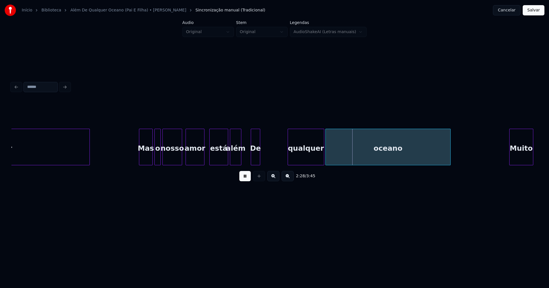
click at [256, 160] on div "De" at bounding box center [255, 148] width 9 height 39
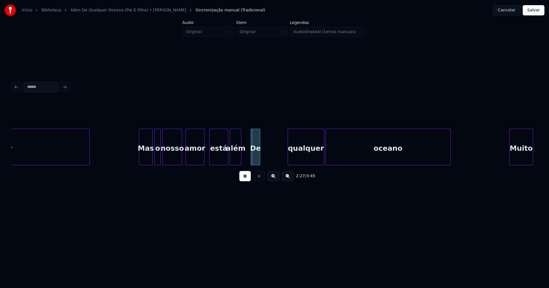
click at [259, 160] on div at bounding box center [259, 147] width 2 height 36
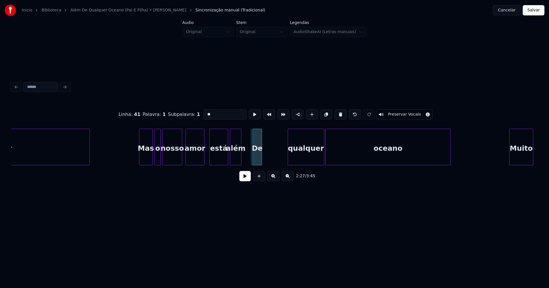
click at [258, 160] on div "De" at bounding box center [257, 148] width 9 height 39
click at [248, 152] on div at bounding box center [248, 147] width 2 height 36
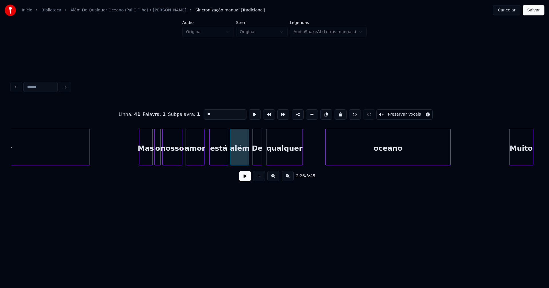
click at [283, 164] on div "desligar Mas o nosso amor está além De qualquer oceano Muito" at bounding box center [274, 147] width 526 height 37
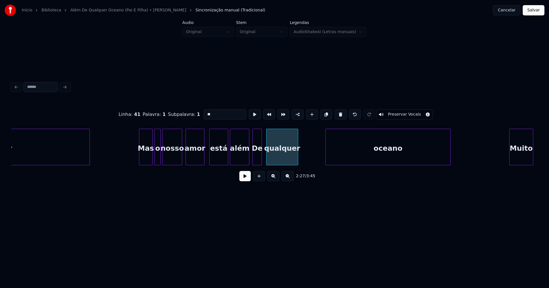
click at [297, 160] on div at bounding box center [297, 147] width 2 height 36
click at [313, 163] on div "desligar Mas o nosso amor está além De qualquer oceano Muito" at bounding box center [274, 147] width 526 height 37
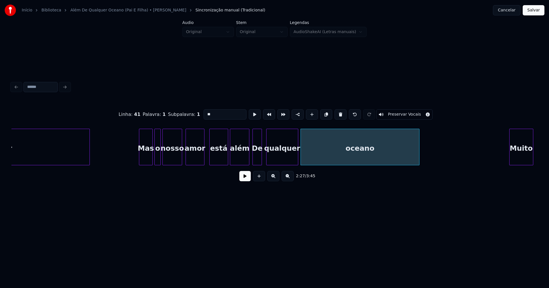
click at [418, 160] on div at bounding box center [418, 147] width 2 height 36
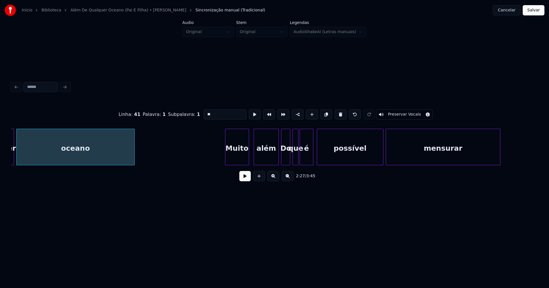
scroll to position [0, 8503]
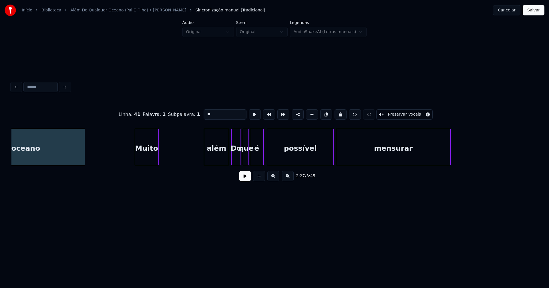
click at [148, 164] on div "oceano Muito além Do que é possível mensurar" at bounding box center [274, 147] width 526 height 37
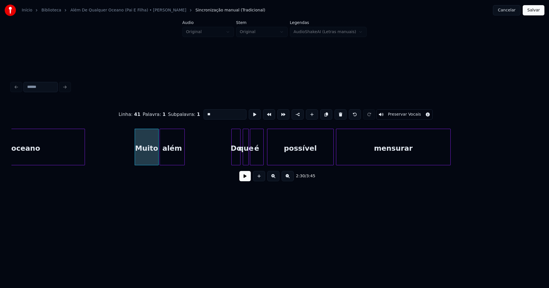
click at [172, 164] on div "oceano Muito além Do que é possível mensurar" at bounding box center [274, 147] width 526 height 37
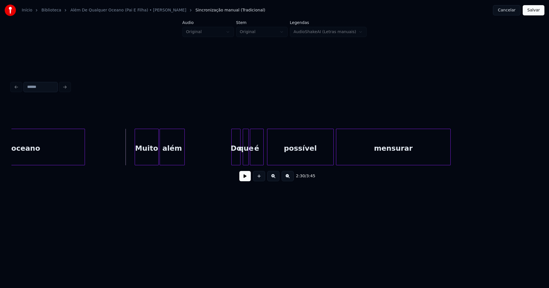
click at [244, 181] on button at bounding box center [244, 176] width 11 height 10
click at [192, 156] on div at bounding box center [193, 147] width 2 height 36
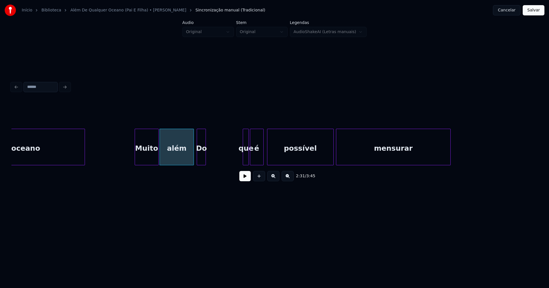
click at [203, 163] on div "oceano Muito além Do que é possível mensurar" at bounding box center [274, 147] width 526 height 37
click at [193, 156] on div at bounding box center [192, 147] width 2 height 36
click at [213, 165] on div "oceano Muito além Do que é possível mensurar" at bounding box center [274, 147] width 526 height 37
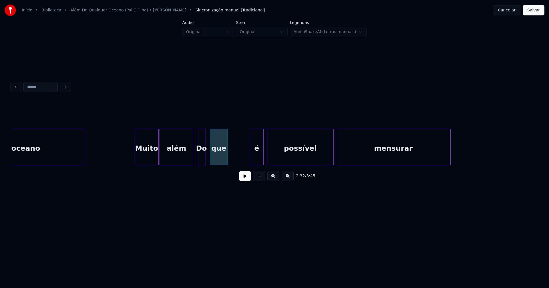
click at [226, 153] on div at bounding box center [227, 147] width 2 height 36
click at [238, 160] on div "é" at bounding box center [237, 148] width 13 height 39
click at [240, 159] on div at bounding box center [240, 147] width 2 height 36
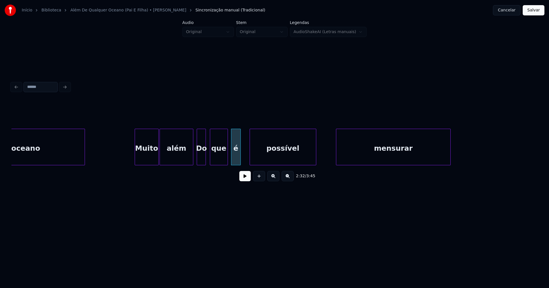
click at [298, 161] on div "possível" at bounding box center [283, 148] width 66 height 39
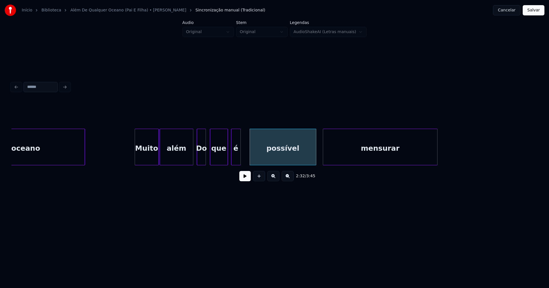
click at [354, 160] on div "mensurar" at bounding box center [380, 148] width 114 height 39
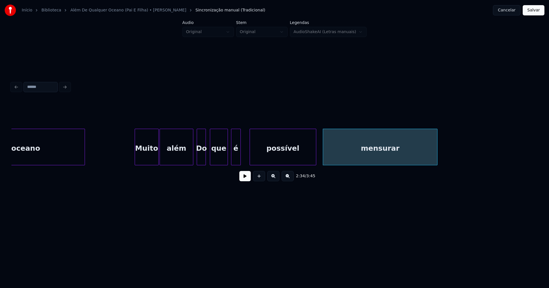
drag, startPoint x: 129, startPoint y: 148, endPoint x: 184, endPoint y: 164, distance: 57.4
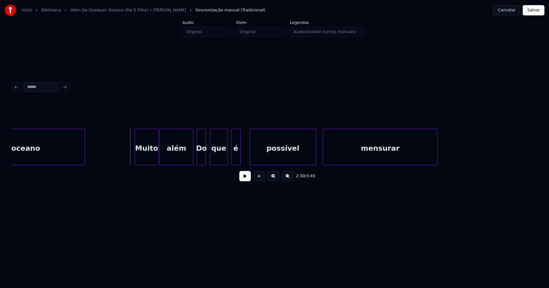
drag, startPoint x: 245, startPoint y: 180, endPoint x: 243, endPoint y: 177, distance: 3.1
click at [244, 179] on button at bounding box center [244, 176] width 11 height 10
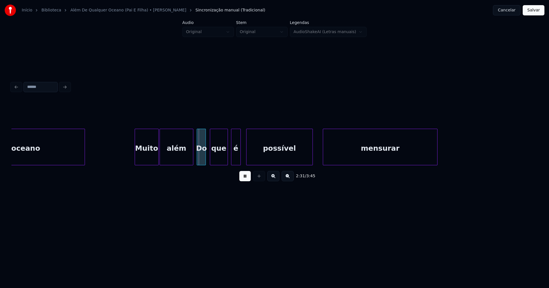
click at [280, 158] on div "possível" at bounding box center [279, 148] width 66 height 39
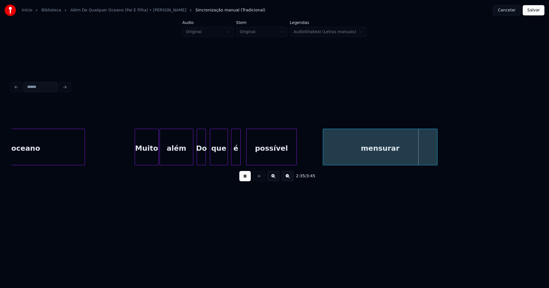
click at [295, 165] on div "oceano Muito além Do que é possível mensurar" at bounding box center [274, 147] width 526 height 37
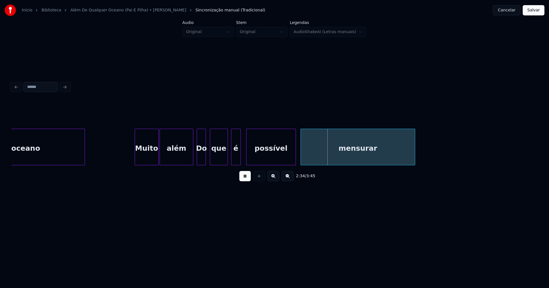
click at [320, 162] on div "mensurar" at bounding box center [358, 148] width 114 height 39
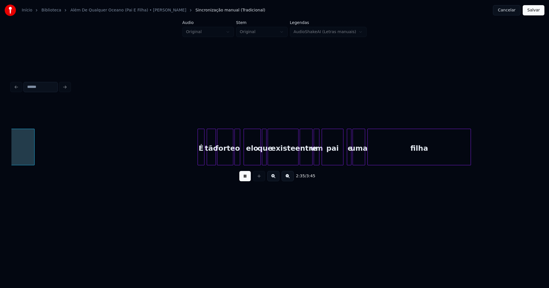
scroll to position [0, 8894]
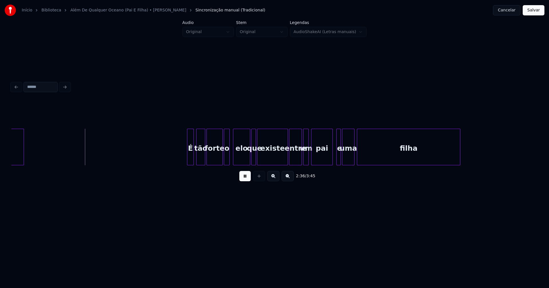
click at [246, 180] on button at bounding box center [244, 176] width 11 height 10
click at [151, 166] on div "É tão forte o elo que existe entre um pai e uma filha mensurar" at bounding box center [274, 147] width 526 height 37
click at [156, 155] on div at bounding box center [156, 147] width 2 height 36
click at [162, 163] on div "tão" at bounding box center [163, 148] width 9 height 39
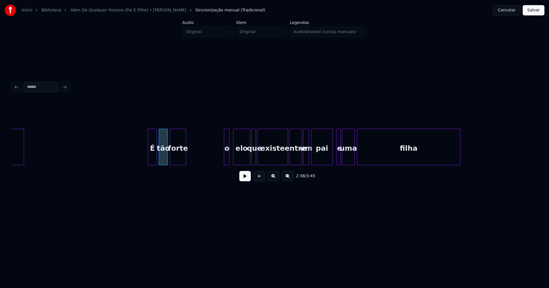
click at [182, 165] on div "É tão forte o elo que existe entre um pai e uma filha mensurar" at bounding box center [274, 147] width 526 height 37
click at [180, 162] on div at bounding box center [181, 147] width 2 height 36
drag, startPoint x: 134, startPoint y: 152, endPoint x: 244, endPoint y: 183, distance: 115.1
click at [246, 179] on button at bounding box center [244, 176] width 11 height 10
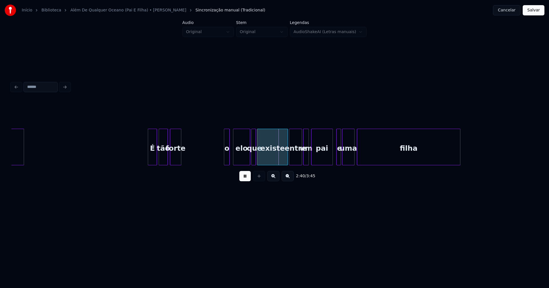
click at [185, 166] on div "É tão forte o elo que existe entre um pai e uma filha mensurar" at bounding box center [274, 147] width 526 height 37
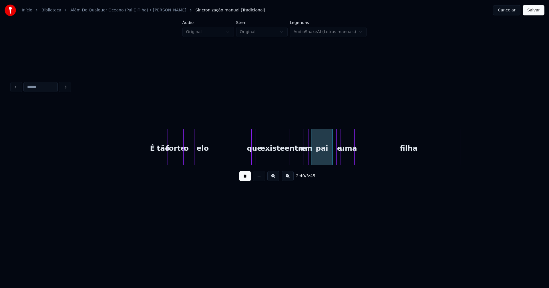
click at [203, 164] on div "É tão forte o elo que existe entre um pai e uma filha mensurar" at bounding box center [274, 147] width 526 height 37
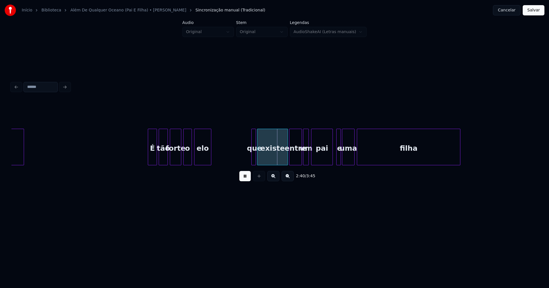
click at [191, 160] on div at bounding box center [191, 147] width 2 height 36
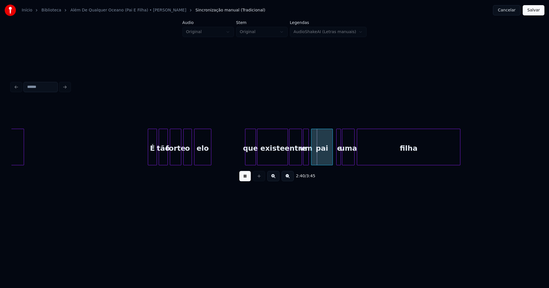
click at [246, 160] on div at bounding box center [246, 147] width 2 height 36
click at [223, 163] on div "que" at bounding box center [221, 148] width 10 height 39
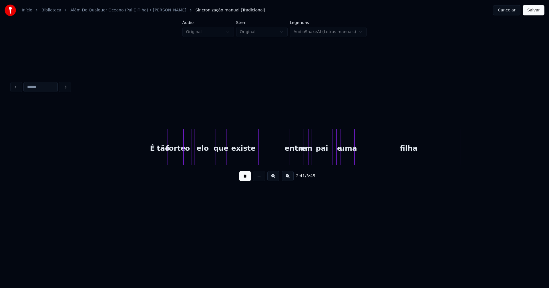
click at [245, 166] on div "É tão forte o elo que existe entre um pai e uma filha mensurar" at bounding box center [274, 147] width 526 height 37
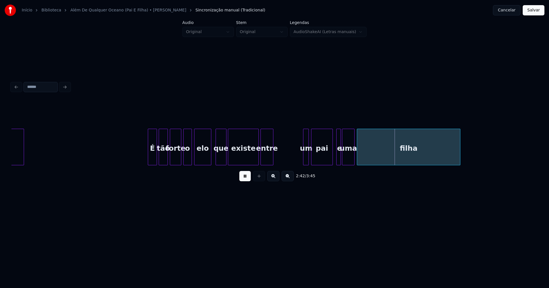
click at [266, 166] on div "É tão forte o elo que existe entre um pai e uma filha mensurar" at bounding box center [274, 147] width 526 height 37
click at [270, 160] on div at bounding box center [270, 147] width 2 height 36
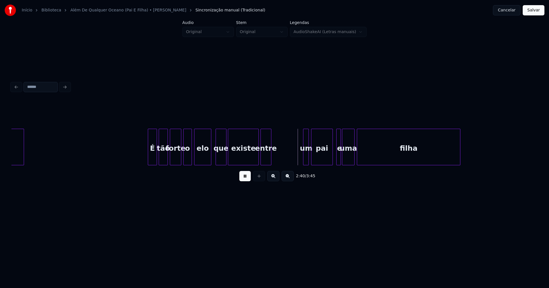
drag, startPoint x: 244, startPoint y: 179, endPoint x: 252, endPoint y: 175, distance: 8.9
click at [244, 179] on button at bounding box center [244, 176] width 11 height 10
click at [245, 163] on div "existe" at bounding box center [237, 147] width 19 height 37
click at [257, 161] on div "entre" at bounding box center [254, 148] width 10 height 39
click at [263, 168] on div "2:39 / 3:45" at bounding box center [274, 143] width 526 height 87
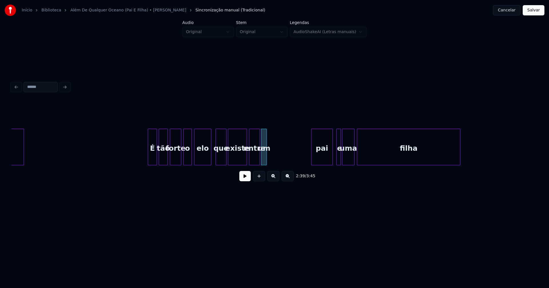
click at [266, 159] on div "um" at bounding box center [264, 148] width 6 height 39
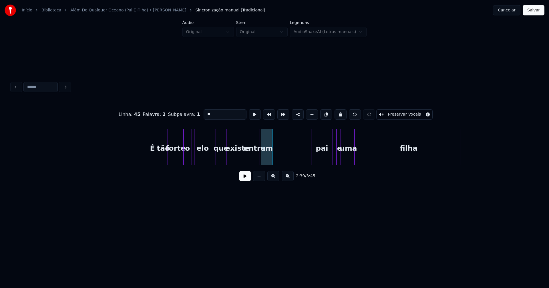
click at [272, 157] on div at bounding box center [271, 147] width 2 height 36
click at [290, 166] on div "É tão forte o elo que existe entre um pai e uma filha mensurar" at bounding box center [274, 147] width 526 height 37
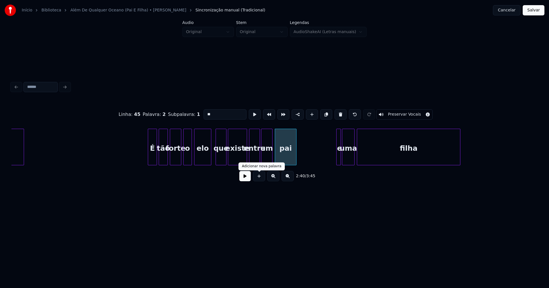
click at [248, 178] on button at bounding box center [244, 176] width 11 height 10
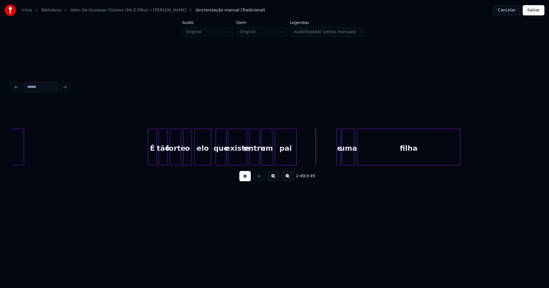
click at [243, 178] on button at bounding box center [244, 176] width 11 height 10
click at [335, 156] on div at bounding box center [335, 147] width 2 height 36
click at [302, 166] on div "É tão forte o elo que existe entre um pai e uma filha mensurar" at bounding box center [274, 147] width 526 height 37
click at [311, 164] on div "É tão forte o elo que existe entre um pai e uma filha mensurar" at bounding box center [274, 147] width 526 height 37
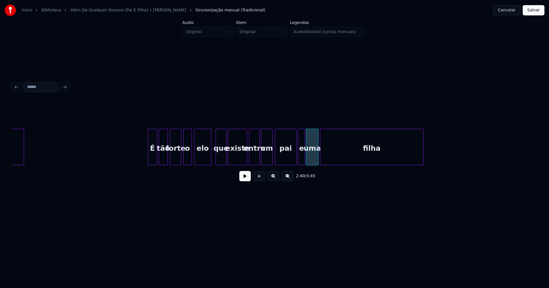
click at [338, 160] on div "filha" at bounding box center [371, 148] width 103 height 39
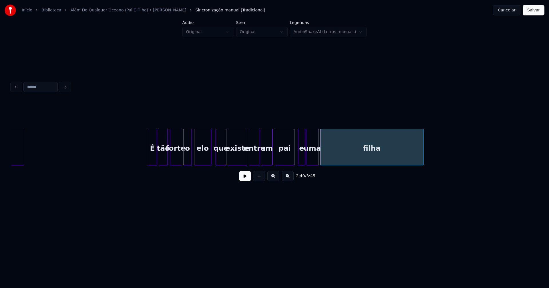
click at [294, 160] on div at bounding box center [293, 147] width 2 height 36
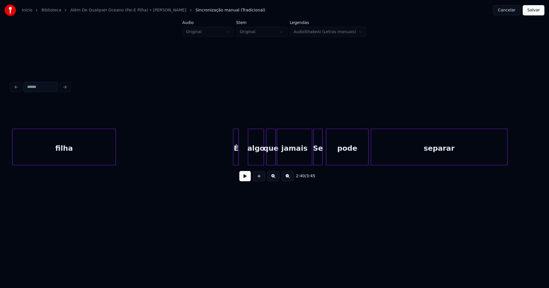
scroll to position [0, 9208]
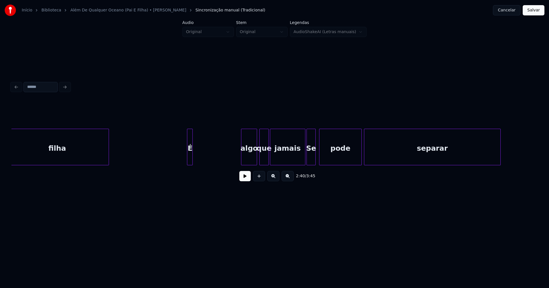
click at [190, 166] on div "filha É algo que jamais Se pode separar" at bounding box center [274, 147] width 526 height 37
click at [204, 168] on div "2:44 / 3:45" at bounding box center [274, 143] width 526 height 87
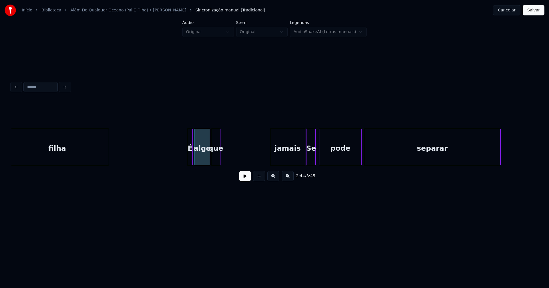
click at [216, 169] on div "2:44 / 3:45" at bounding box center [274, 143] width 526 height 87
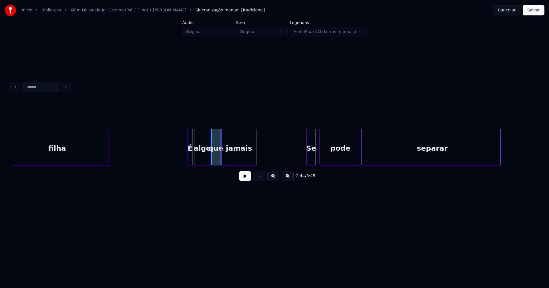
click at [239, 166] on div "filha É algo que jamais Se pode separar" at bounding box center [274, 147] width 526 height 37
click at [242, 179] on button at bounding box center [244, 176] width 11 height 10
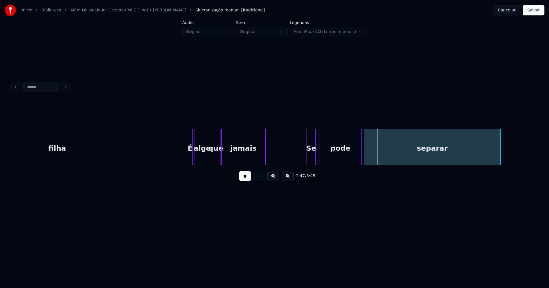
click at [265, 158] on div at bounding box center [265, 147] width 2 height 36
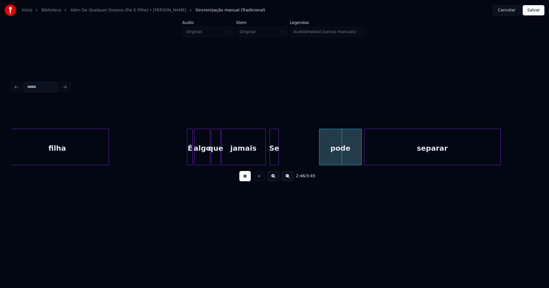
click at [273, 164] on div "filha É algo que jamais Se pode separar" at bounding box center [274, 147] width 526 height 37
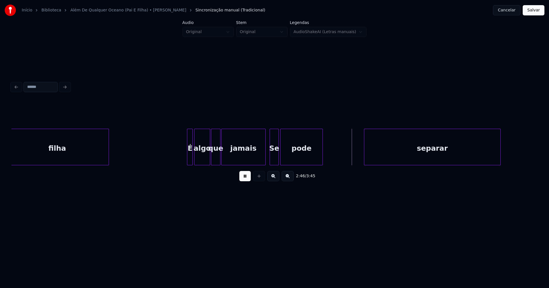
click at [295, 166] on div "filha É algo que jamais Se pode separar" at bounding box center [274, 147] width 526 height 37
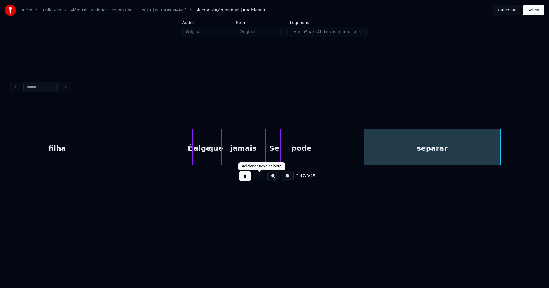
click at [251, 178] on div "2:47 / 3:45" at bounding box center [274, 176] width 517 height 13
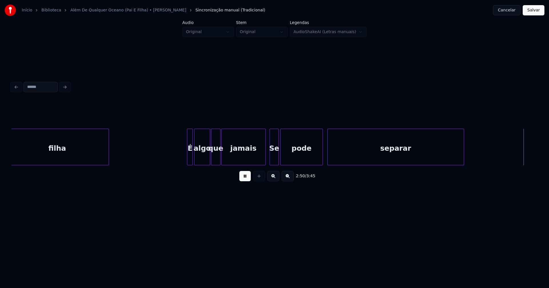
click at [350, 160] on div "separar" at bounding box center [396, 148] width 136 height 39
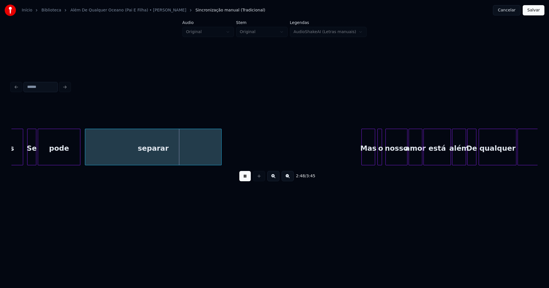
scroll to position [0, 9458]
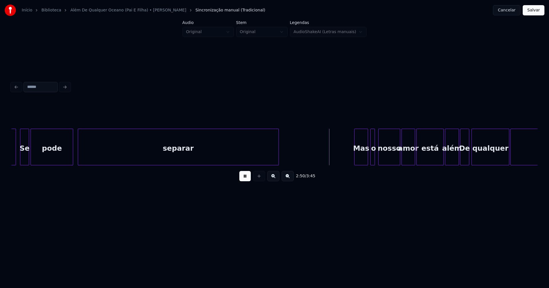
click at [277, 150] on div at bounding box center [278, 147] width 2 height 36
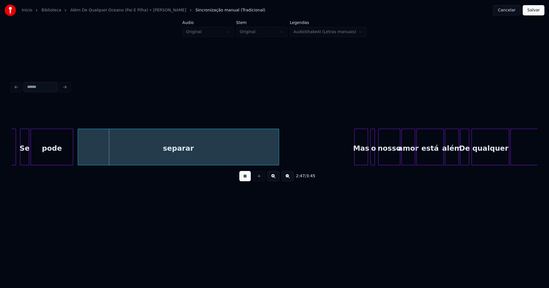
drag, startPoint x: 245, startPoint y: 181, endPoint x: 305, endPoint y: 169, distance: 60.7
click at [247, 181] on button at bounding box center [244, 176] width 11 height 10
click at [318, 170] on div "2:47 / 3:45" at bounding box center [274, 143] width 526 height 87
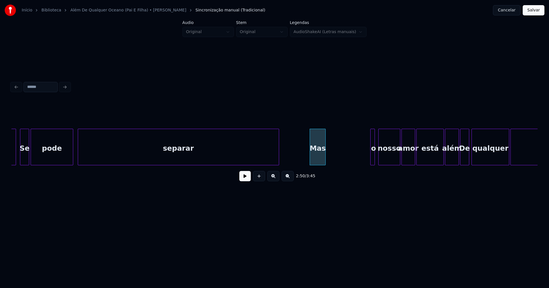
click at [325, 157] on div at bounding box center [325, 147] width 2 height 36
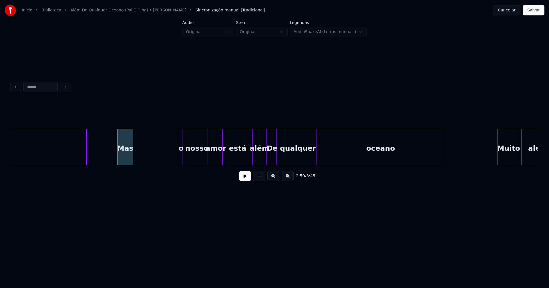
scroll to position [0, 9679]
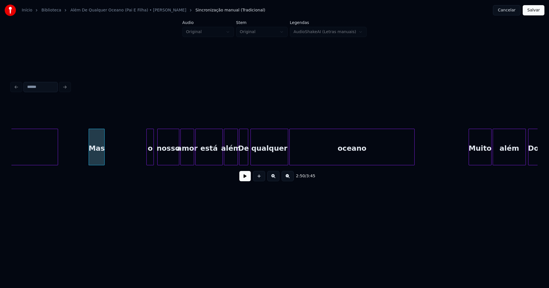
click at [147, 158] on div at bounding box center [148, 147] width 2 height 36
click at [109, 171] on div "2:51 / 3:45" at bounding box center [274, 143] width 526 height 87
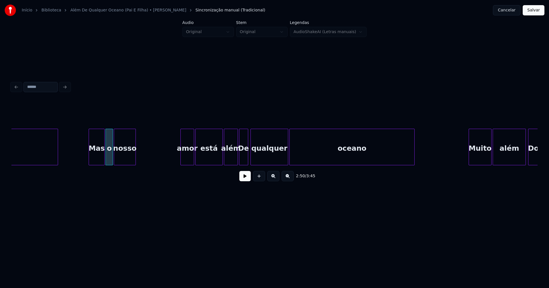
click at [127, 166] on div "separar Mas o nosso amor está além De qualquer oceano Muito além Do" at bounding box center [274, 147] width 526 height 37
click at [241, 180] on button at bounding box center [244, 176] width 11 height 10
click at [136, 156] on div at bounding box center [137, 147] width 2 height 36
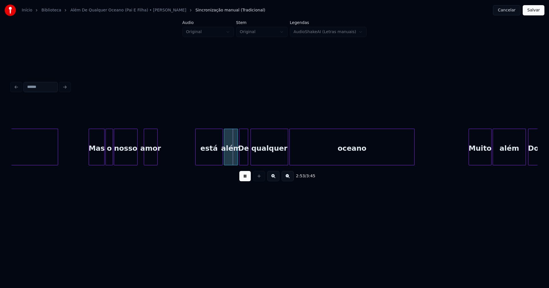
click at [151, 166] on div "separar Mas o nosso amor está além De qualquer oceano Muito além Do" at bounding box center [274, 147] width 526 height 37
click at [140, 161] on div at bounding box center [141, 147] width 2 height 36
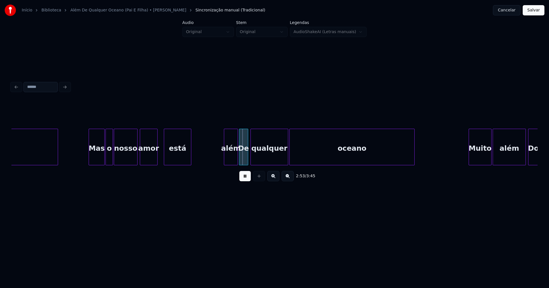
click at [182, 169] on div "2:53 / 3:45" at bounding box center [274, 143] width 526 height 87
click at [184, 162] on div at bounding box center [183, 147] width 2 height 36
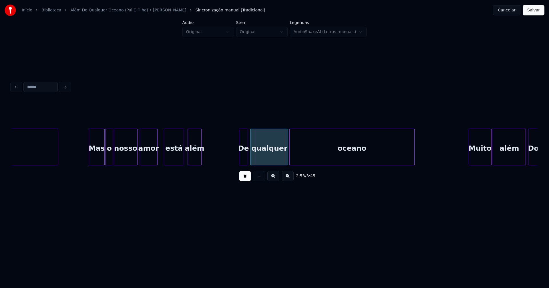
click at [196, 164] on div "separar Mas o nosso amor está além De qualquer oceano Muito além Do" at bounding box center [274, 147] width 526 height 37
click at [206, 154] on div at bounding box center [206, 147] width 2 height 36
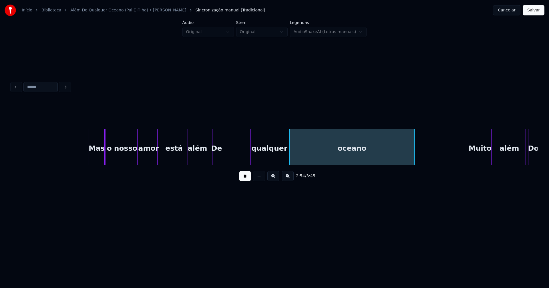
click at [216, 166] on div "separar Mas o nosso amor está além De qualquer oceano Muito além Do" at bounding box center [274, 147] width 526 height 37
click at [240, 169] on div "2:54 / 3:45" at bounding box center [274, 143] width 526 height 87
click at [258, 161] on div at bounding box center [258, 147] width 2 height 36
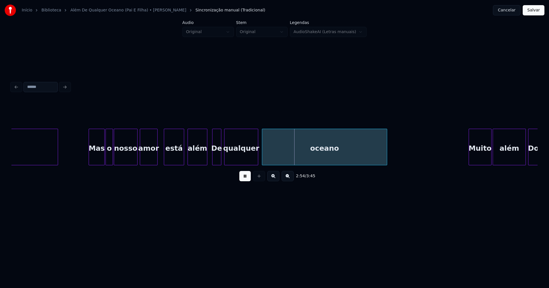
click at [277, 168] on div "2:54 / 3:45" at bounding box center [274, 143] width 526 height 87
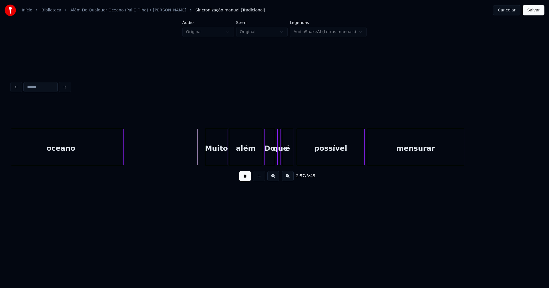
scroll to position [0, 9949]
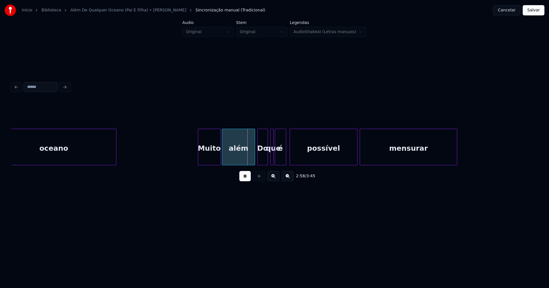
drag, startPoint x: 246, startPoint y: 180, endPoint x: 207, endPoint y: 154, distance: 47.6
click at [246, 180] on button at bounding box center [244, 176] width 11 height 10
click at [162, 166] on div "oceano Muito além Do que é possível mensurar" at bounding box center [274, 147] width 526 height 37
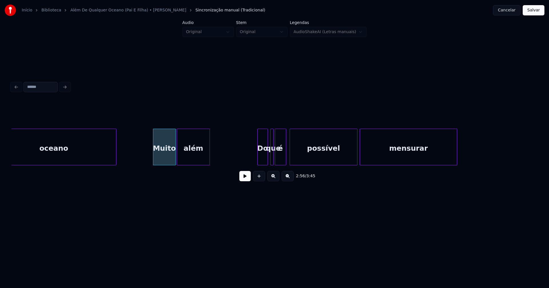
click at [202, 166] on div "oceano Muito além Do que é possível mensurar" at bounding box center [274, 147] width 526 height 37
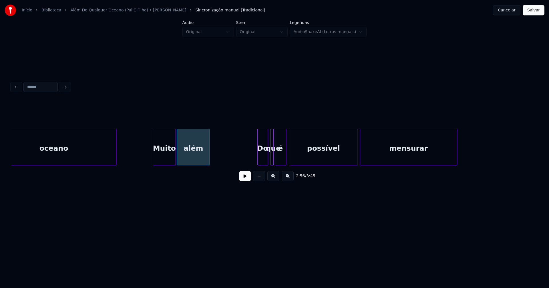
click at [244, 179] on button at bounding box center [244, 176] width 11 height 10
click at [242, 180] on button at bounding box center [244, 176] width 11 height 10
click at [219, 149] on div at bounding box center [219, 147] width 2 height 36
click at [230, 165] on div "oceano Muito além Do que é possível mensurar" at bounding box center [274, 147] width 526 height 37
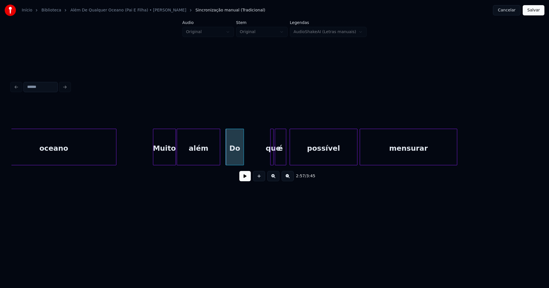
click at [243, 155] on div at bounding box center [243, 147] width 2 height 36
click at [263, 157] on div at bounding box center [264, 147] width 2 height 36
click at [255, 165] on div "oceano Muito além Do que é possível mensurar" at bounding box center [274, 147] width 526 height 37
click at [268, 160] on div "é" at bounding box center [267, 148] width 11 height 39
click at [267, 160] on div at bounding box center [267, 147] width 2 height 36
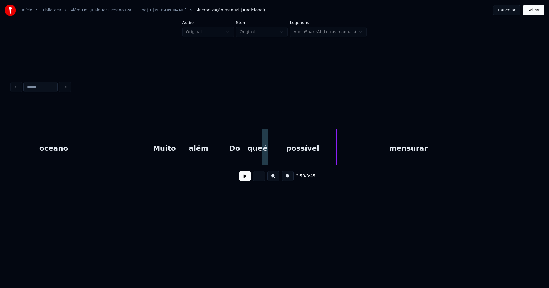
click at [294, 168] on div "2:58 / 3:45" at bounding box center [274, 143] width 526 height 87
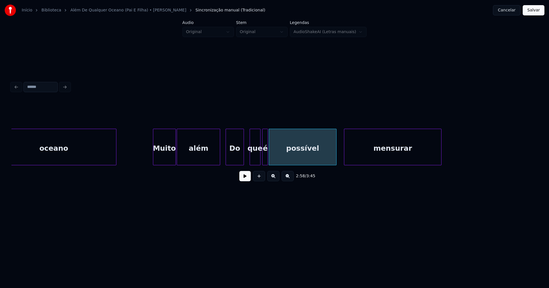
click at [350, 160] on div "mensurar" at bounding box center [392, 148] width 97 height 39
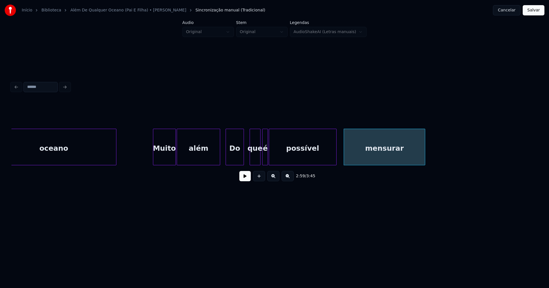
click at [424, 158] on div at bounding box center [424, 147] width 2 height 36
click at [244, 182] on button at bounding box center [244, 176] width 11 height 10
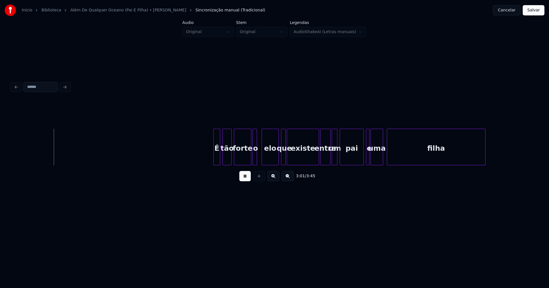
scroll to position [0, 10377]
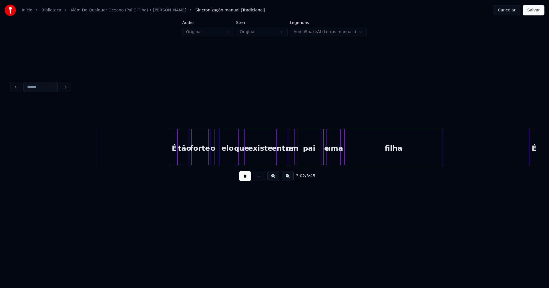
click at [244, 180] on button at bounding box center [244, 176] width 11 height 10
click at [130, 164] on div "É tão forte o elo que existe entre um pai e uma filha É" at bounding box center [274, 147] width 526 height 37
click at [142, 174] on div "3:03 / 3:45" at bounding box center [274, 143] width 526 height 87
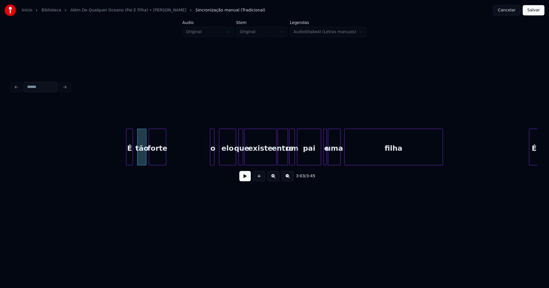
click at [160, 169] on div "3:03 / 3:45" at bounding box center [274, 143] width 526 height 87
click at [245, 178] on button at bounding box center [244, 176] width 11 height 10
drag, startPoint x: 247, startPoint y: 180, endPoint x: 184, endPoint y: 159, distance: 67.1
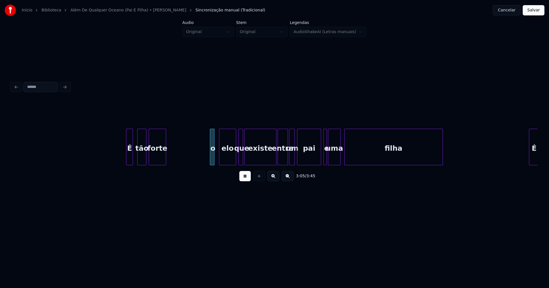
click at [246, 179] on button at bounding box center [244, 176] width 11 height 10
click at [160, 158] on div at bounding box center [160, 147] width 2 height 36
click at [207, 154] on div at bounding box center [208, 147] width 2 height 36
click at [168, 169] on div "3:04 / 3:45" at bounding box center [274, 143] width 526 height 87
click at [183, 165] on div "É tão forte o elo que existe entre um pai e uma filha É" at bounding box center [274, 147] width 526 height 37
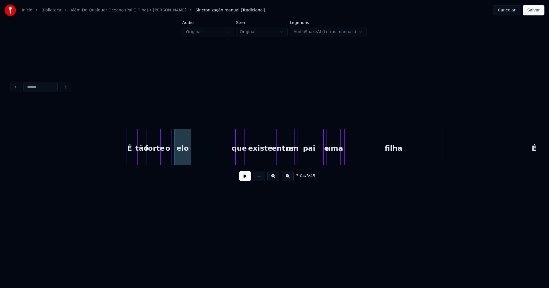
click at [236, 158] on div at bounding box center [237, 147] width 2 height 36
click at [200, 169] on div "3:05 / 3:45" at bounding box center [274, 143] width 526 height 87
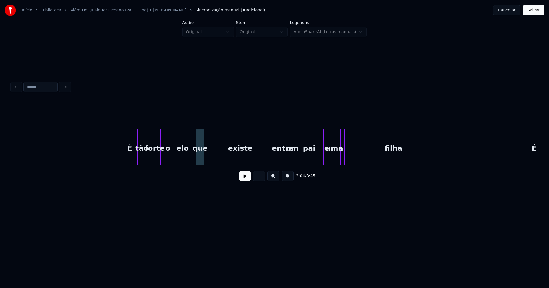
click at [246, 166] on div "É tão forte o elo que existe entre um pai e uma filha É" at bounding box center [274, 147] width 526 height 37
drag, startPoint x: 118, startPoint y: 157, endPoint x: 233, endPoint y: 183, distance: 117.7
click at [248, 177] on button at bounding box center [244, 176] width 11 height 10
click at [218, 166] on div "É tão forte o elo que existe entre um pai e uma filha É" at bounding box center [274, 147] width 526 height 37
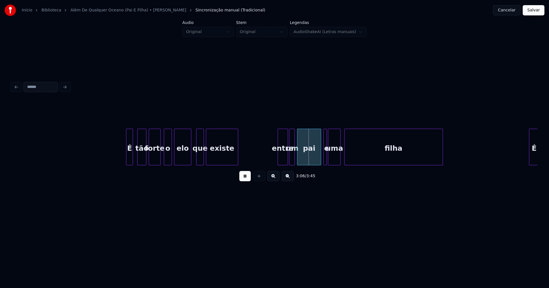
drag, startPoint x: 243, startPoint y: 182, endPoint x: 245, endPoint y: 180, distance: 3.4
click at [243, 182] on button at bounding box center [244, 176] width 11 height 10
click at [247, 173] on div "3:06 / 3:45" at bounding box center [274, 143] width 526 height 87
